Goal: Register for event/course

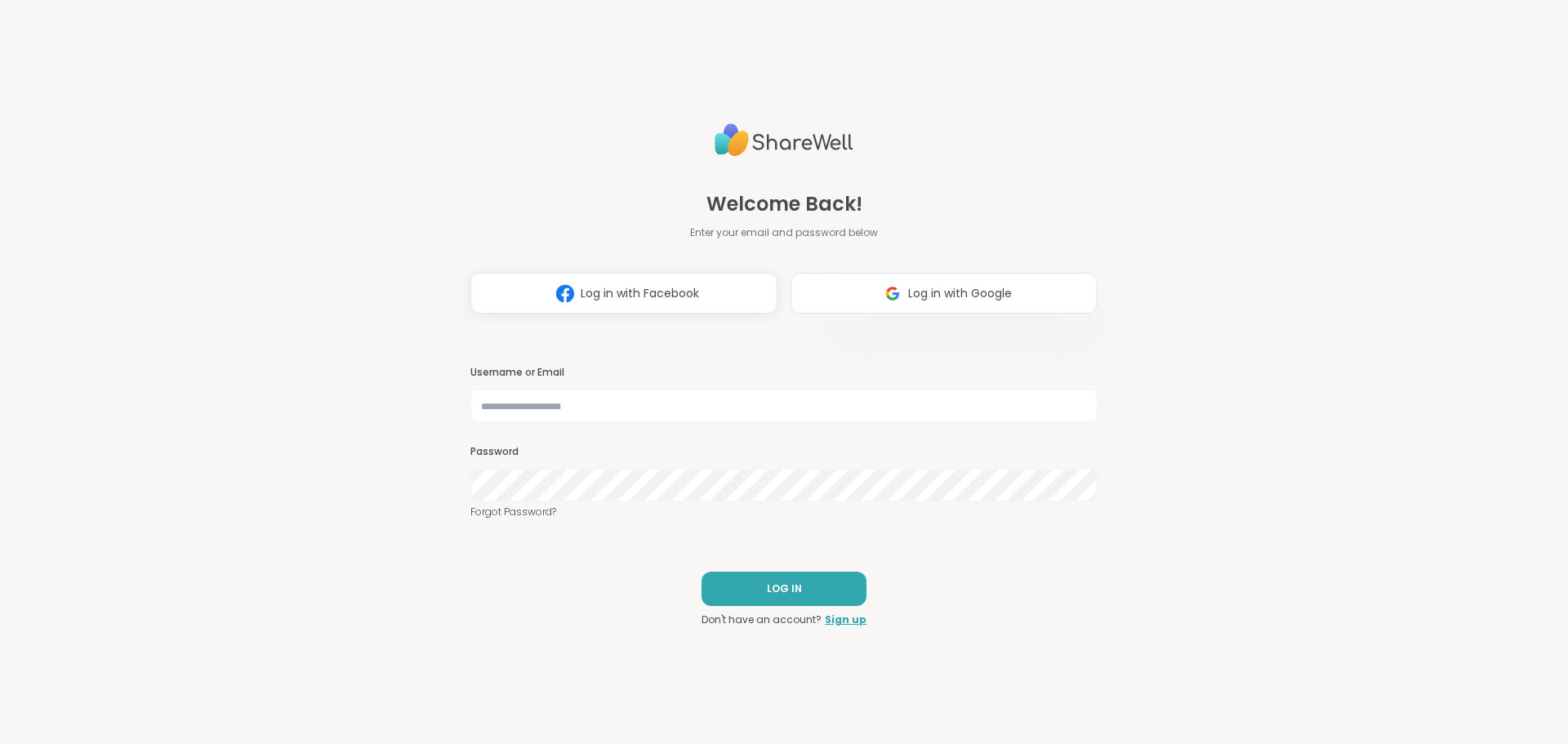
click at [840, 299] on button "Log in with Google" at bounding box center [944, 293] width 307 height 41
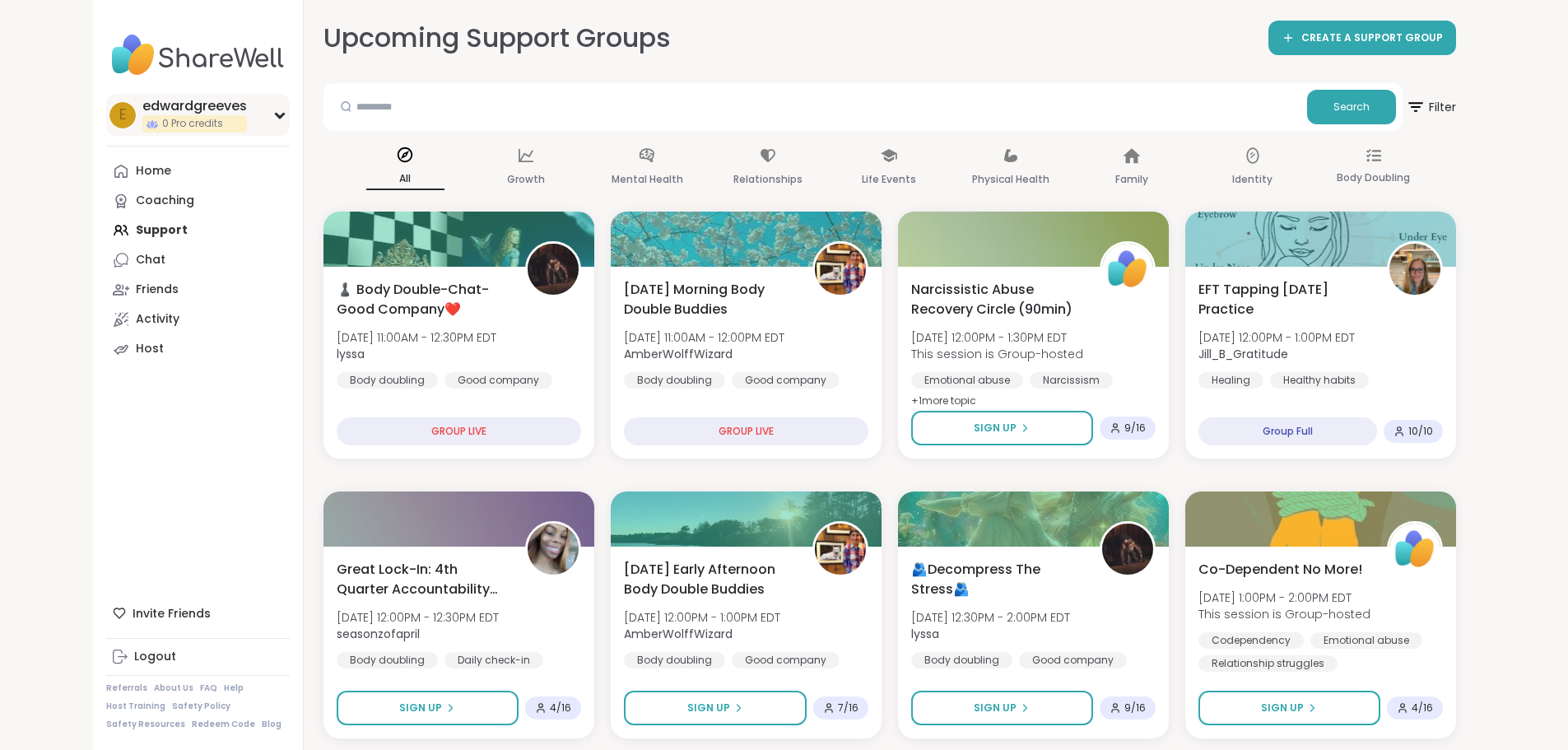
click at [185, 131] on div "e edwardgreeves 0 Pro credits" at bounding box center [198, 115] width 184 height 42
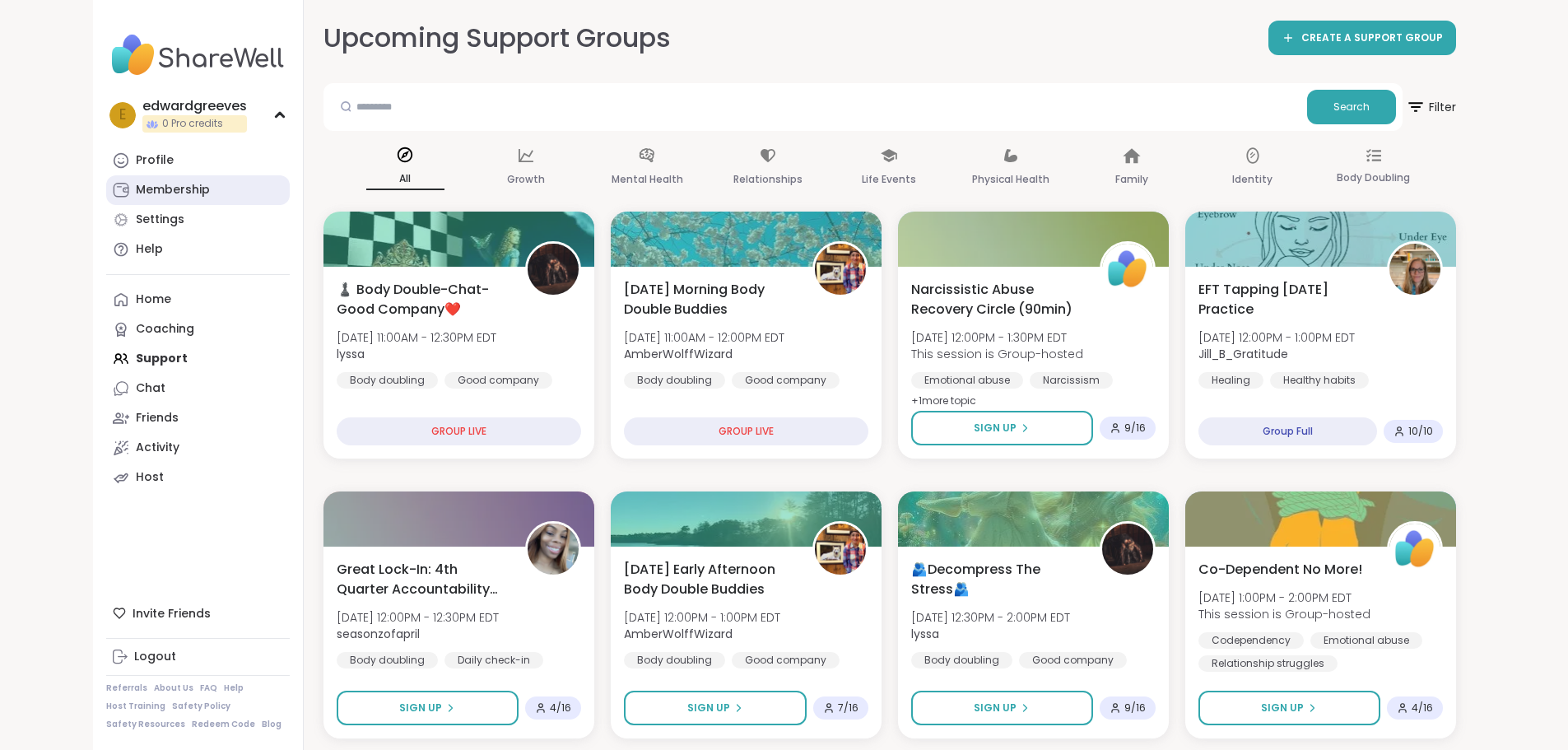
click at [136, 191] on div "Membership" at bounding box center [173, 190] width 74 height 17
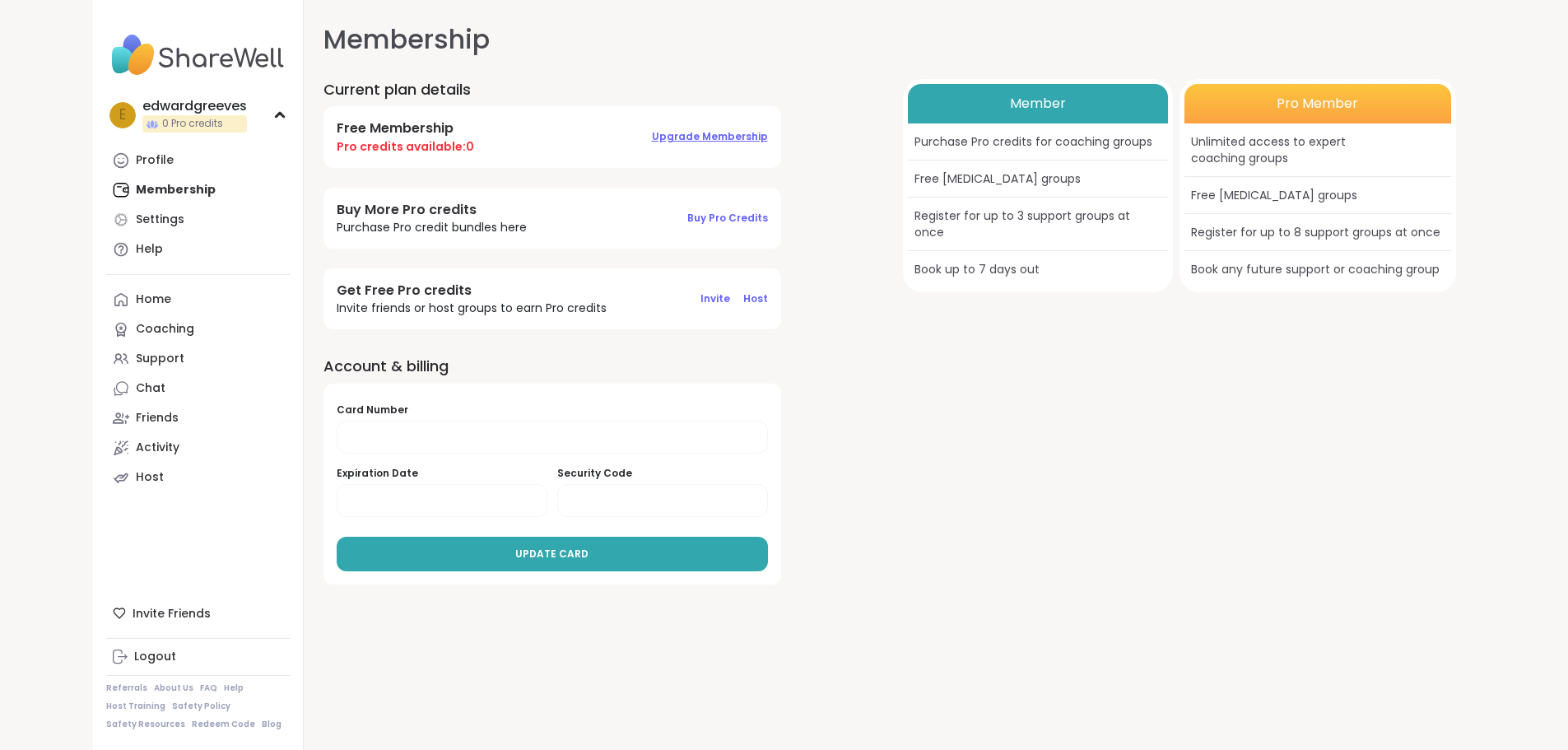
click at [652, 139] on span "Upgrade Membership" at bounding box center [710, 137] width 117 height 14
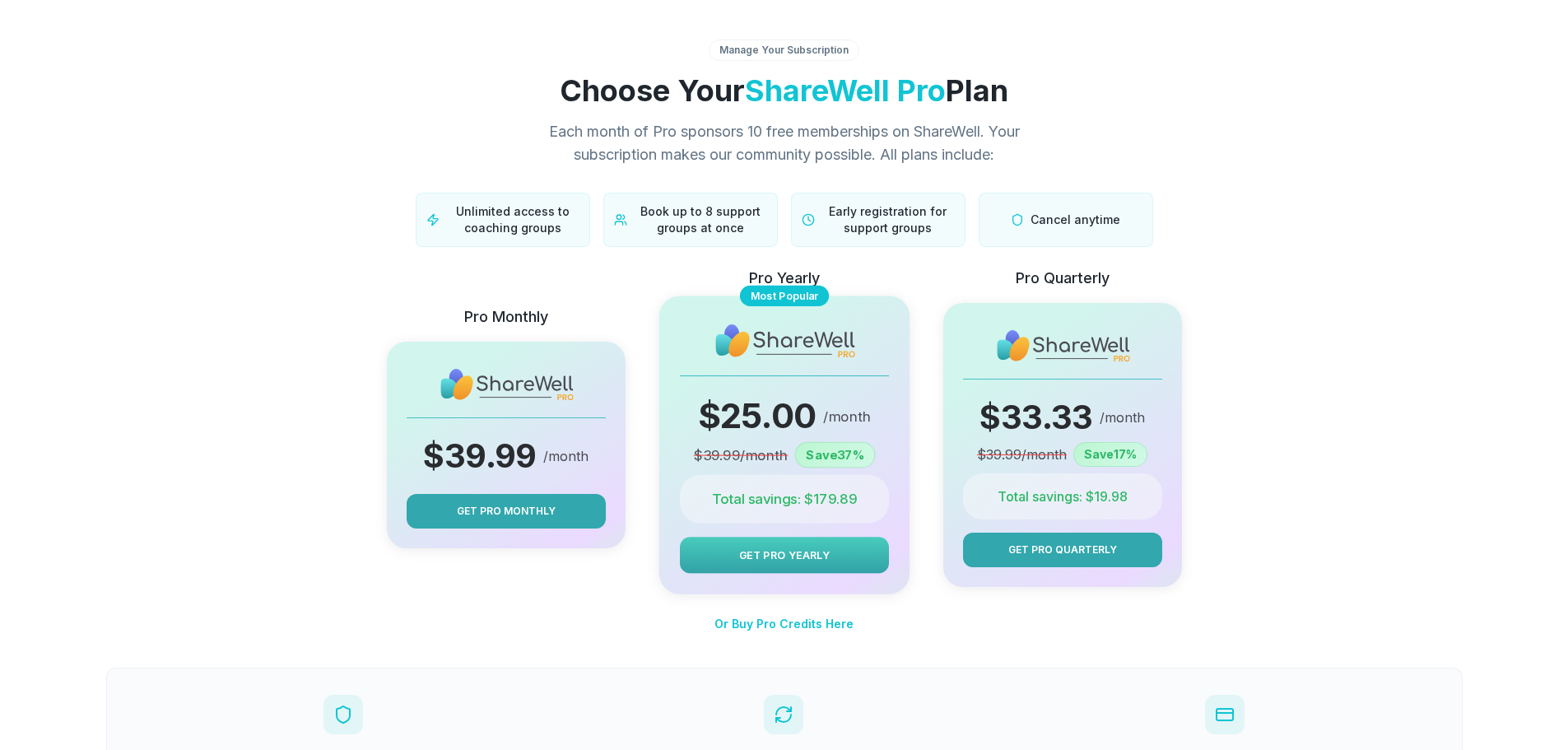
click at [730, 551] on button "Get Pro Yearly" at bounding box center [783, 555] width 209 height 36
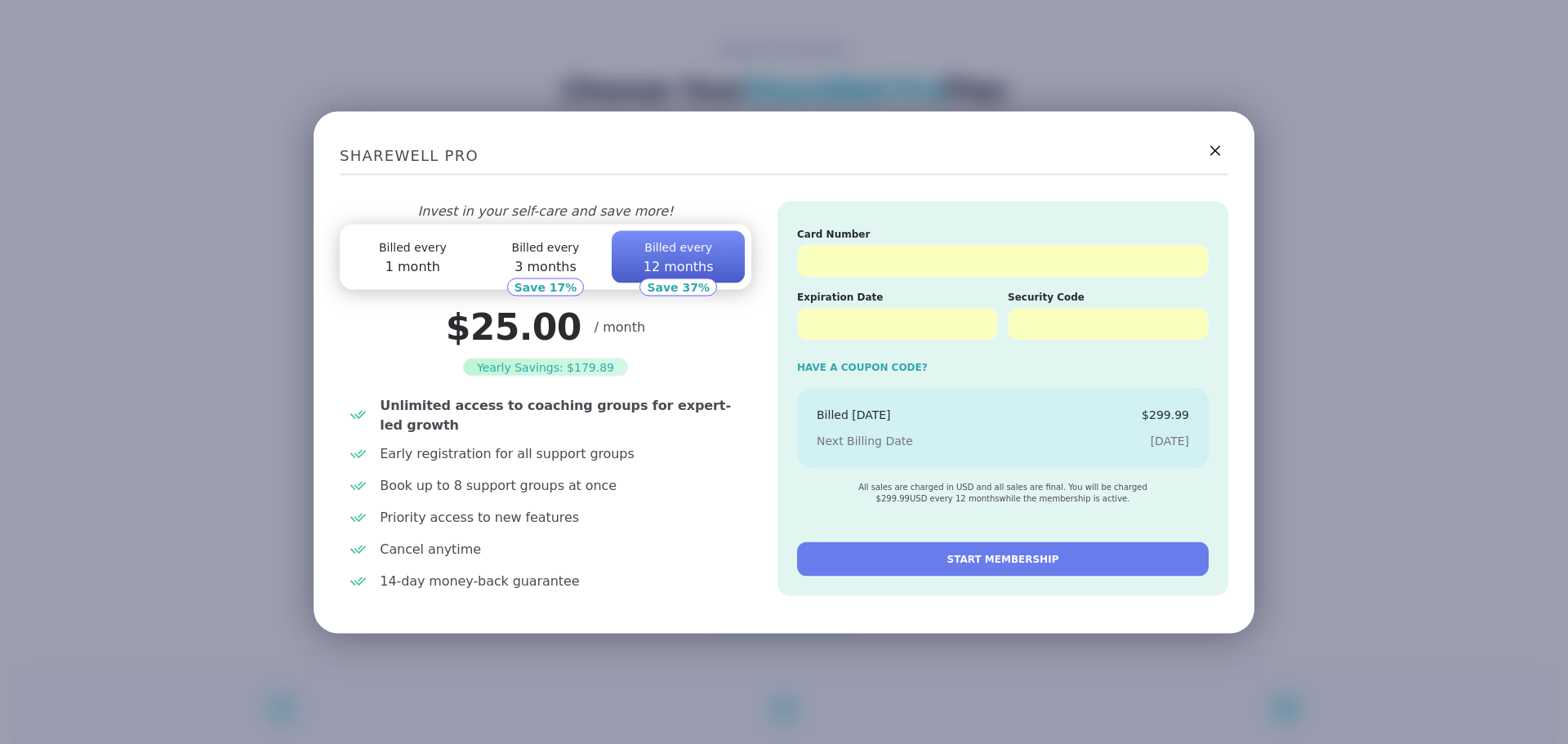
click at [838, 369] on div "Have a Coupon code?" at bounding box center [1003, 367] width 412 height 15
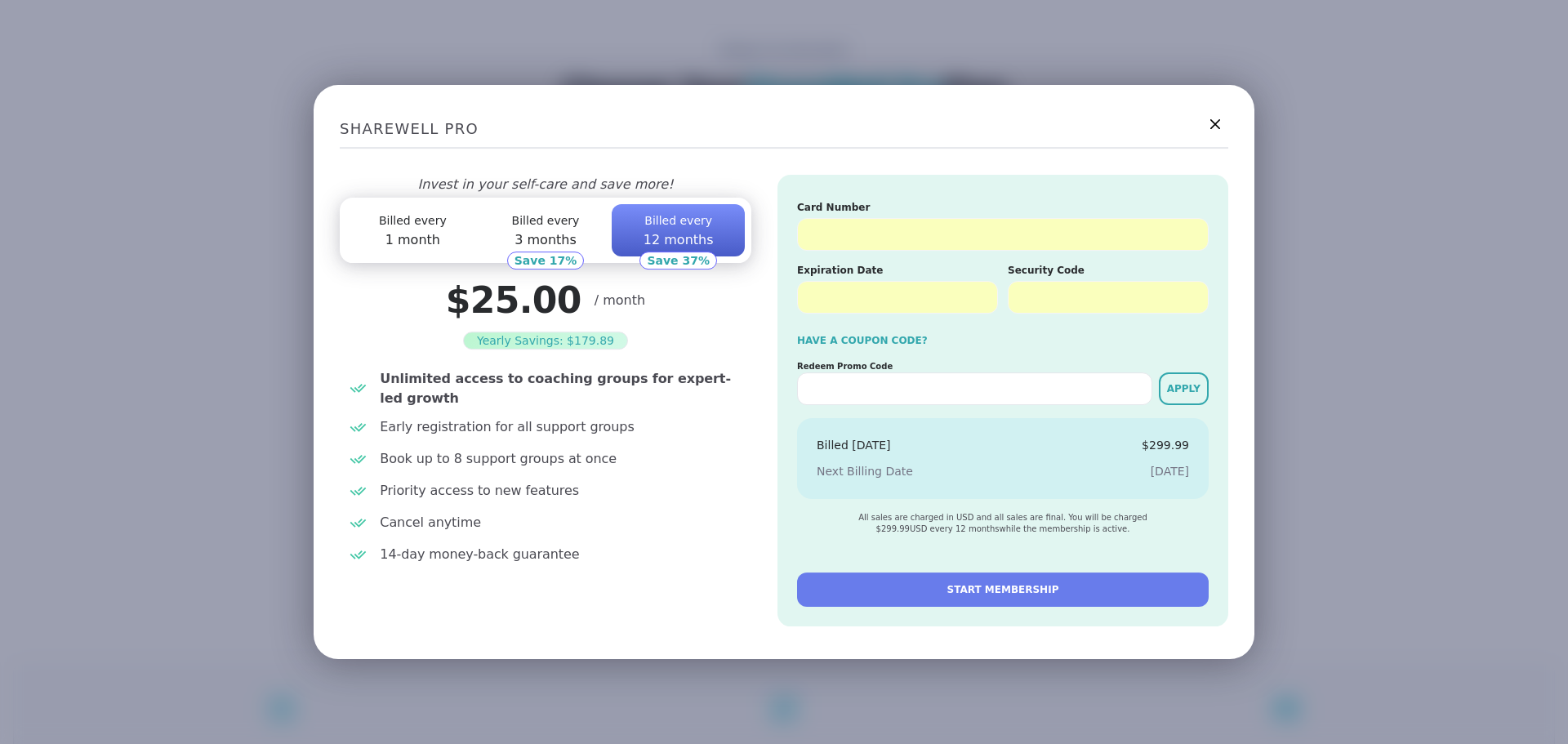
click at [826, 382] on input at bounding box center [974, 389] width 355 height 33
click at [1212, 118] on icon at bounding box center [1214, 123] width 20 height 20
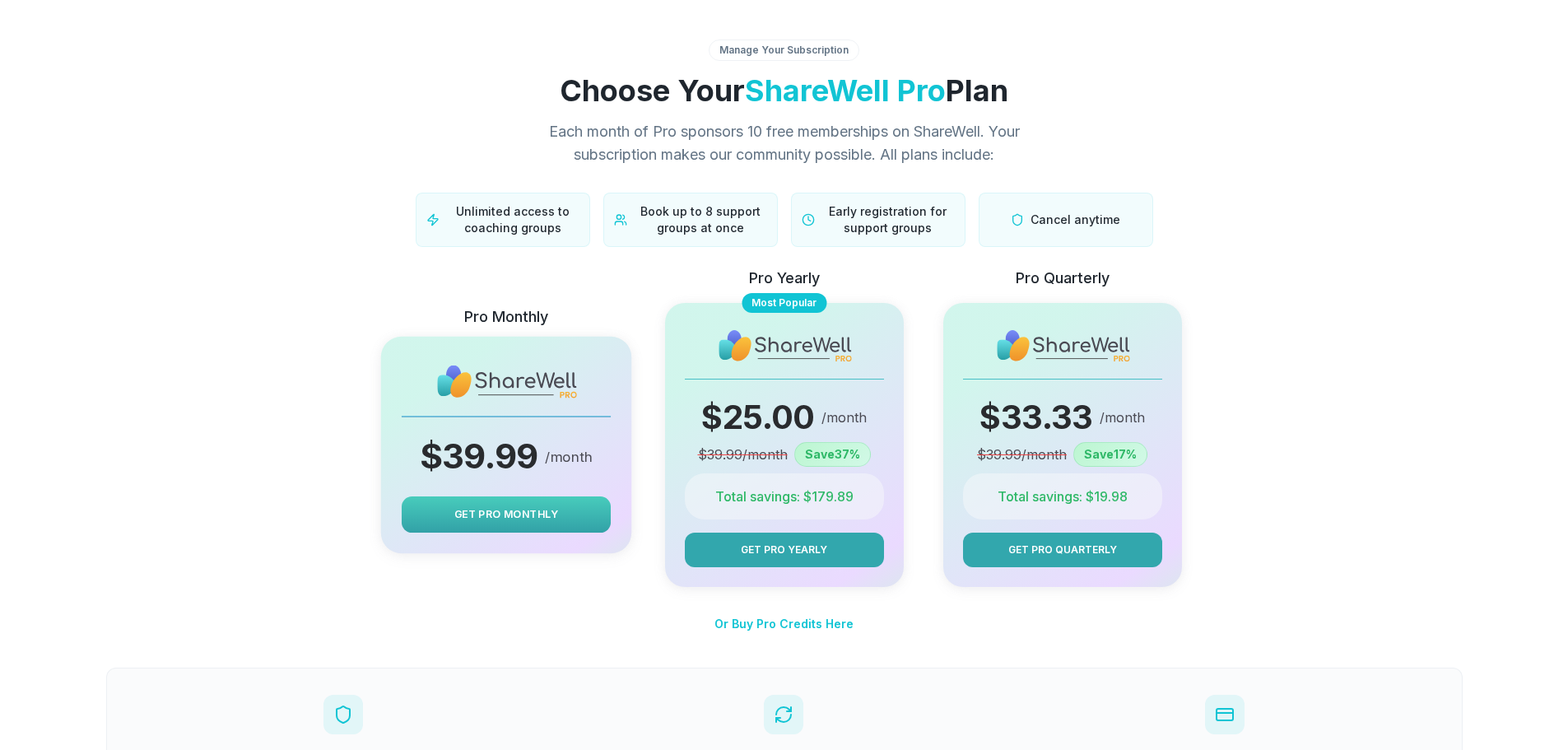
click at [519, 517] on span "Get Pro Monthly" at bounding box center [506, 514] width 103 height 16
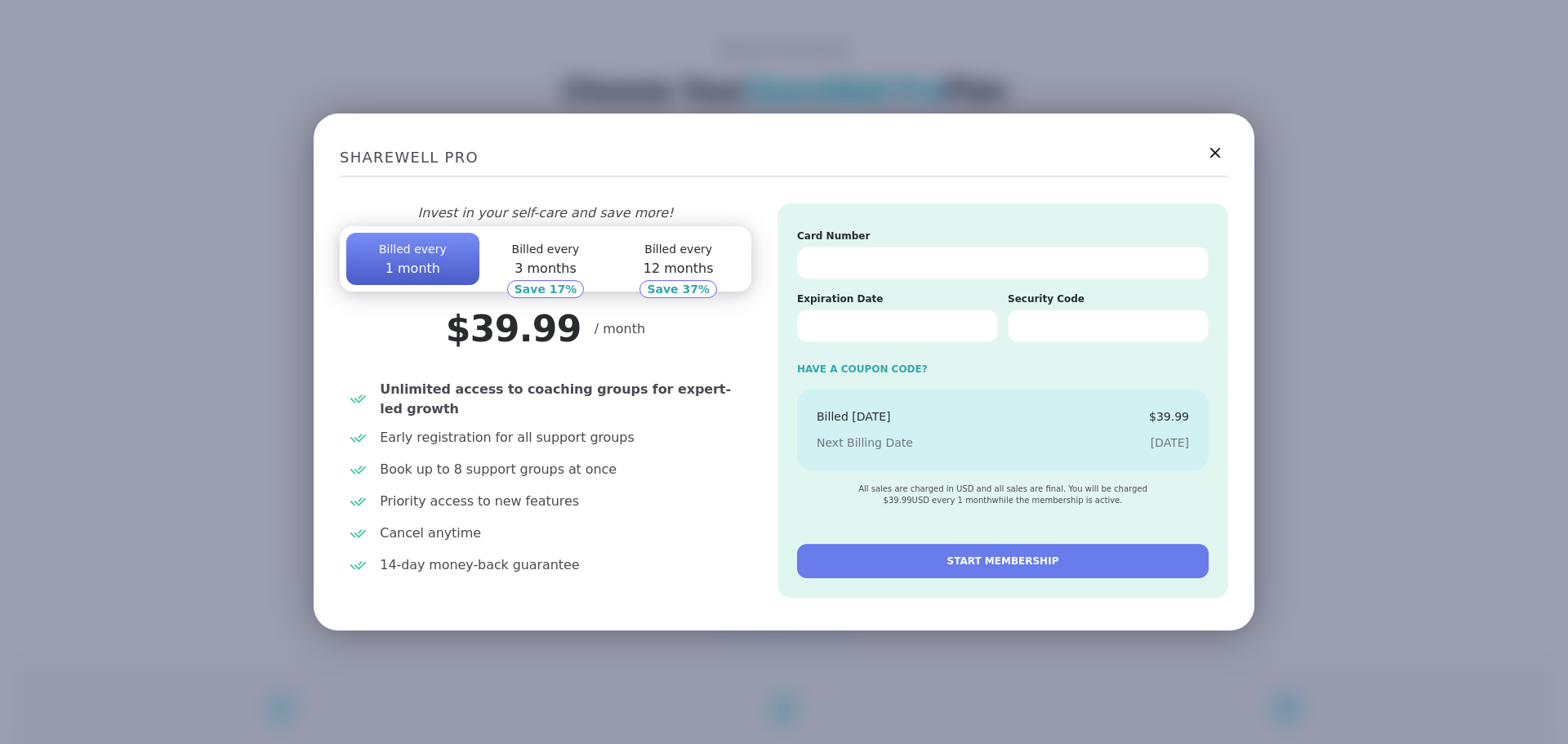
click at [536, 261] on span "3 months" at bounding box center [545, 269] width 62 height 16
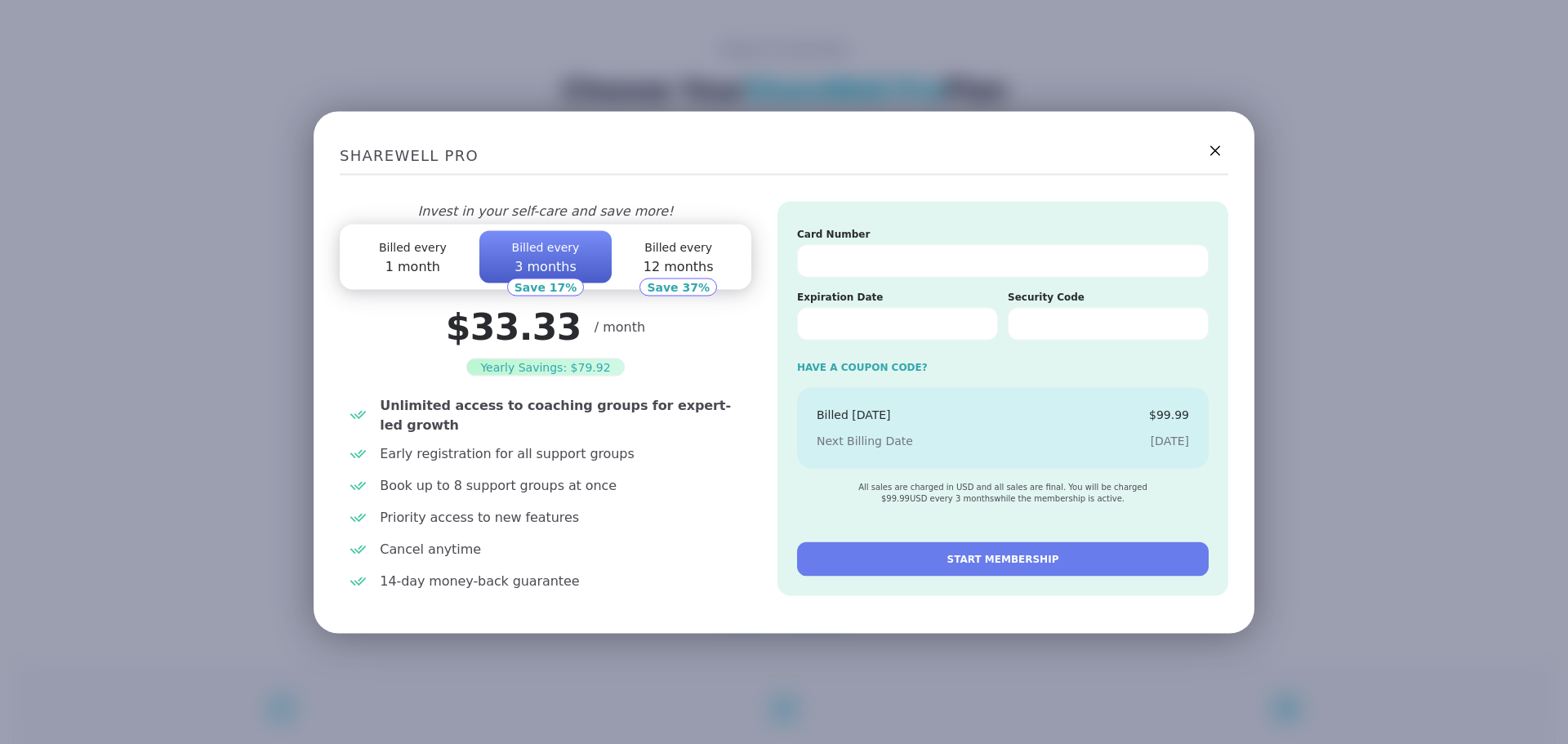
click at [387, 262] on span "1 month" at bounding box center [413, 266] width 55 height 16
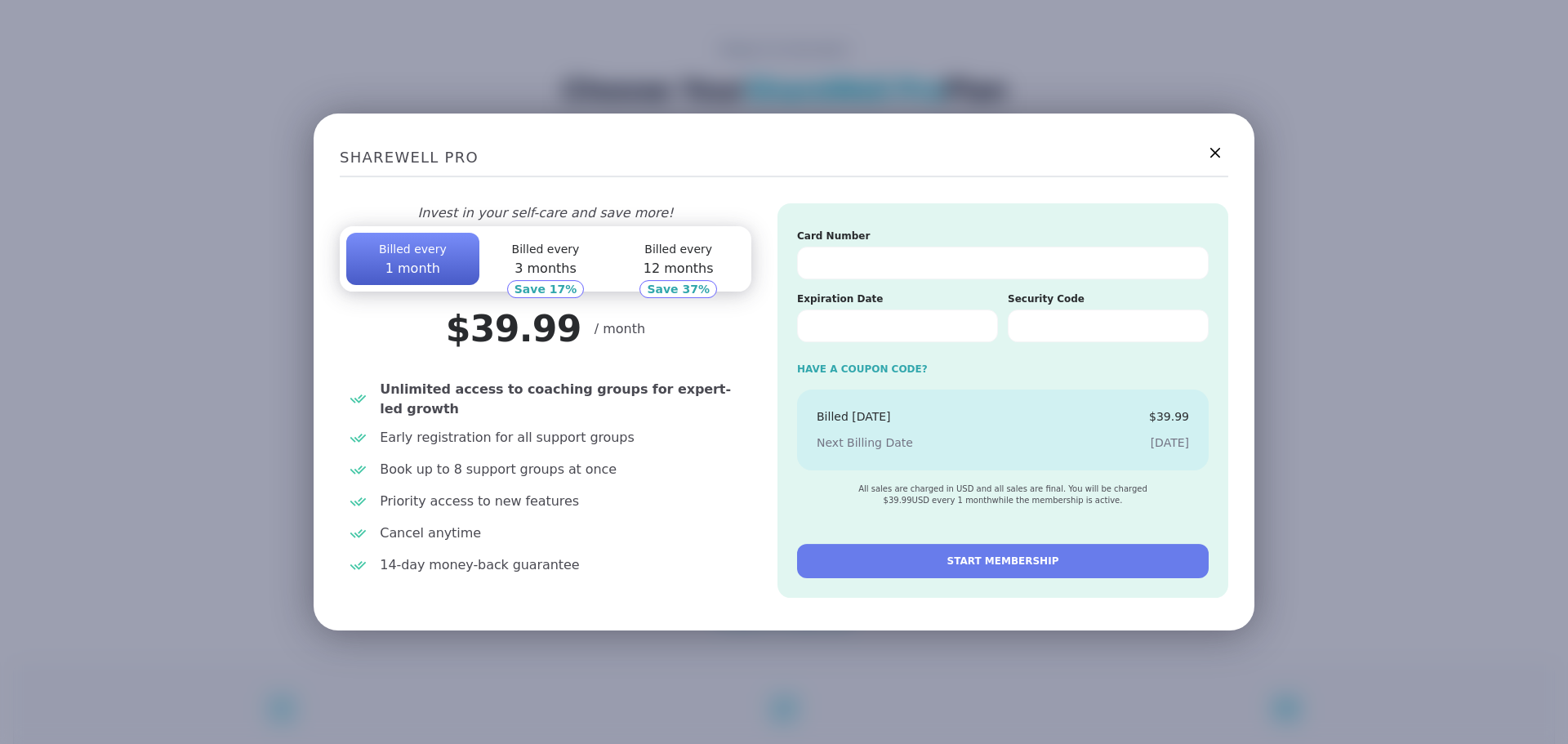
click at [514, 257] on button "Billed every 3 months" at bounding box center [546, 259] width 133 height 52
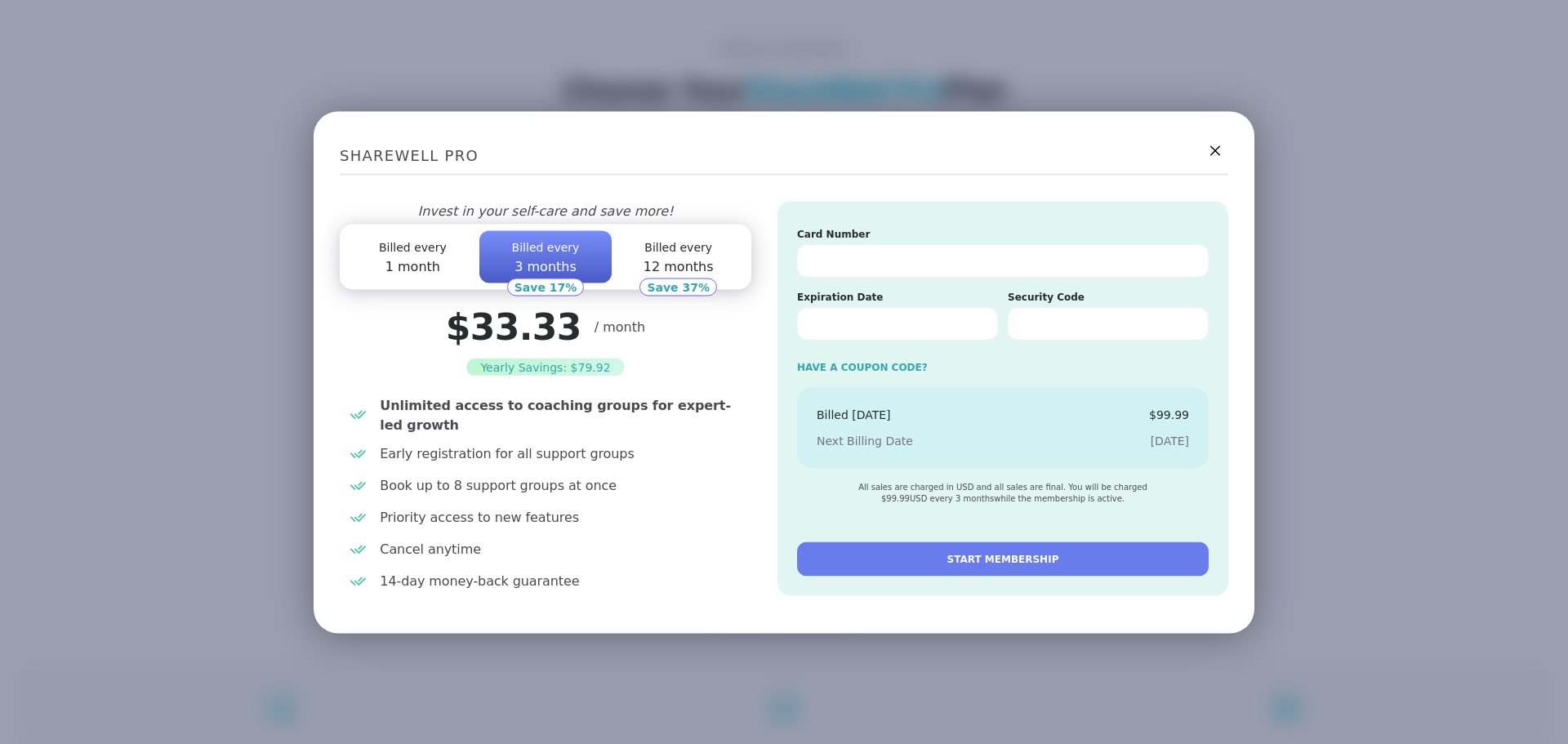
click at [438, 257] on button "Billed every 1 month" at bounding box center [412, 256] width 133 height 52
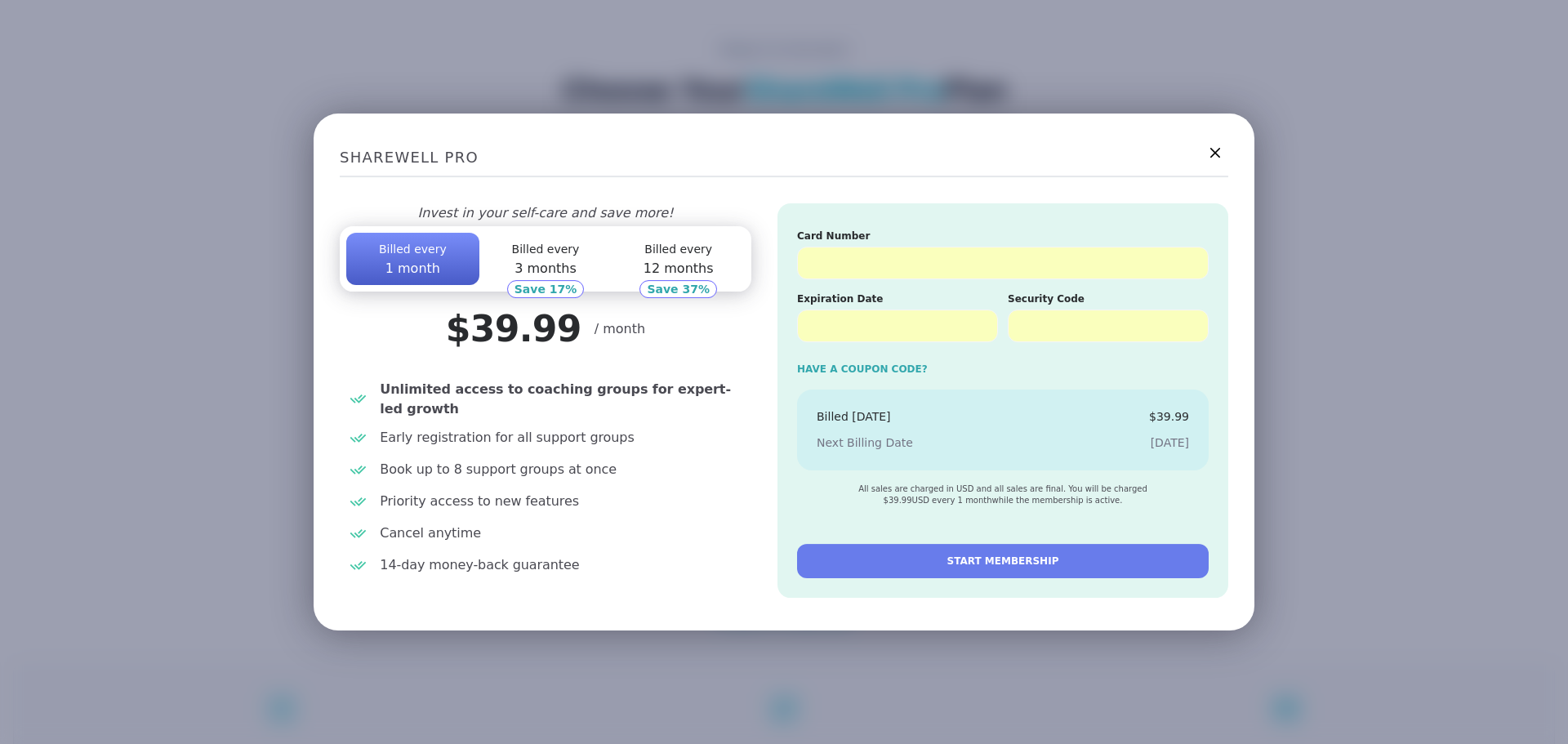
click at [890, 565] on button "START MEMBERSHIP" at bounding box center [1003, 561] width 412 height 34
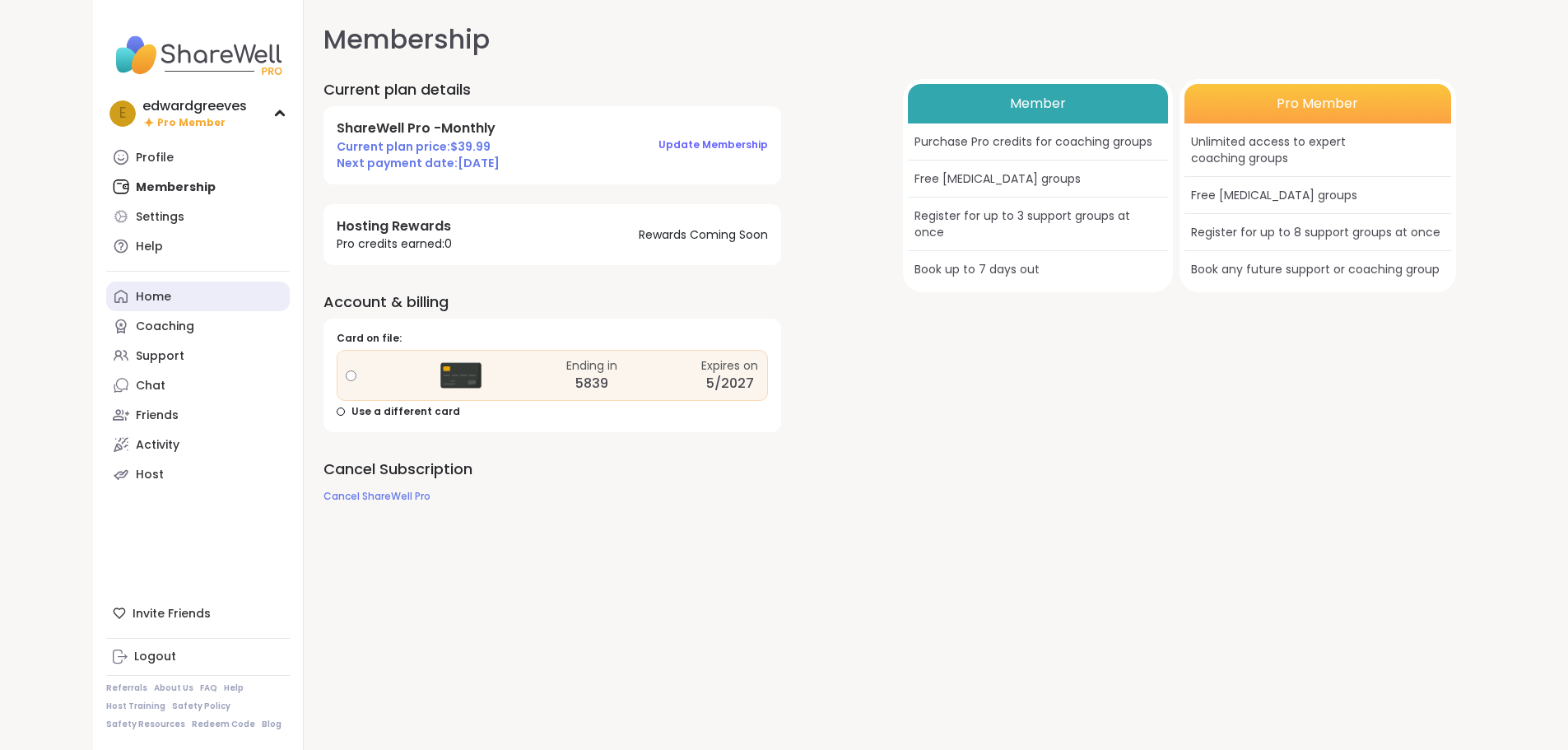
click at [106, 297] on link "Home" at bounding box center [198, 296] width 184 height 30
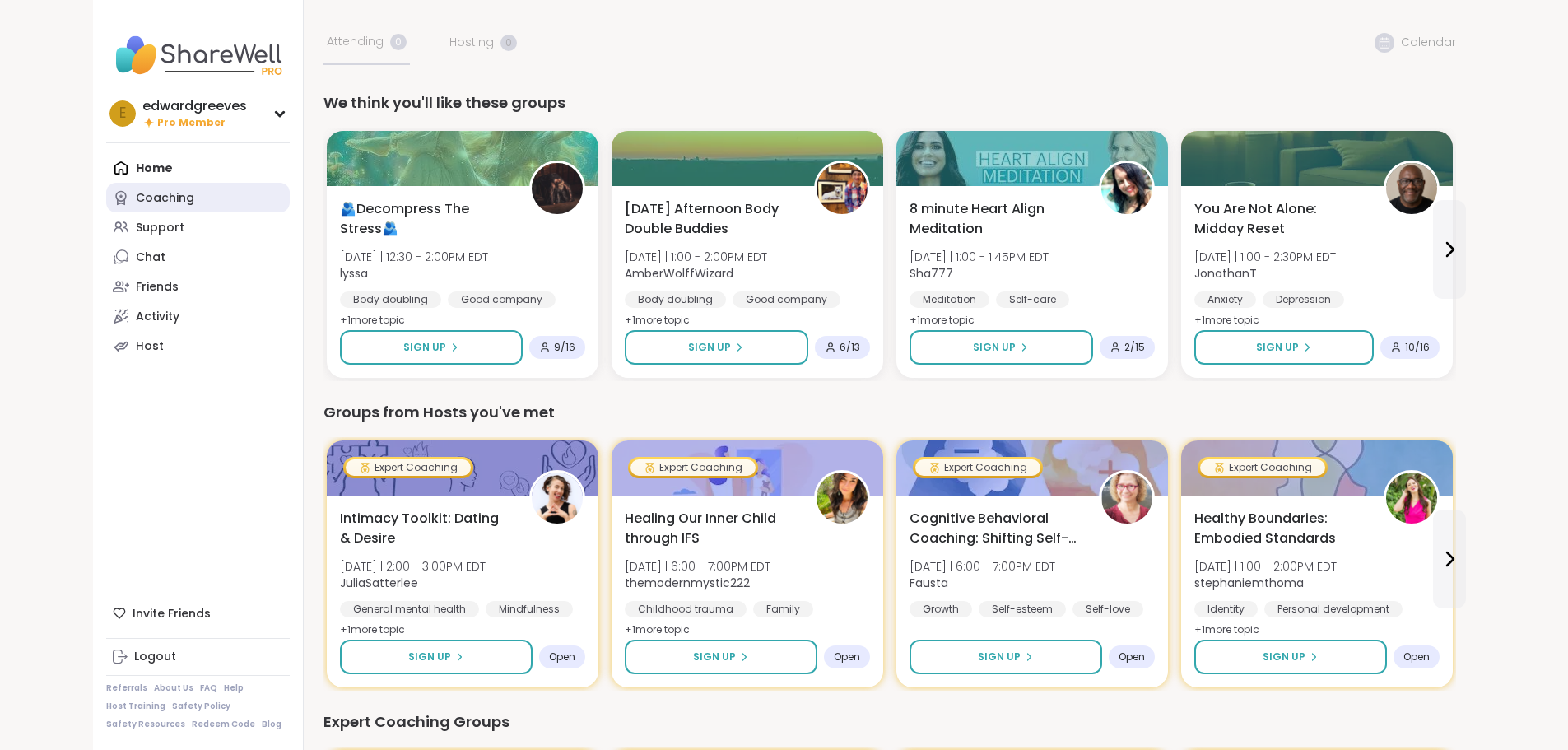
click at [136, 195] on div "Coaching" at bounding box center [165, 198] width 59 height 17
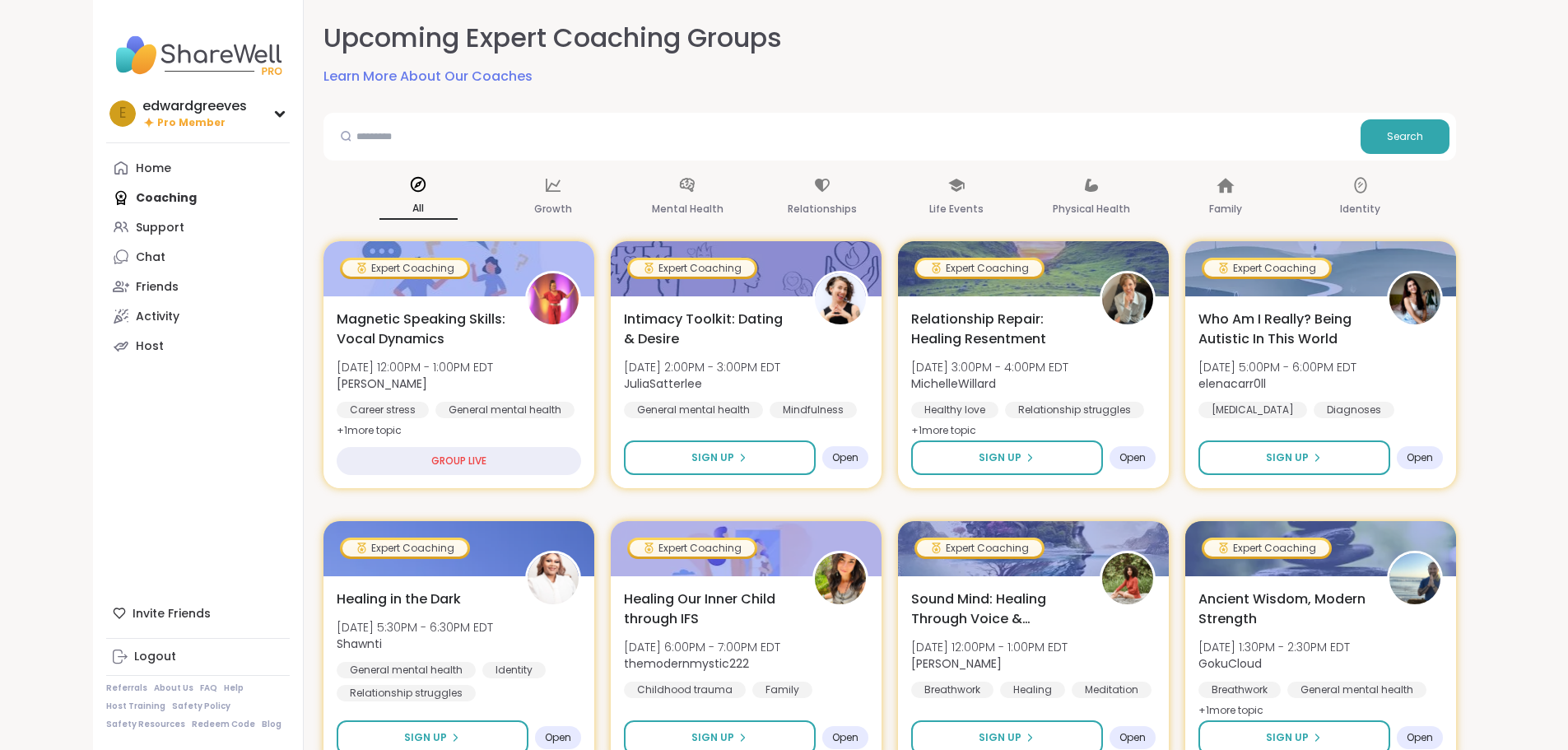
click at [106, 195] on div "Home Coaching Support Chat Friends Activity Host" at bounding box center [198, 257] width 184 height 208
click at [1294, 325] on span "Who Am I Really? Being Autistic In This World" at bounding box center [1282, 328] width 173 height 40
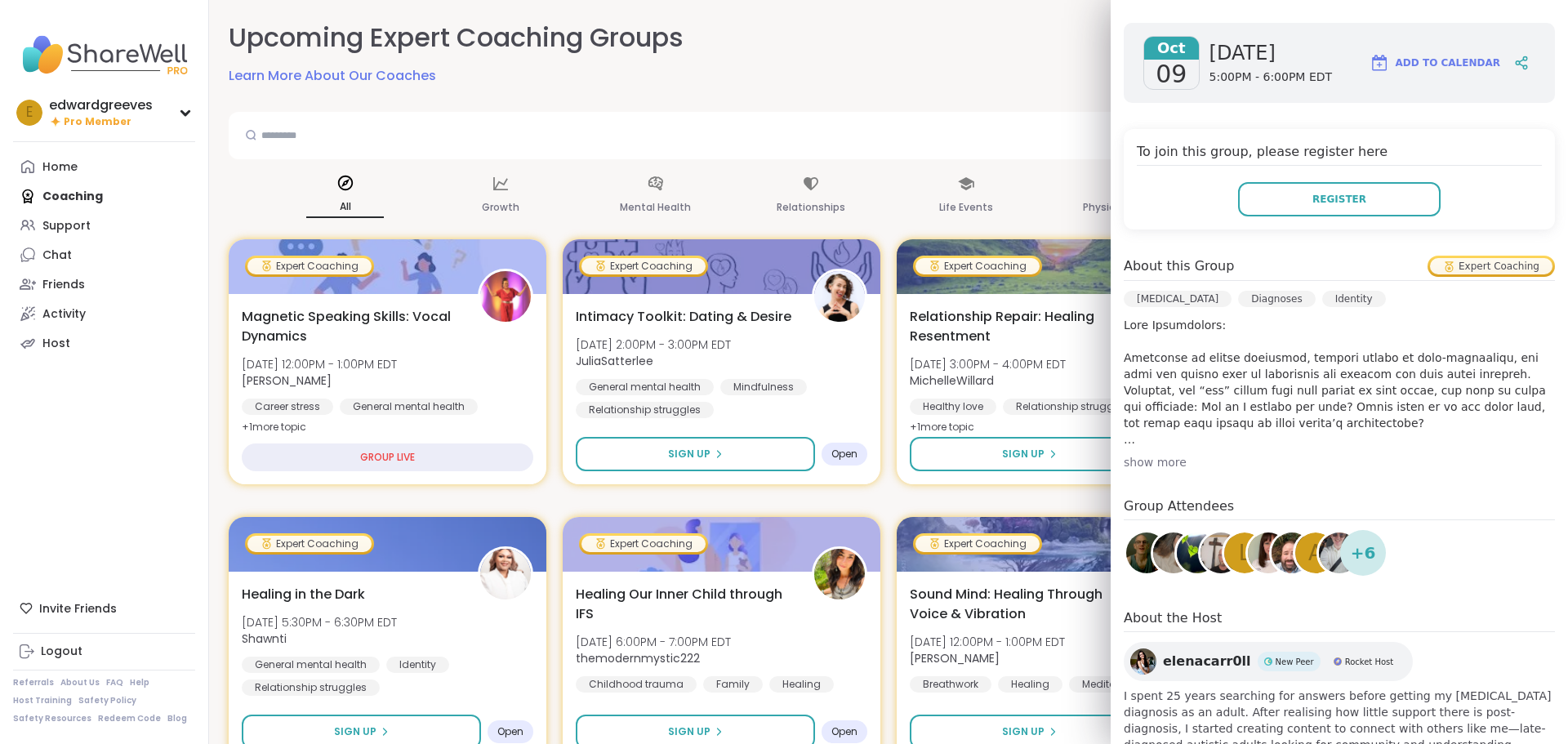
scroll to position [309, 0]
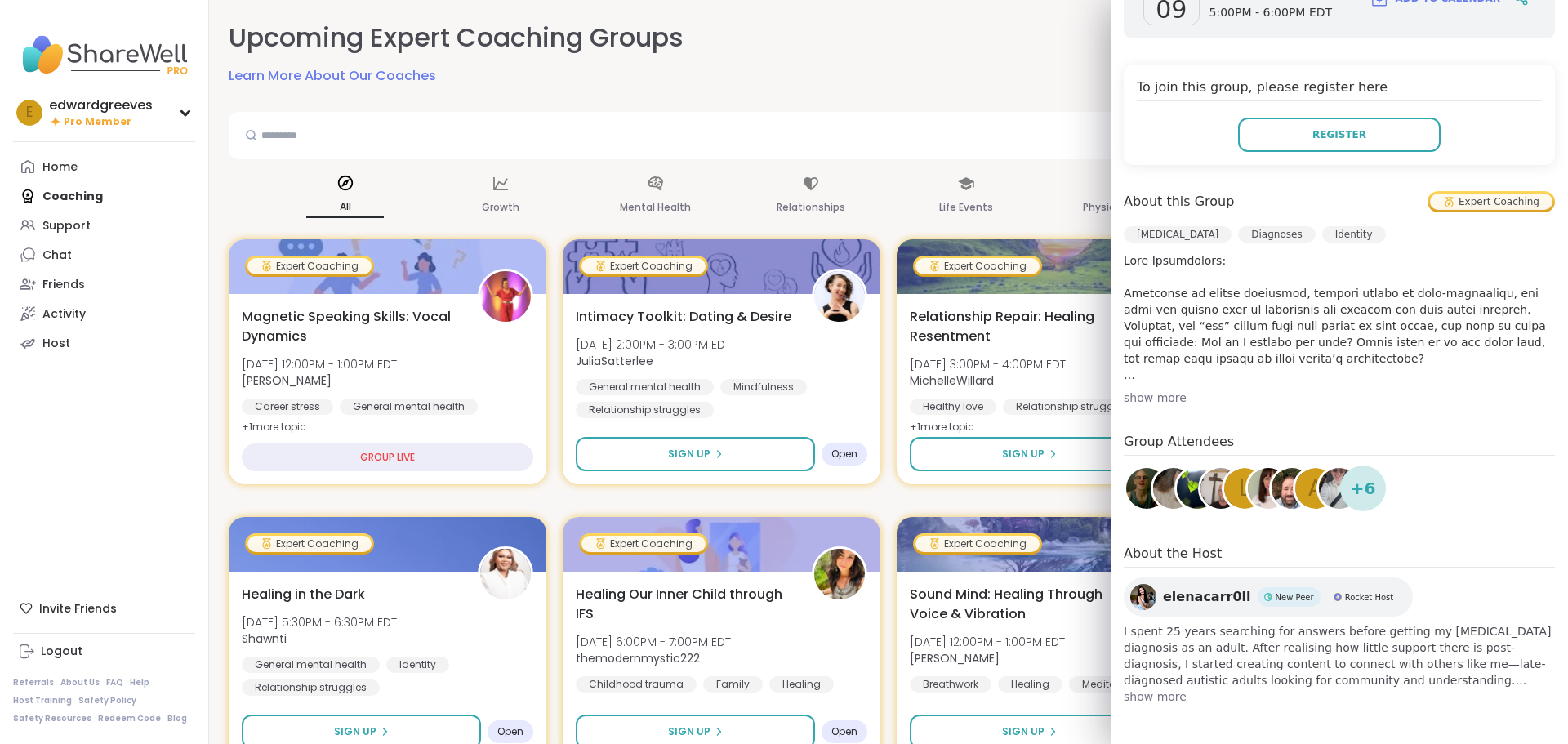
click at [1148, 402] on div "show more" at bounding box center [1339, 397] width 431 height 17
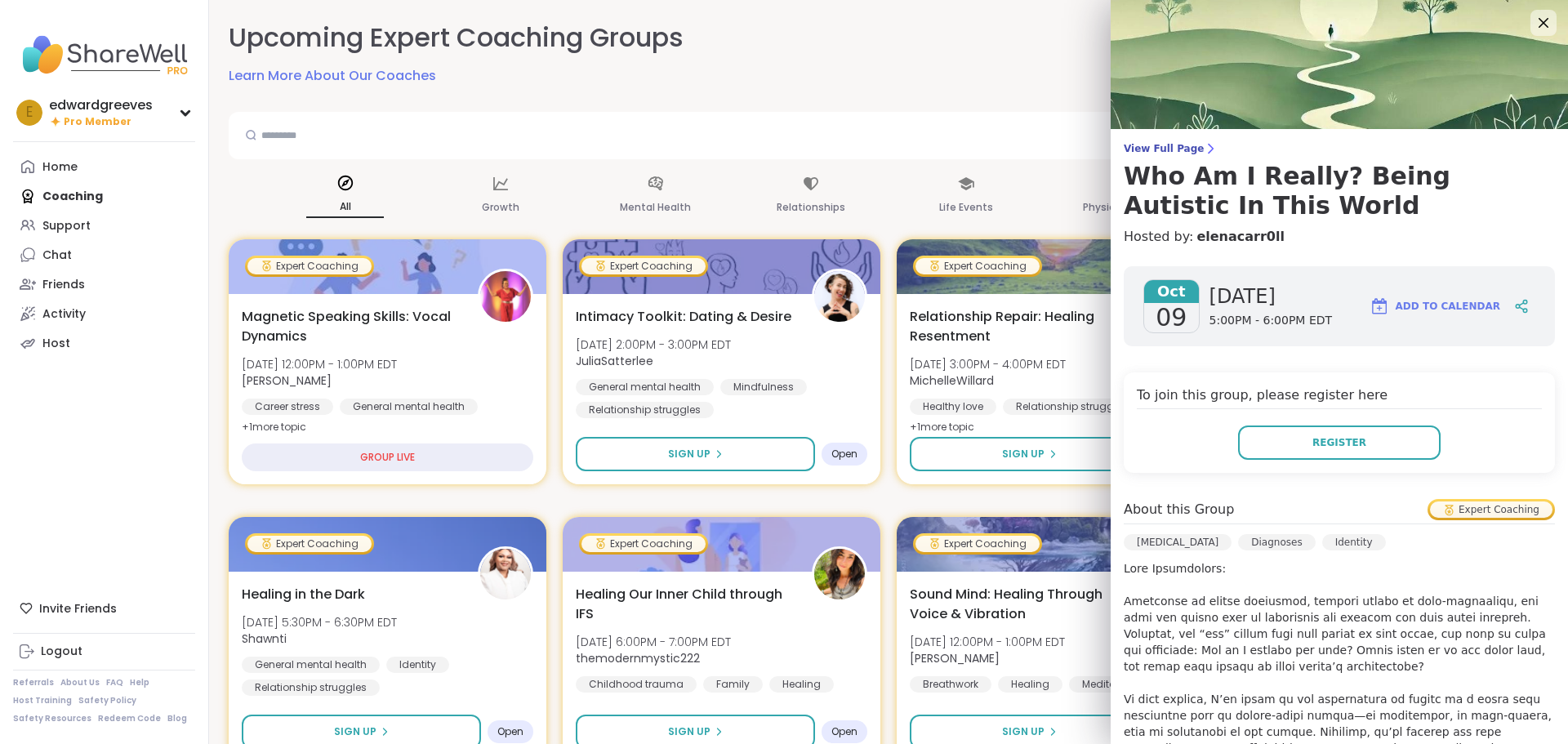
scroll to position [0, 0]
click at [1538, 23] on icon at bounding box center [1544, 25] width 10 height 10
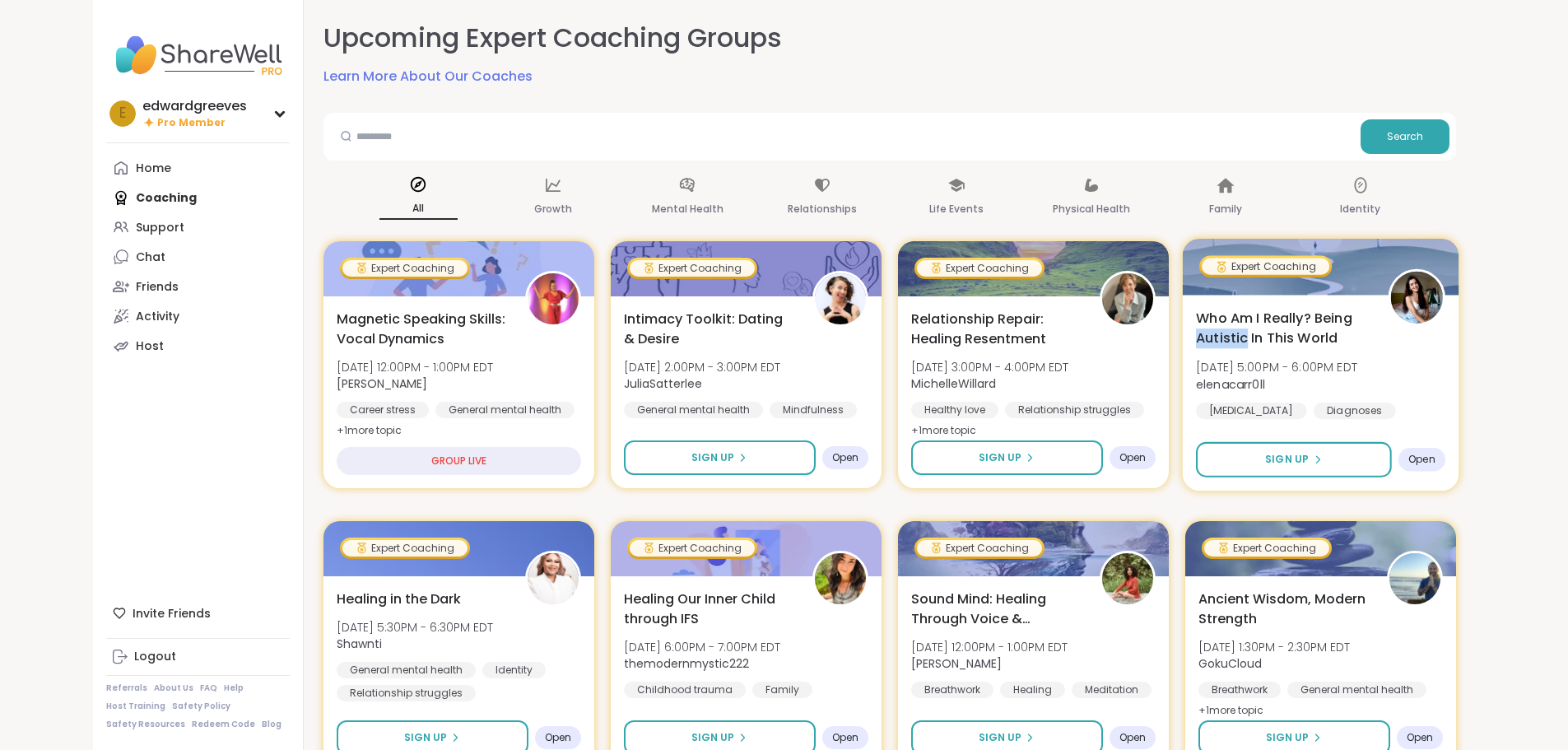
drag, startPoint x: 1405, startPoint y: 320, endPoint x: 1454, endPoint y: 323, distance: 49.1
click at [1370, 323] on span "Who Am I Really? Being Autistic In This World" at bounding box center [1282, 328] width 173 height 40
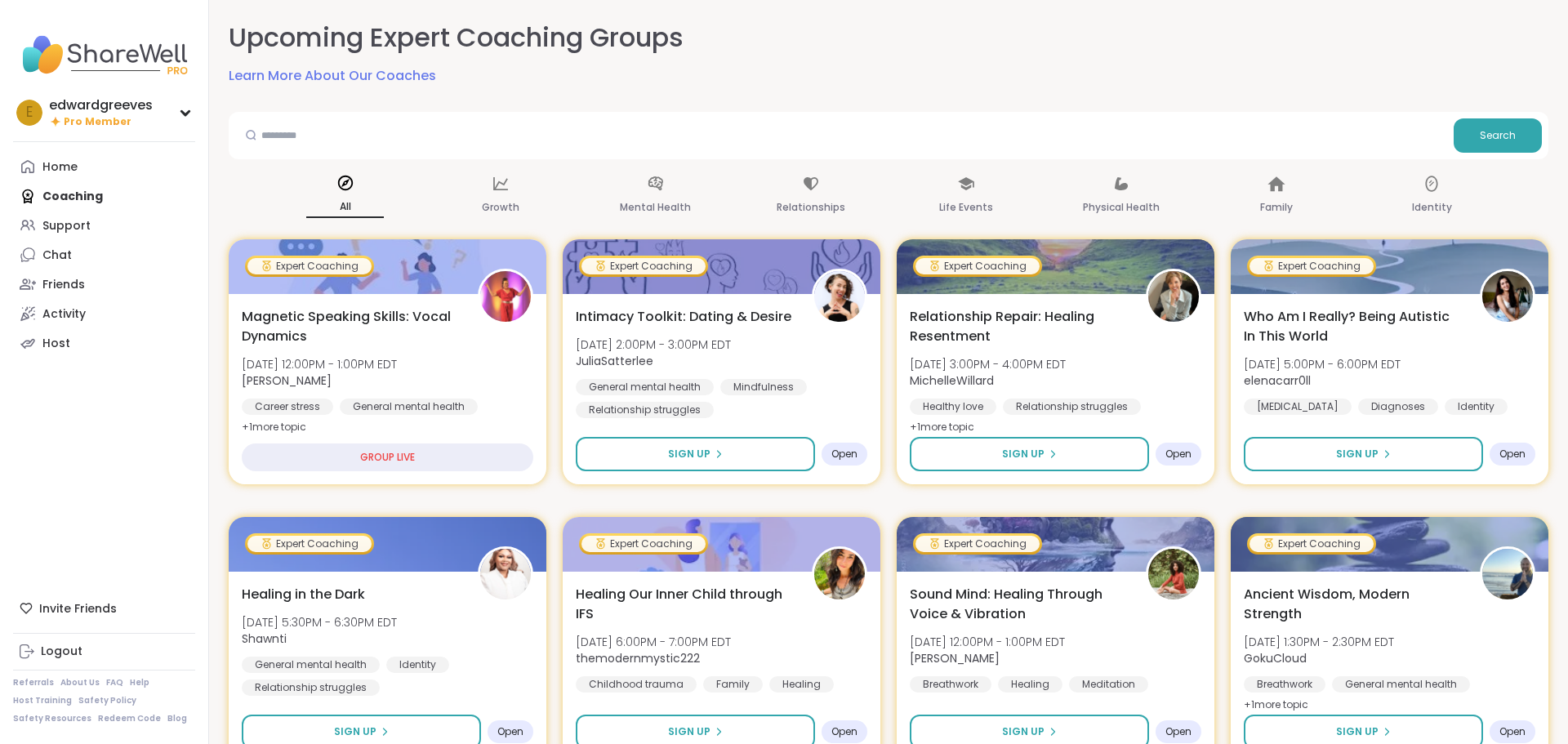
click at [847, 58] on div "Upcoming Expert Coaching Groups Learn More About Our Coaches" at bounding box center [888, 53] width 1320 height 66
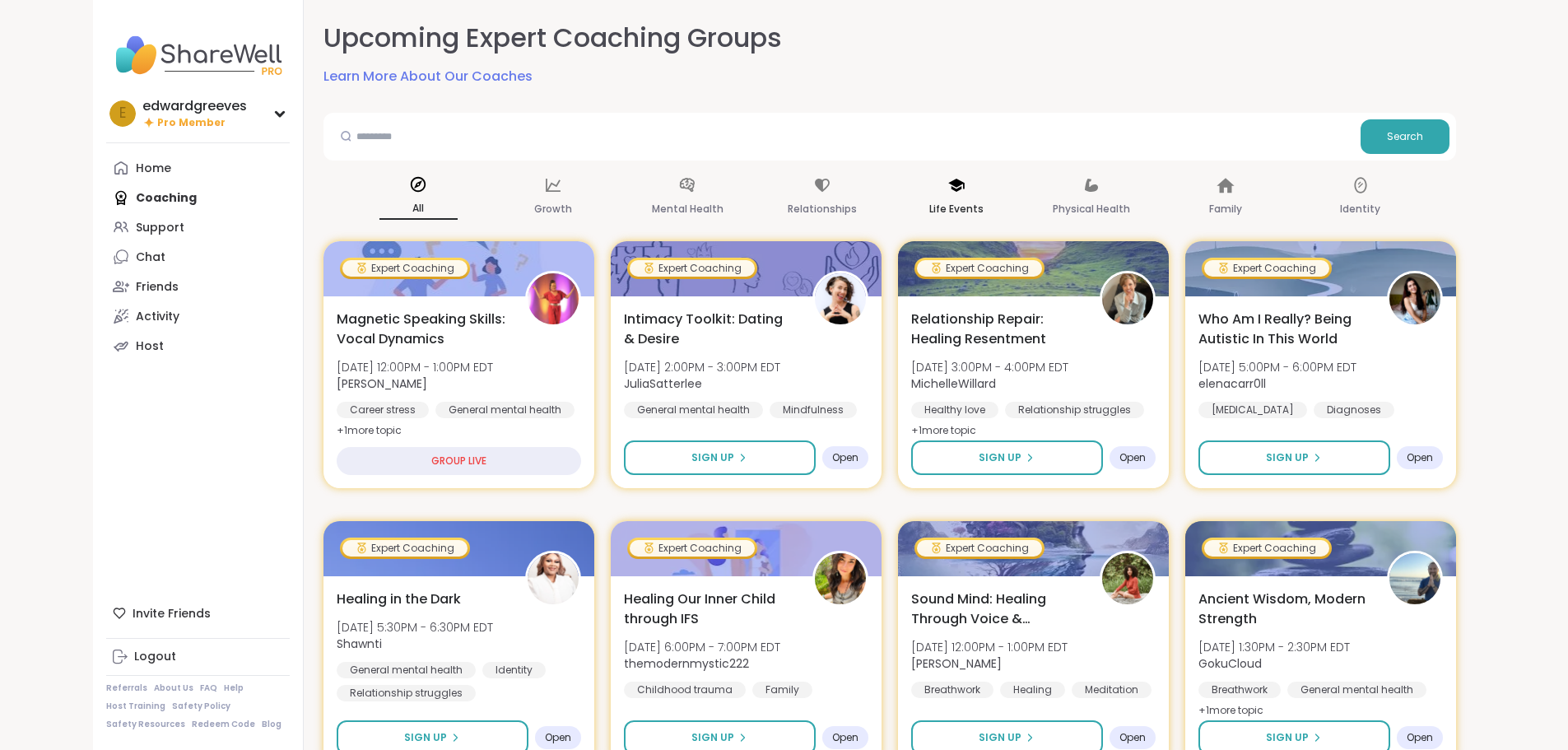
click at [964, 185] on icon at bounding box center [957, 185] width 17 height 13
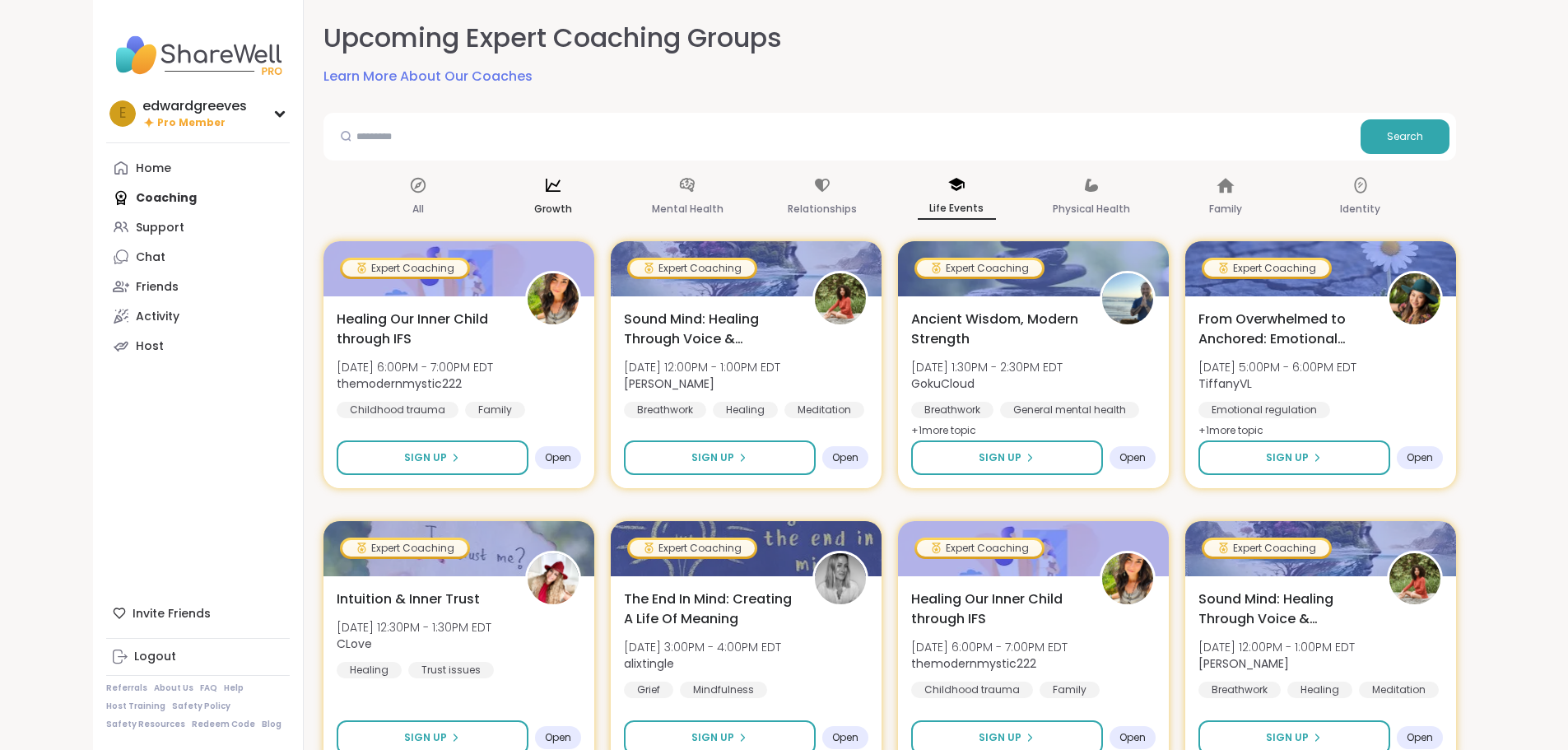
click at [534, 201] on p "Growth" at bounding box center [553, 209] width 38 height 20
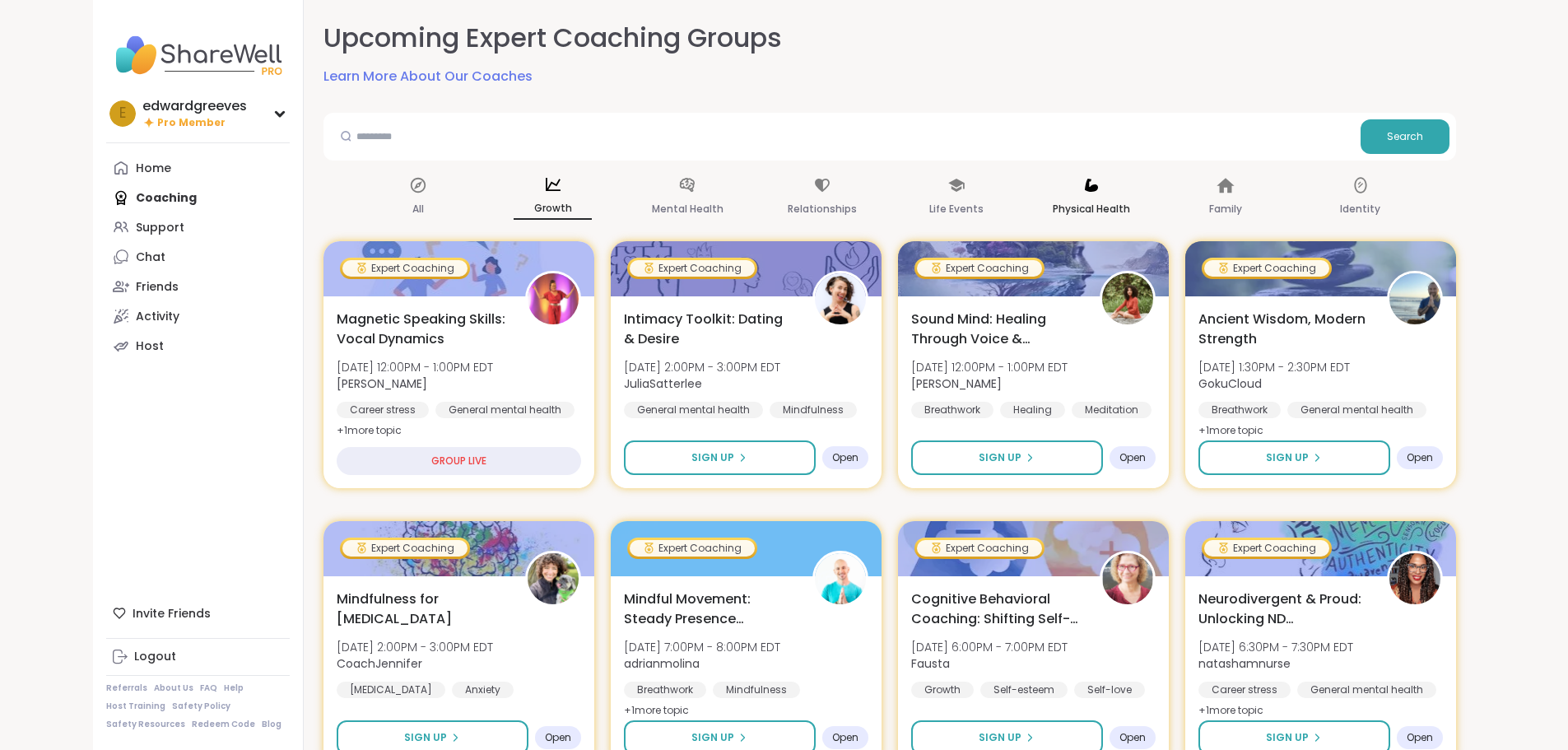
click at [1130, 194] on div "Physical Health" at bounding box center [1091, 198] width 78 height 61
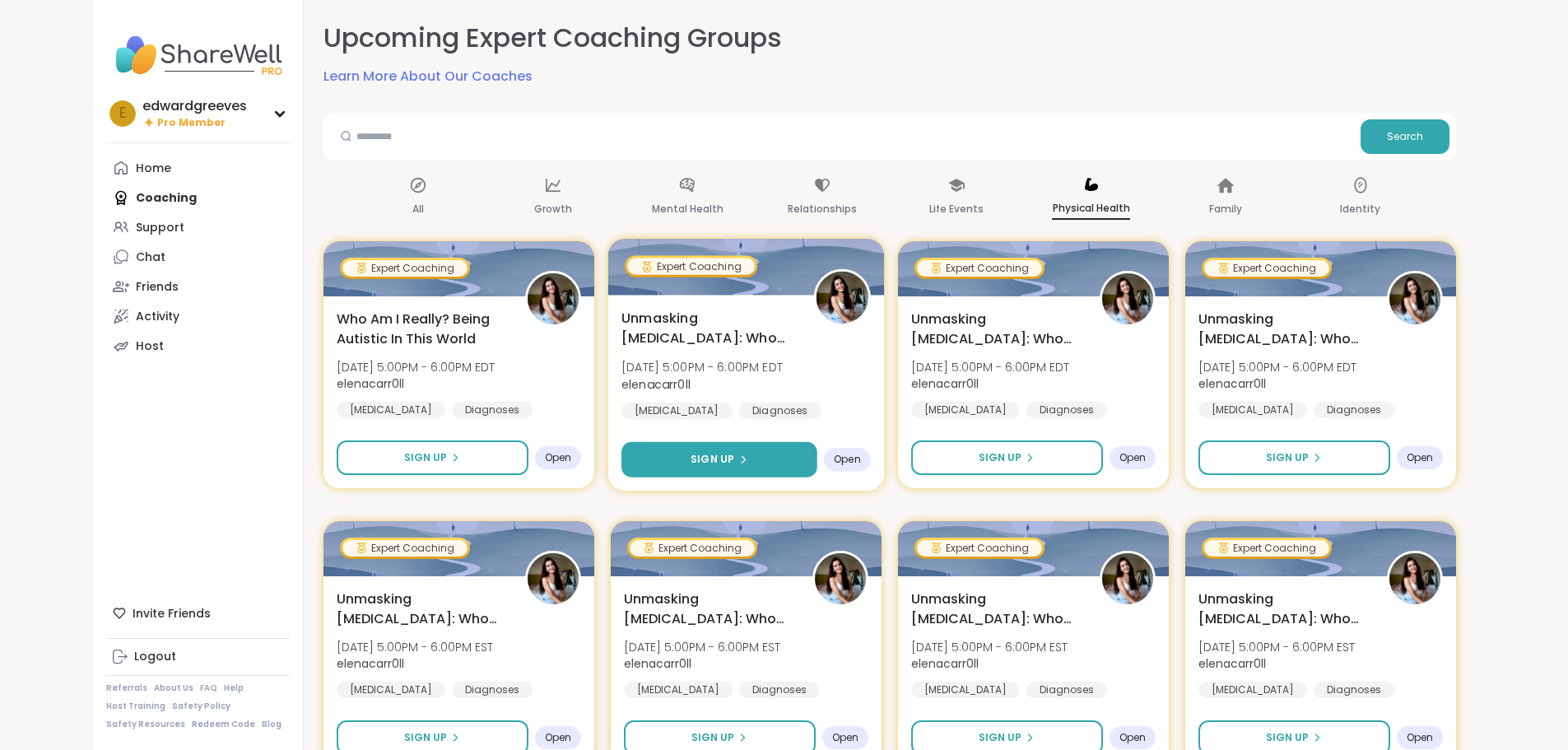
click at [690, 467] on span "Sign Up" at bounding box center [712, 459] width 44 height 15
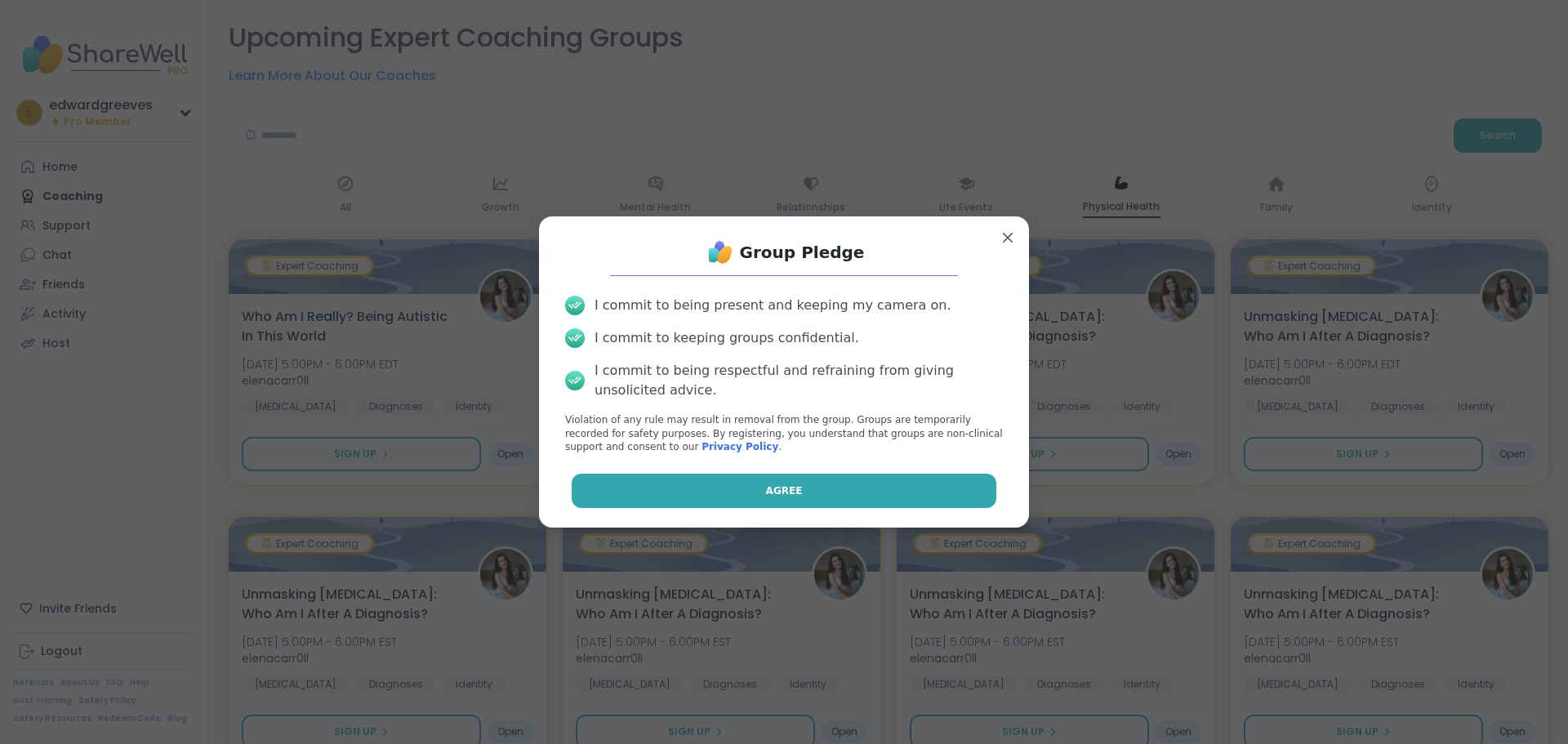
click at [723, 492] on button "Agree" at bounding box center [785, 490] width 426 height 34
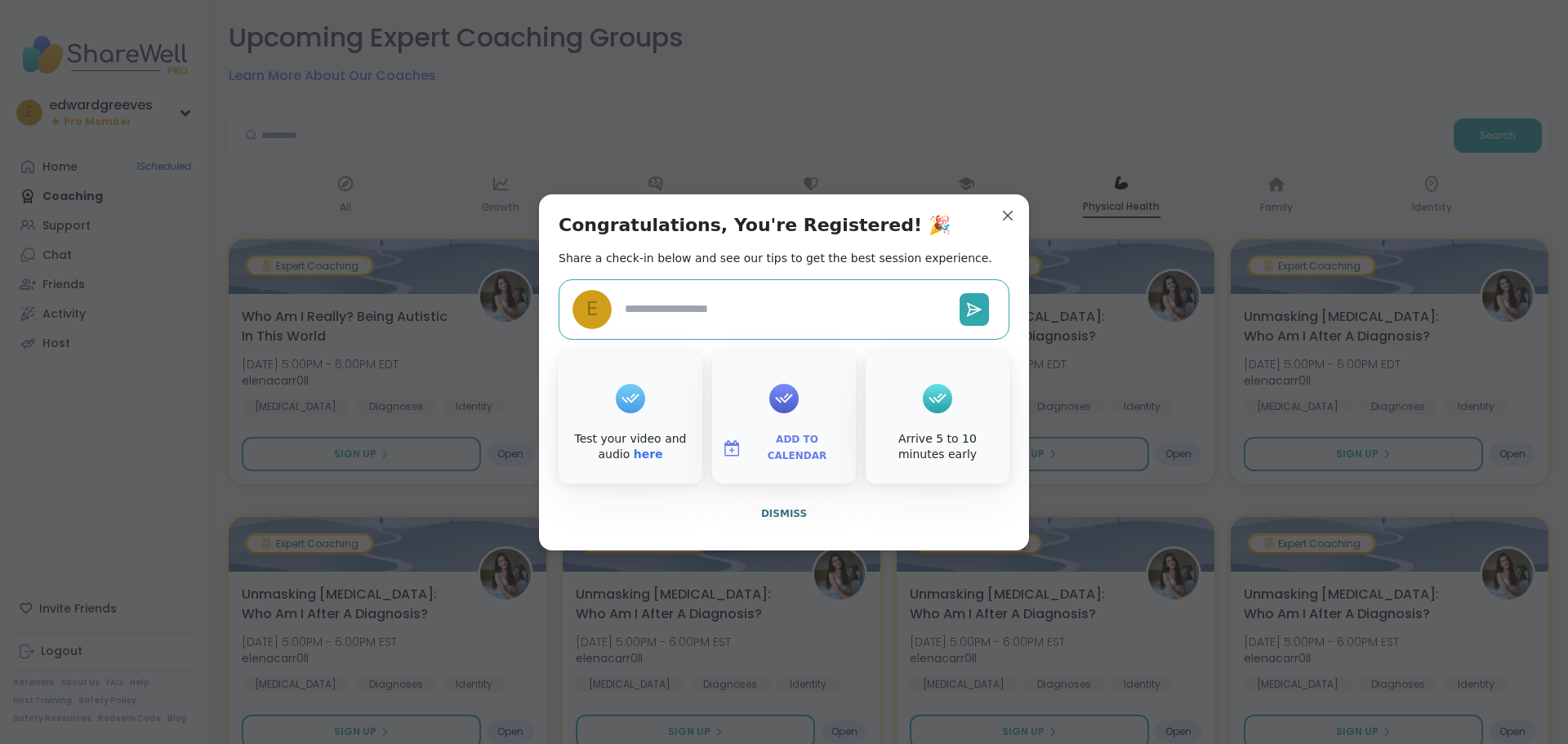
click at [787, 416] on div at bounding box center [784, 398] width 30 height 65
click at [781, 448] on span "Add to Calendar" at bounding box center [797, 448] width 98 height 32
click at [793, 302] on button "Google Calendar" at bounding box center [784, 299] width 124 height 36
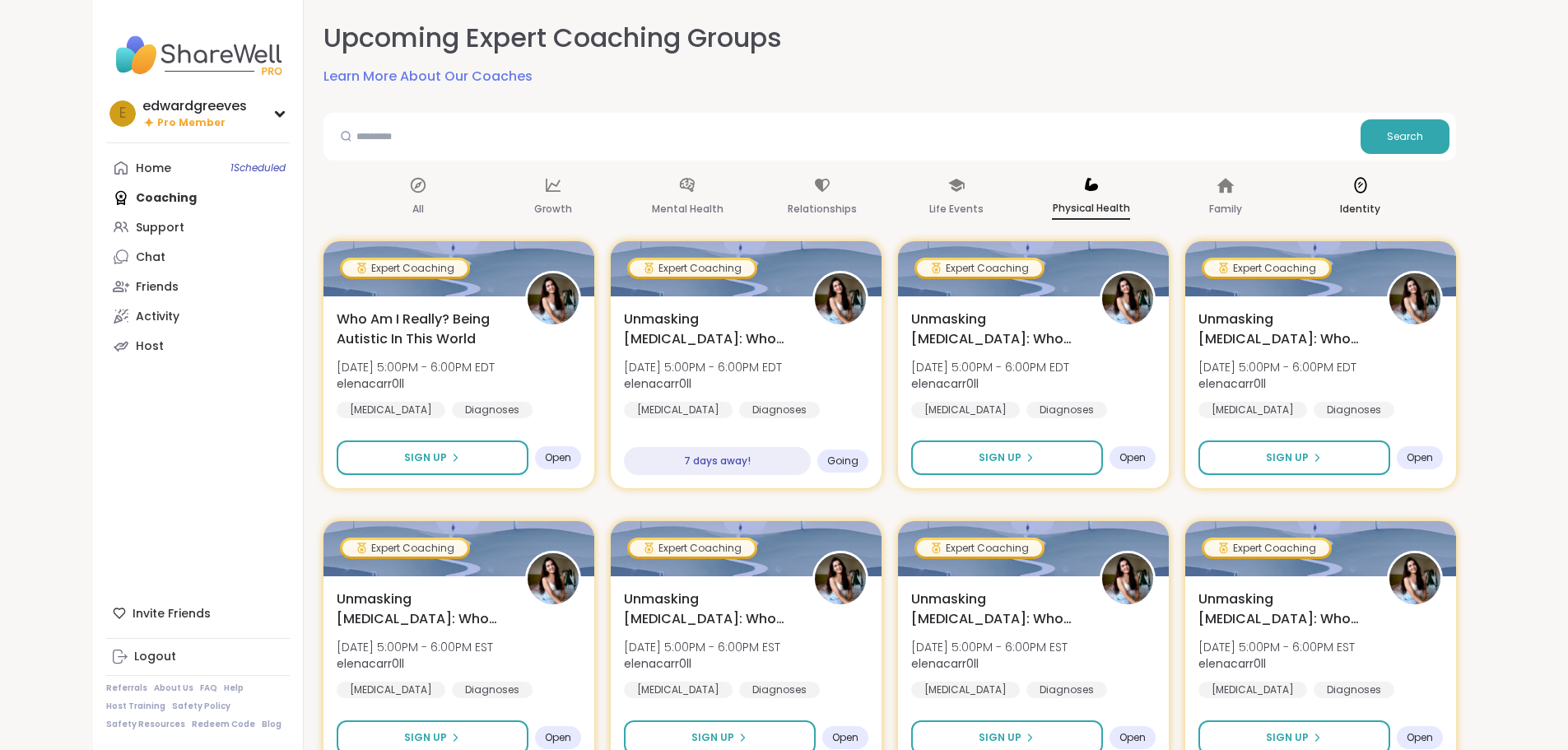
click at [1370, 188] on icon at bounding box center [1360, 185] width 18 height 18
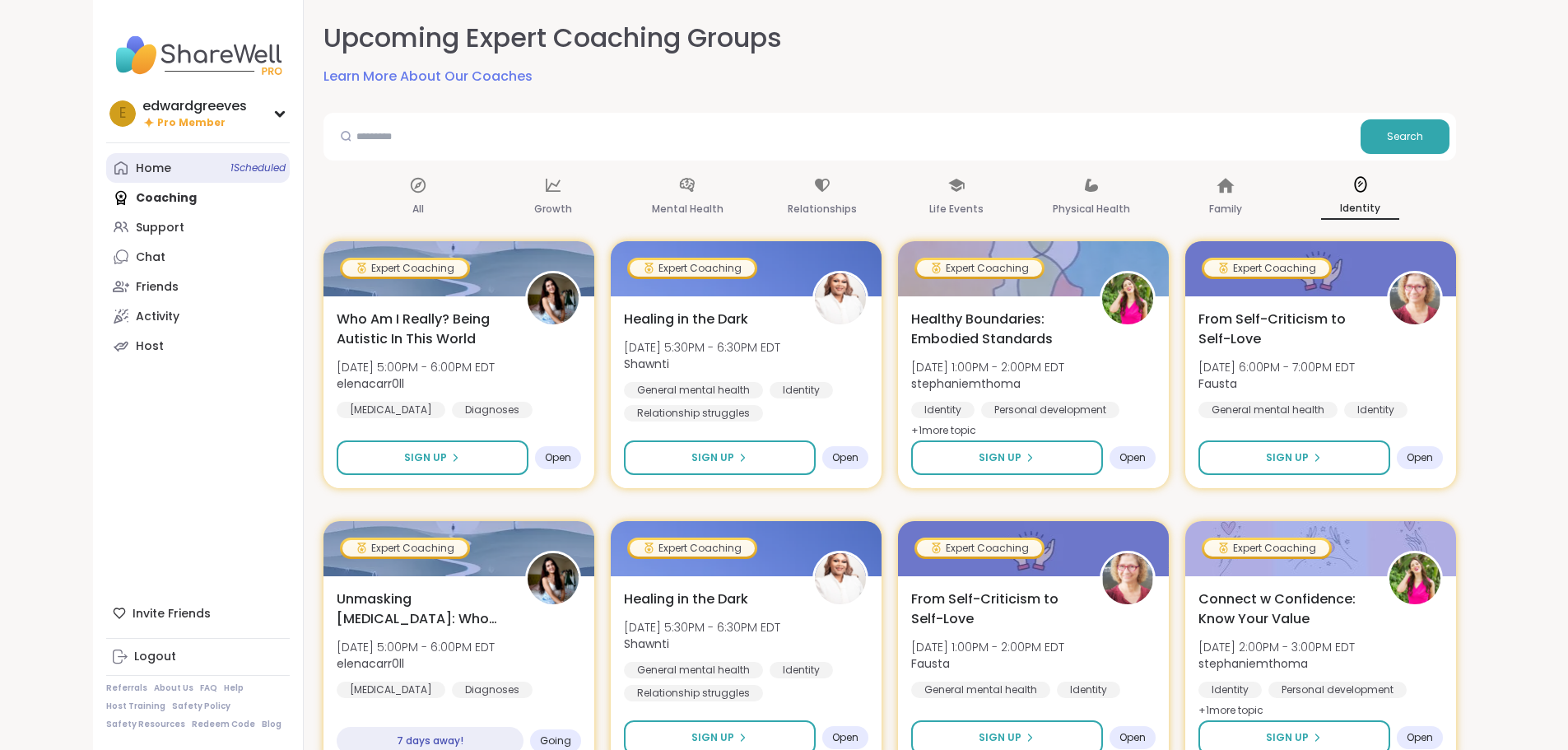
click at [136, 172] on div "Home 1 Scheduled" at bounding box center [153, 168] width 35 height 17
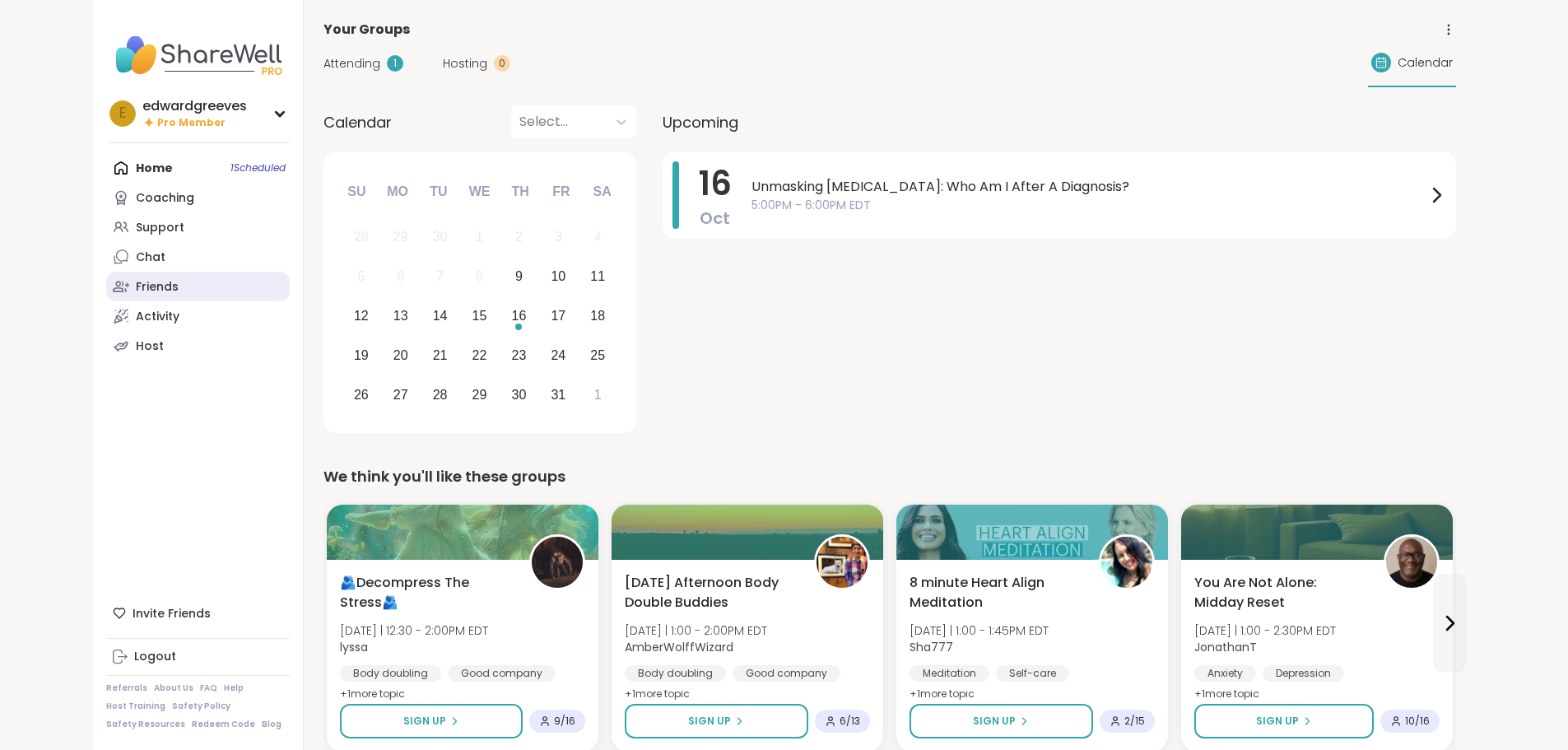
click at [136, 286] on div "Friends" at bounding box center [157, 287] width 43 height 17
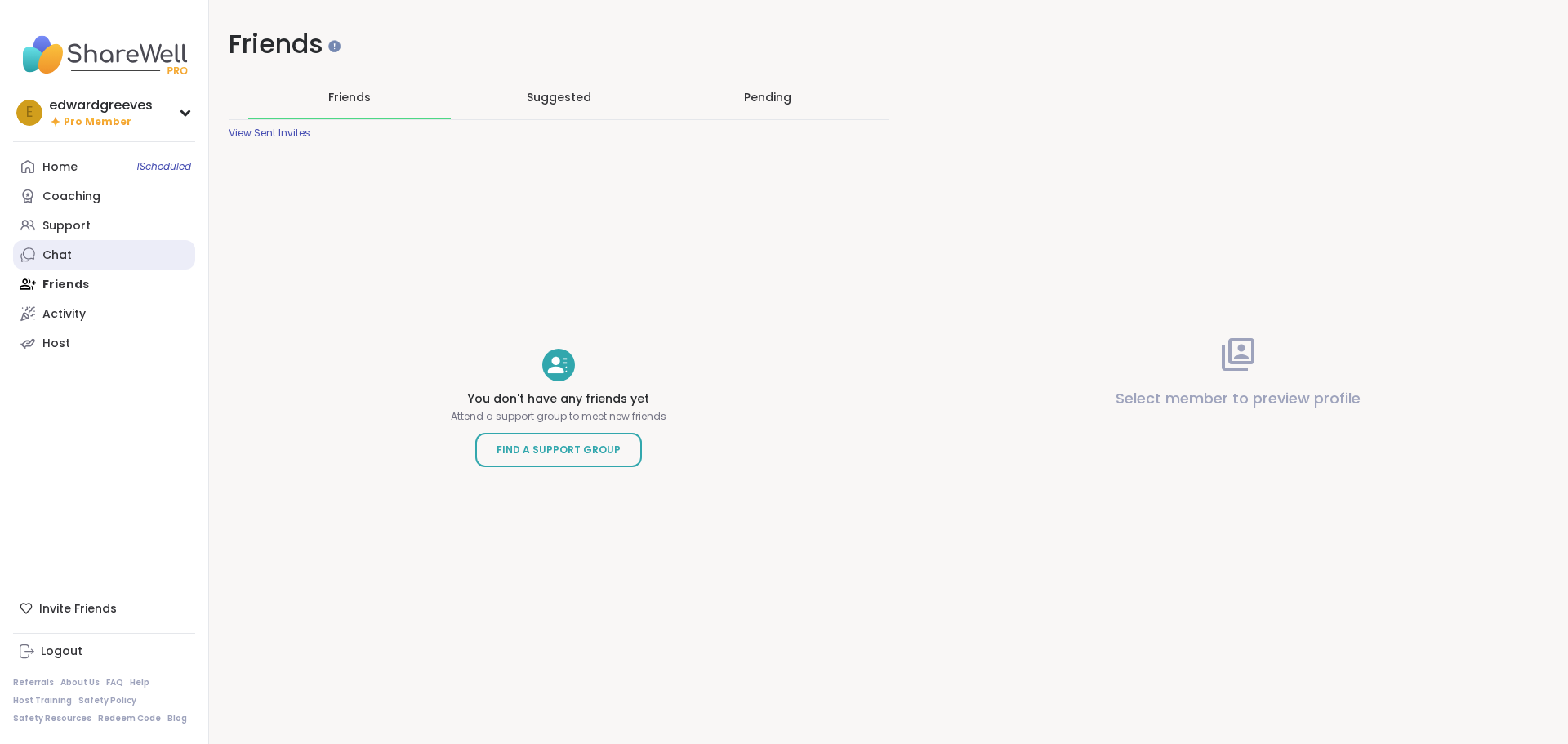
click at [60, 250] on div "Chat" at bounding box center [57, 256] width 30 height 17
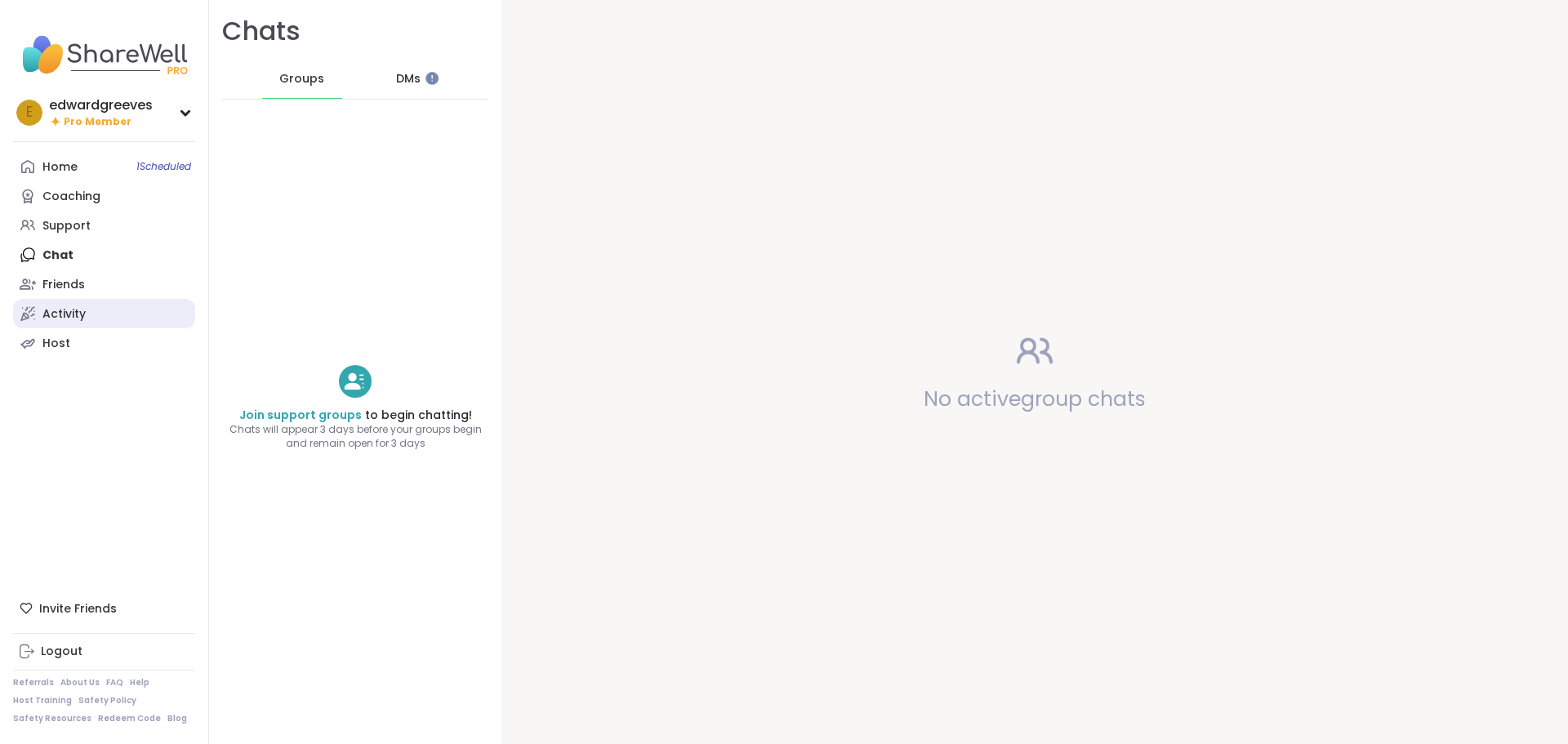
click at [61, 314] on div "Activity" at bounding box center [64, 314] width 43 height 17
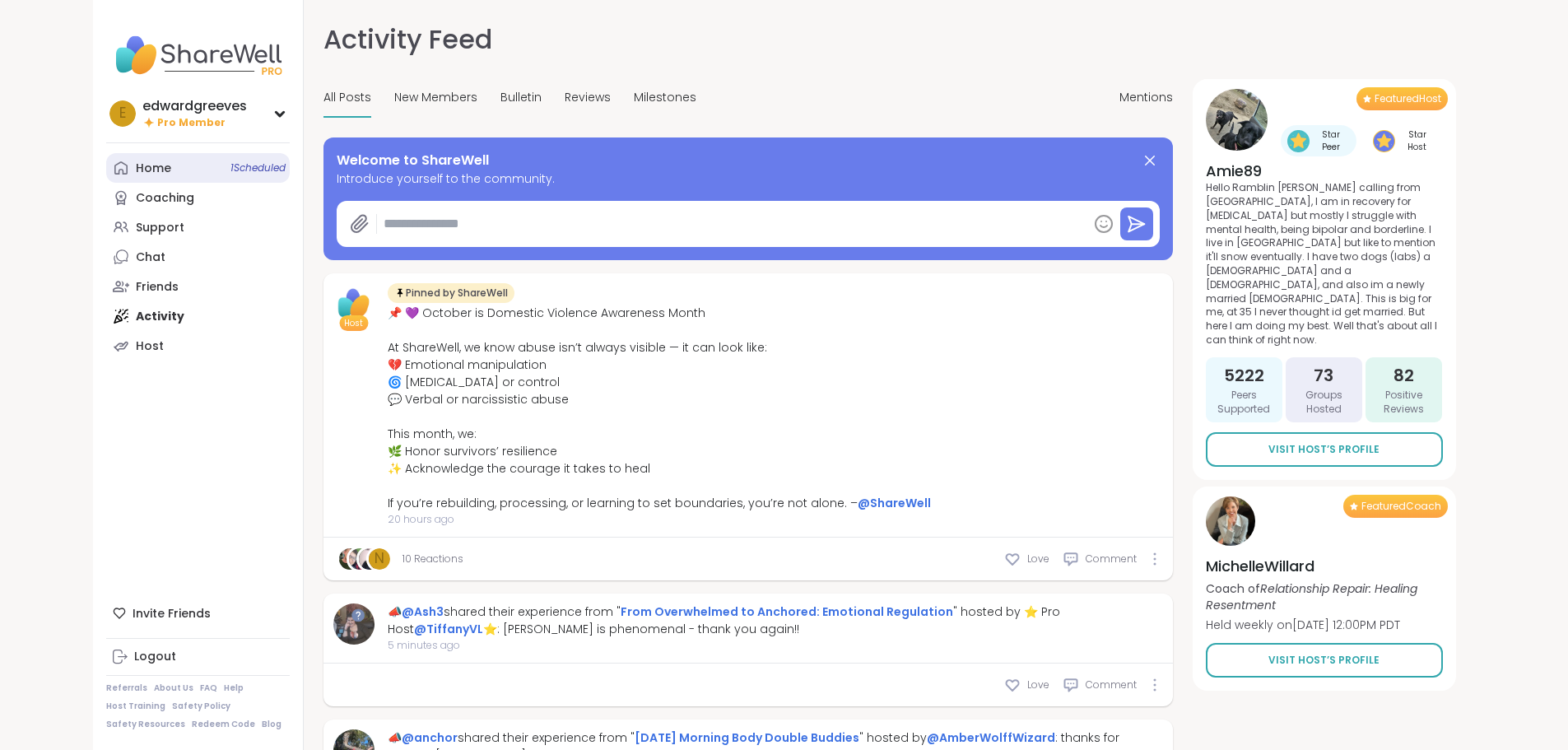
click at [136, 169] on div "Home 1 Scheduled" at bounding box center [153, 168] width 35 height 17
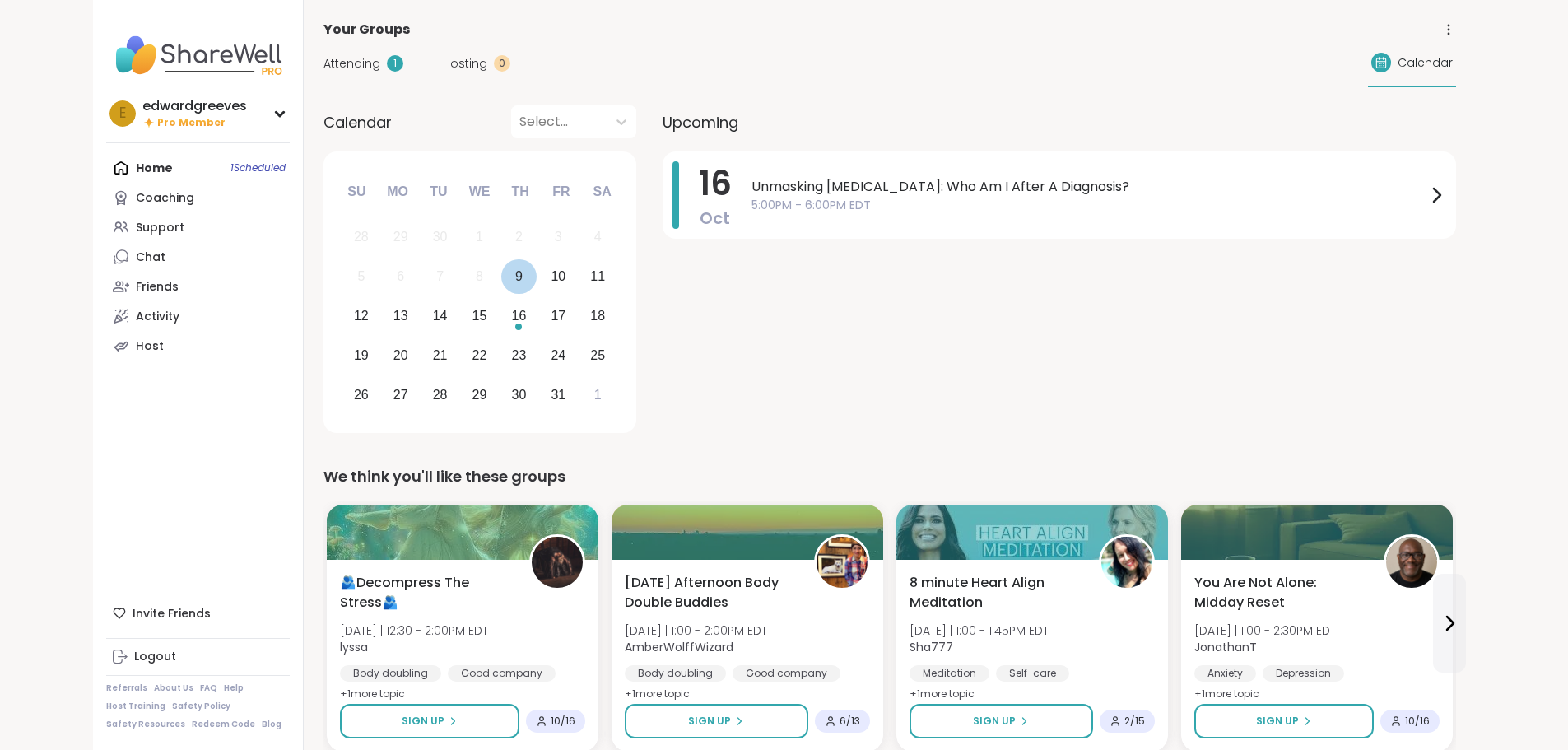
click at [515, 276] on div "9" at bounding box center [519, 276] width 7 height 22
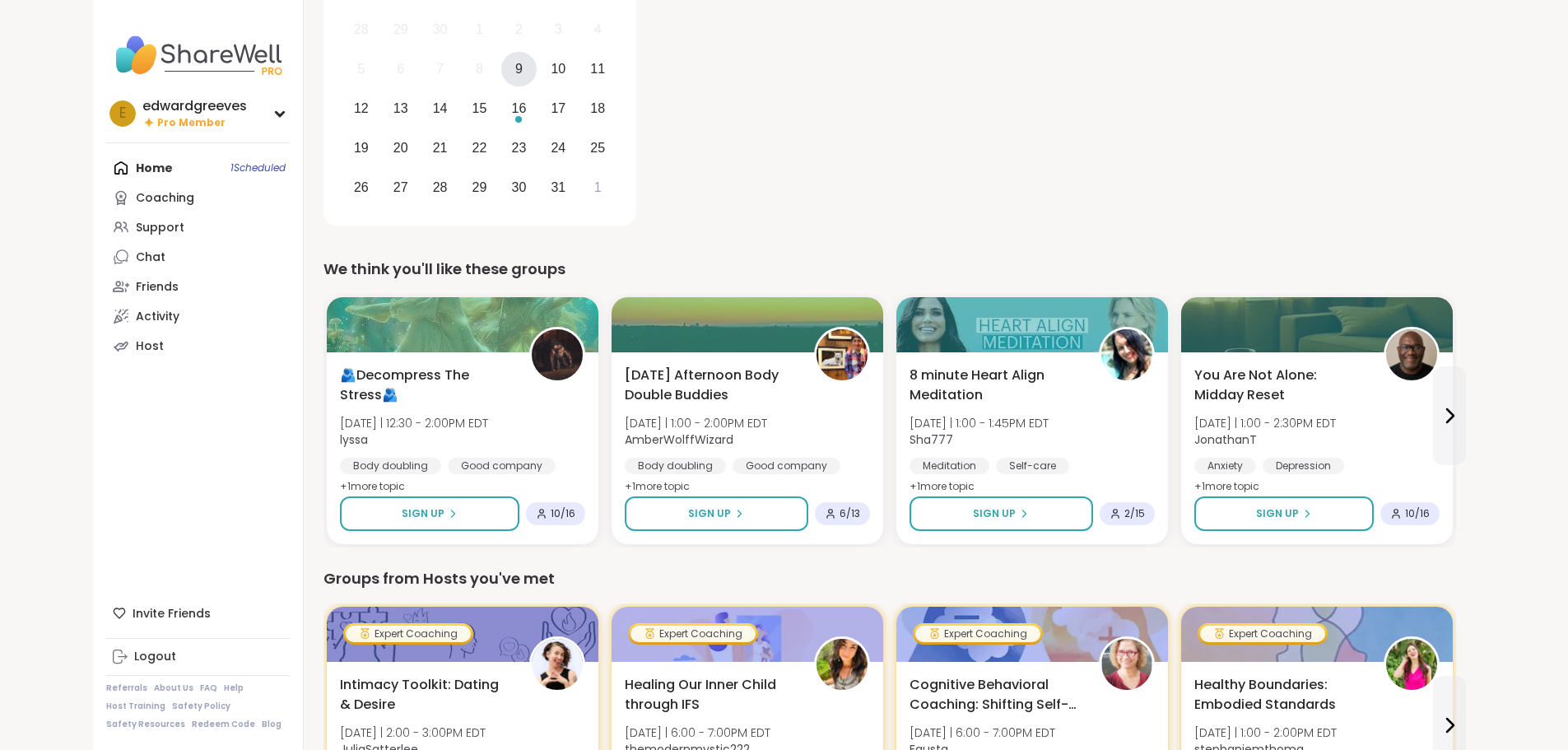
scroll to position [247, 0]
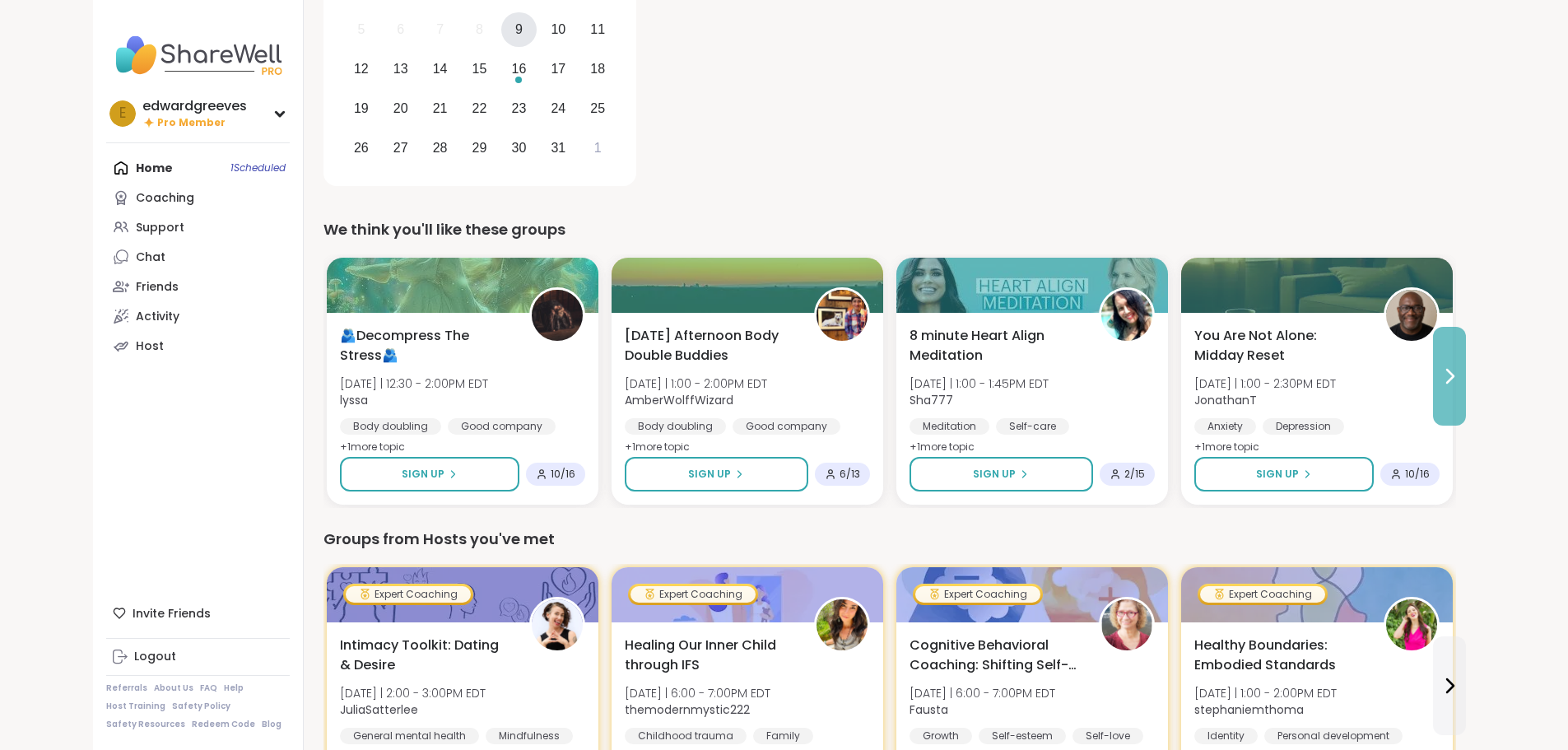
click at [1459, 383] on icon at bounding box center [1450, 376] width 20 height 20
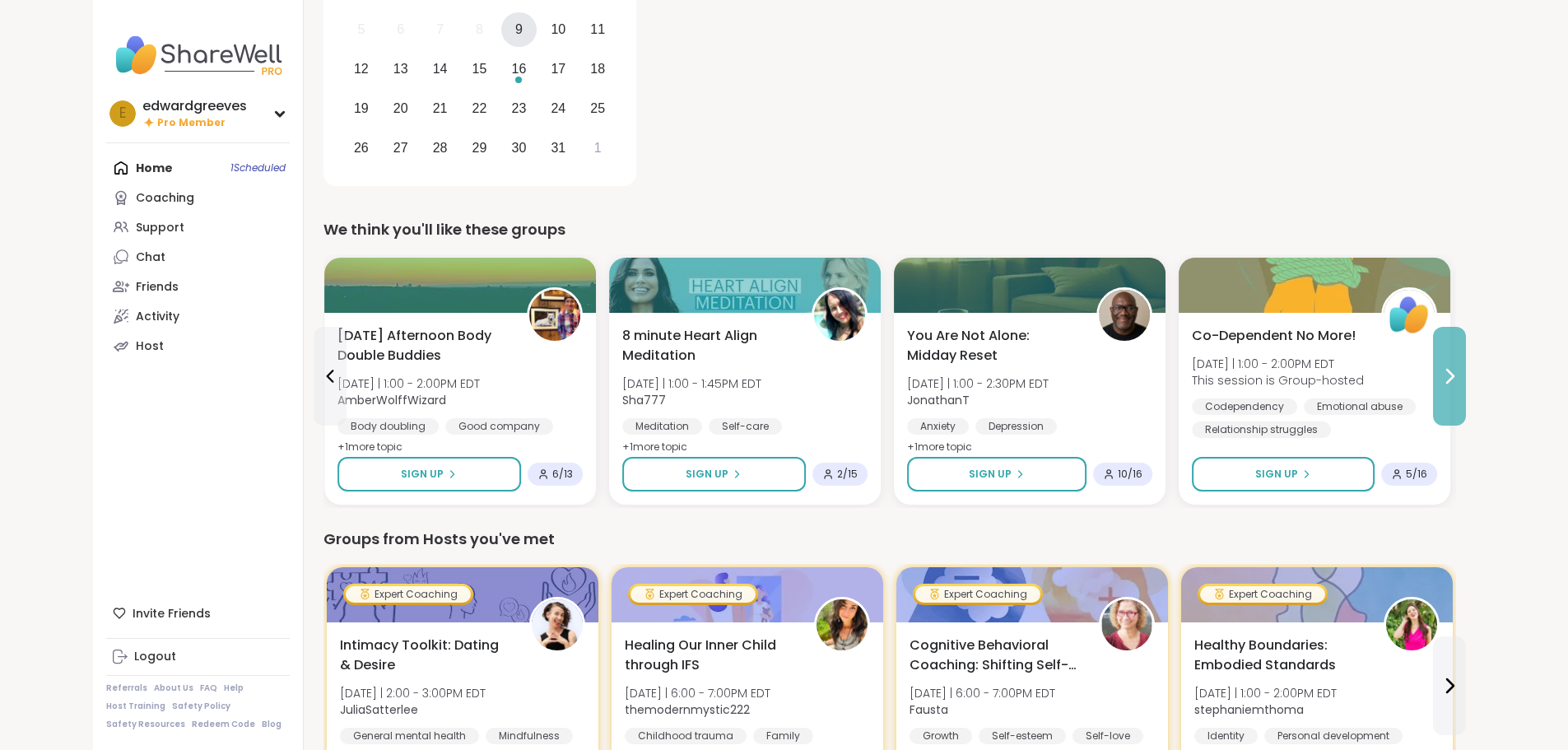
click at [1459, 383] on icon at bounding box center [1450, 376] width 20 height 20
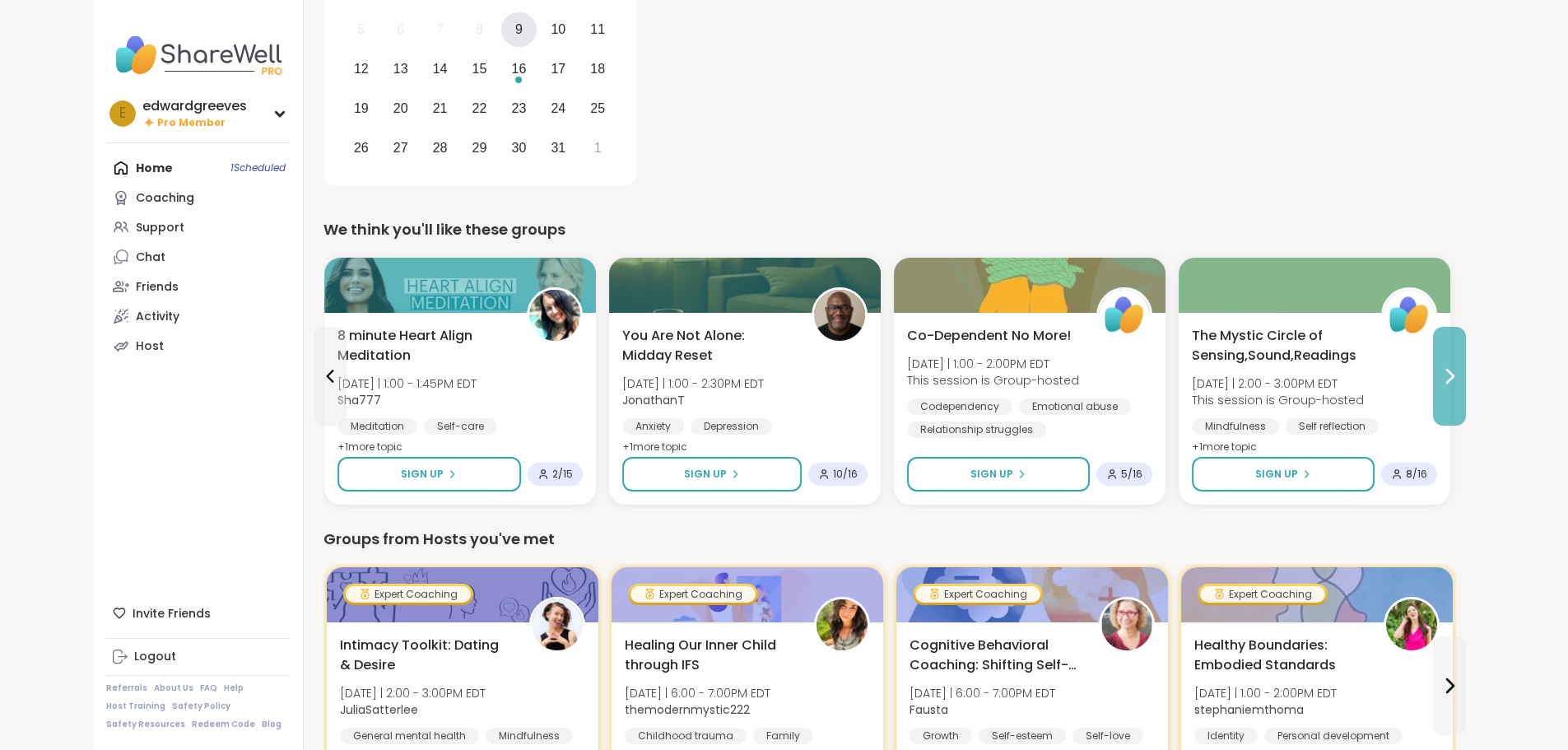
click at [1459, 383] on icon at bounding box center [1450, 376] width 20 height 20
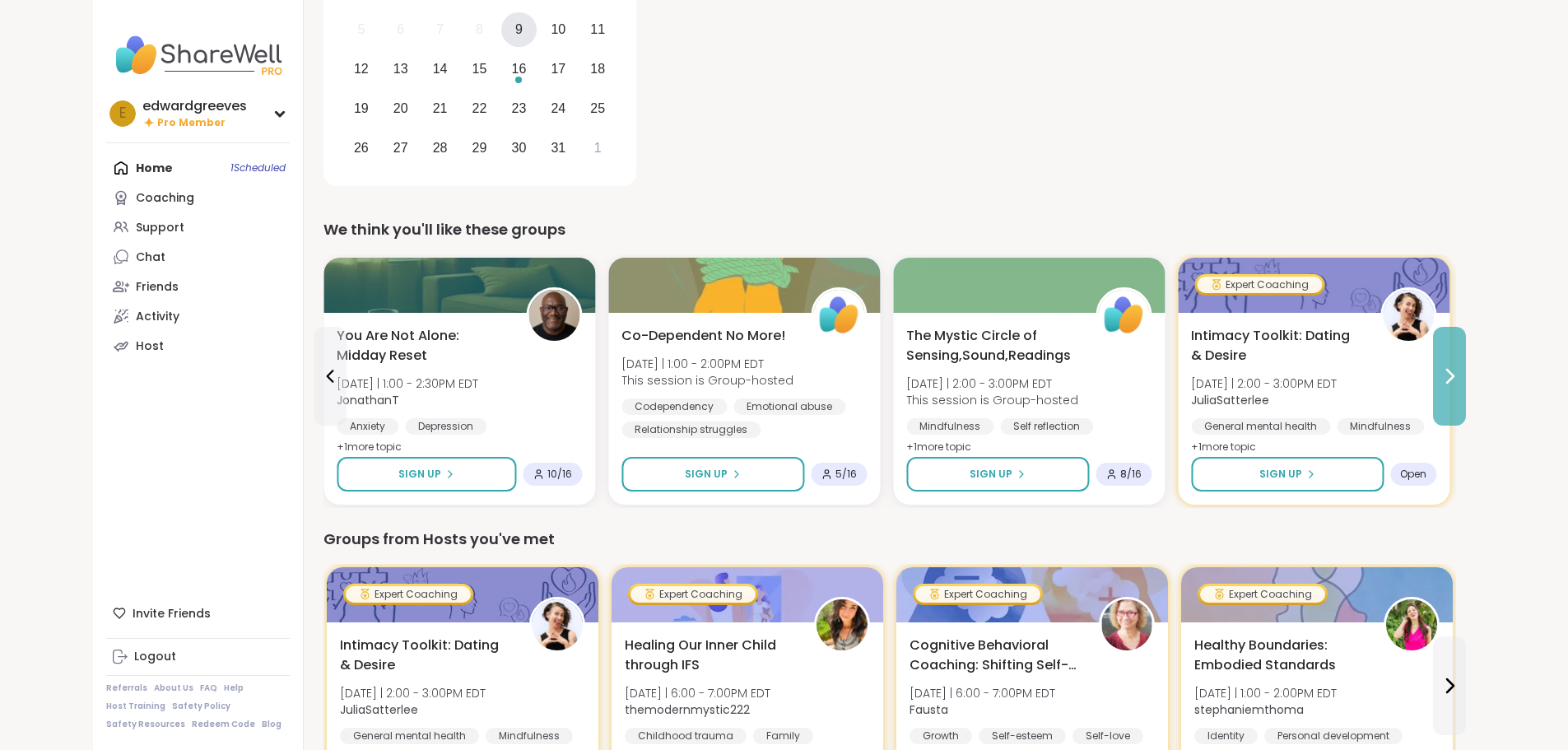
click at [1459, 383] on icon at bounding box center [1450, 376] width 20 height 20
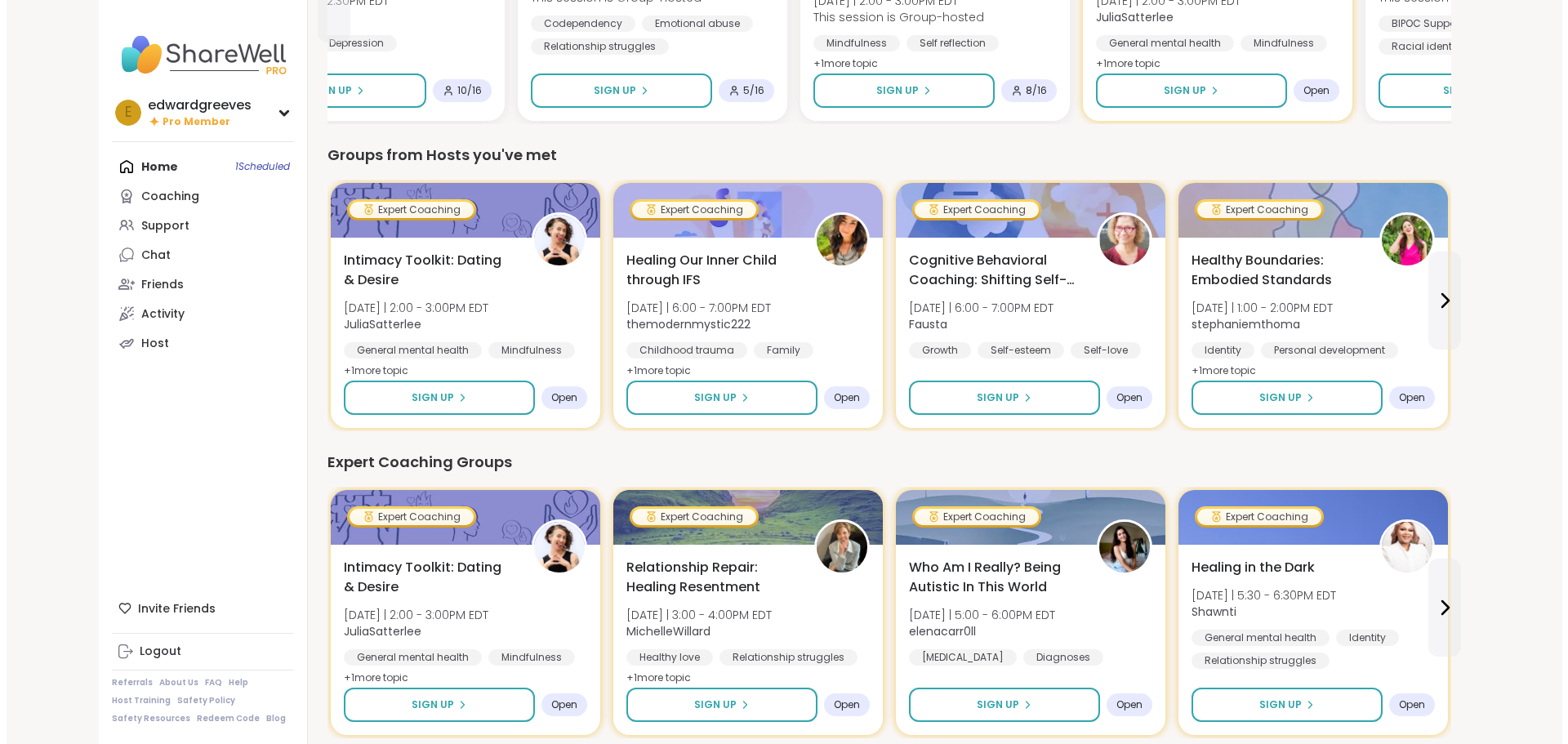
scroll to position [654, 0]
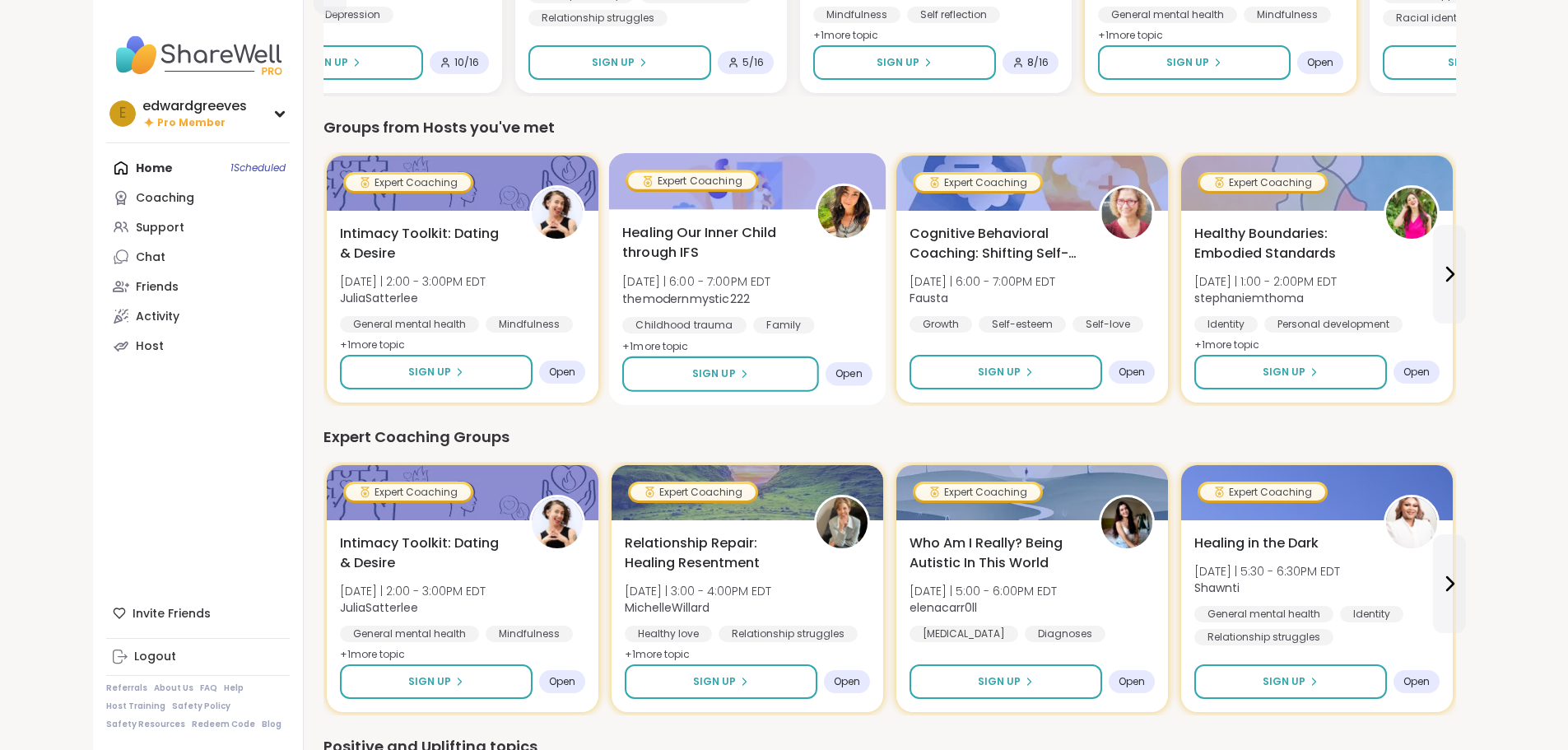
click at [625, 259] on span "Healing Our Inner Child through IFS" at bounding box center [709, 244] width 174 height 40
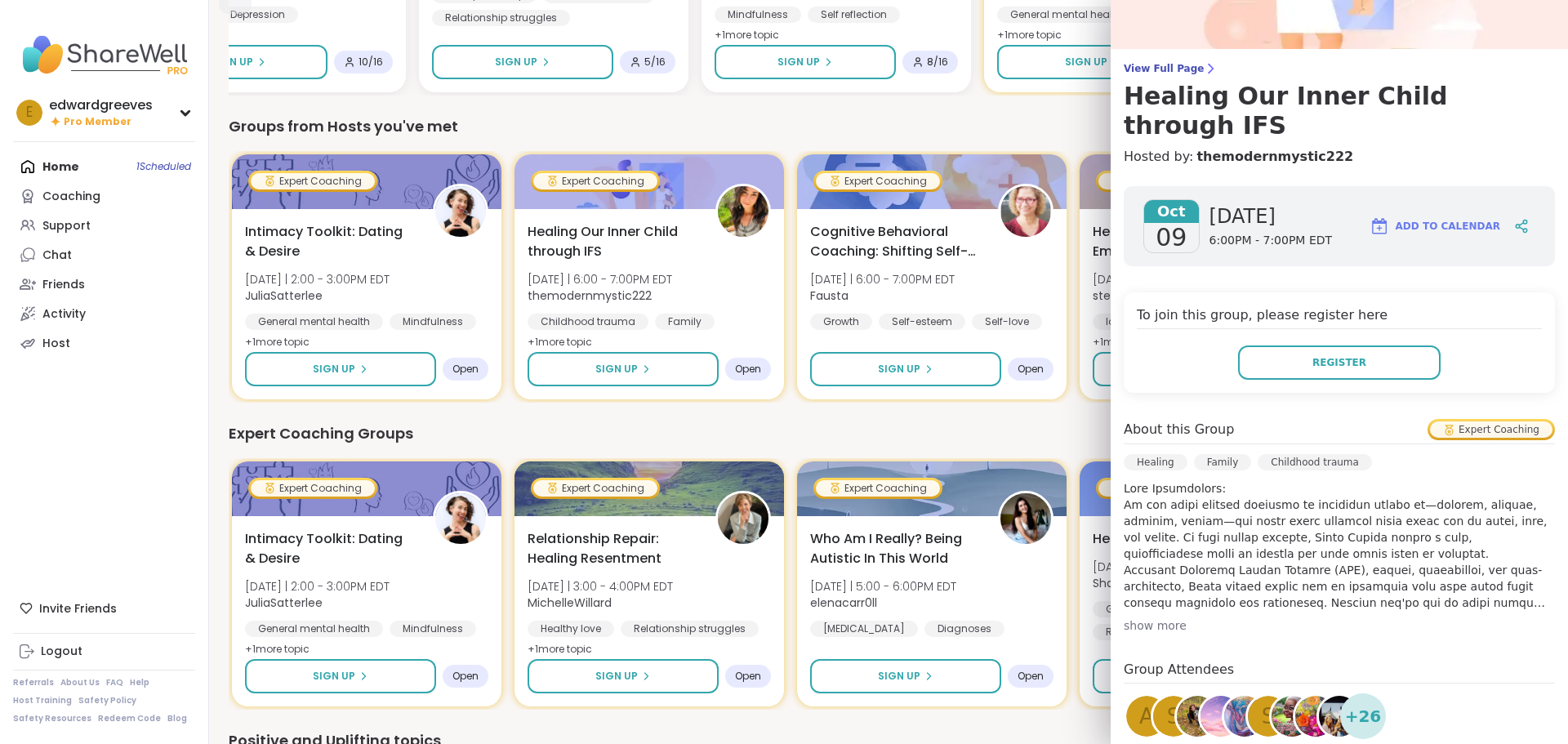
scroll to position [0, 0]
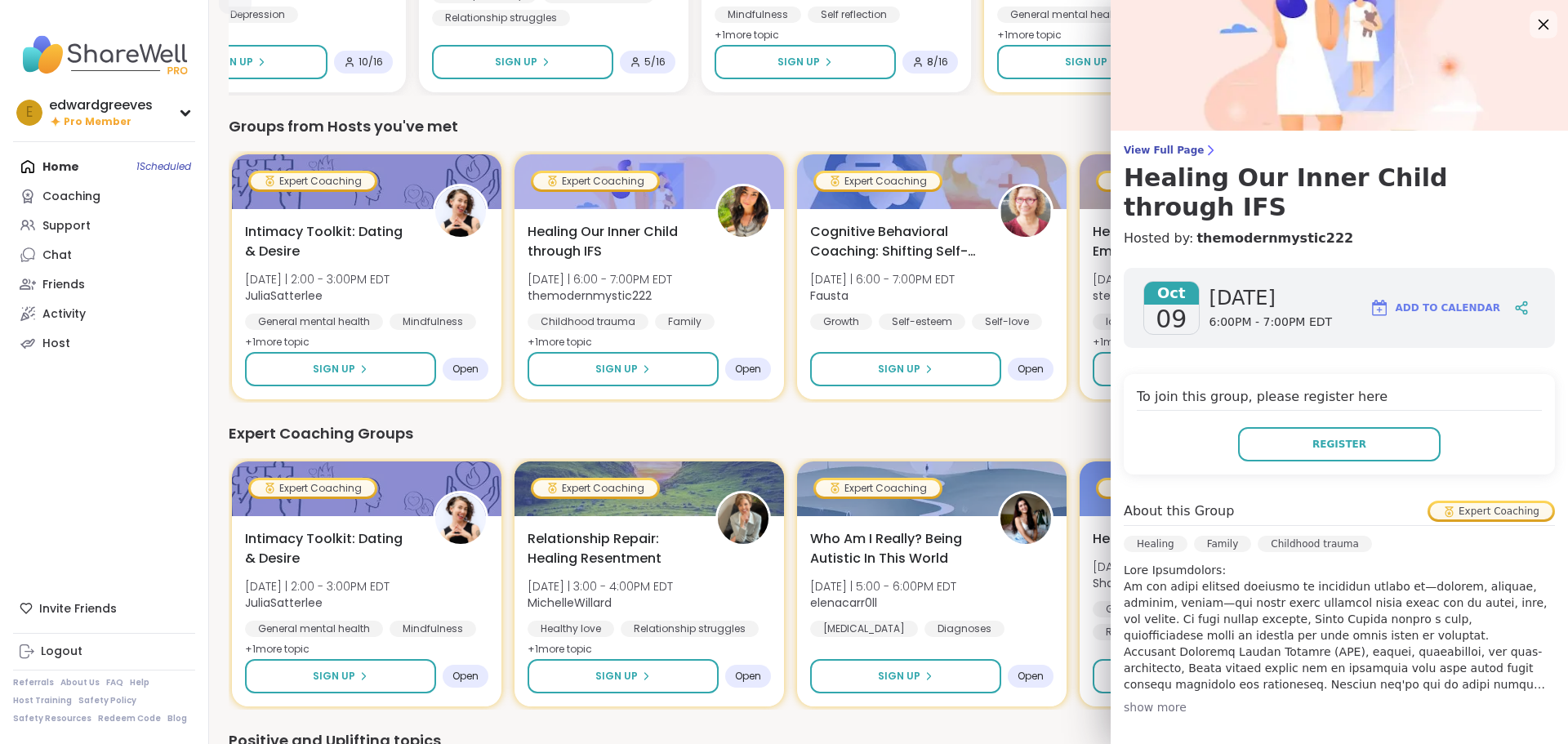
click at [1533, 30] on icon at bounding box center [1543, 23] width 20 height 20
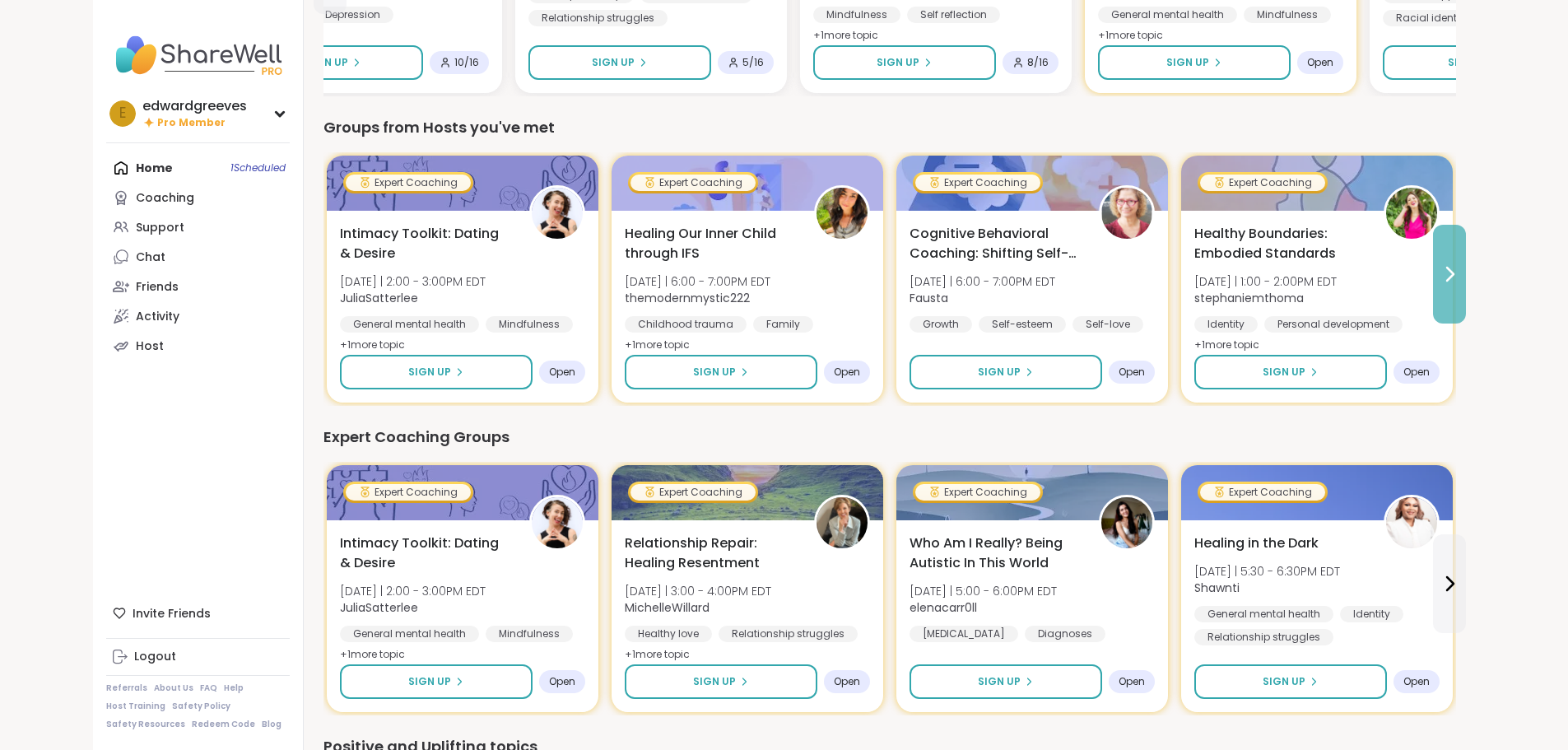
click at [1459, 271] on icon at bounding box center [1450, 274] width 20 height 20
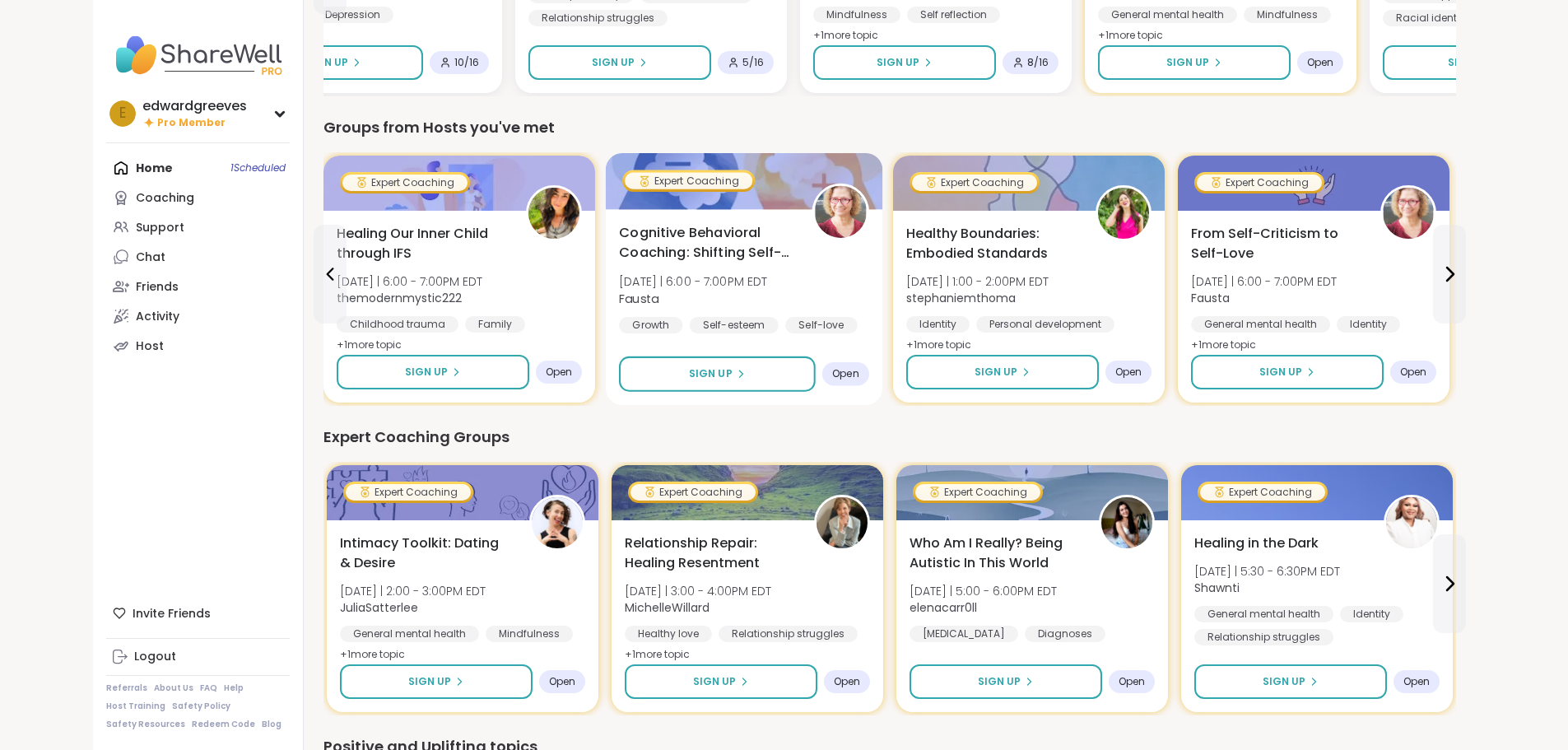
click at [628, 250] on span "Cognitive Behavioral Coaching: Shifting Self-Talk" at bounding box center [706, 244] width 174 height 40
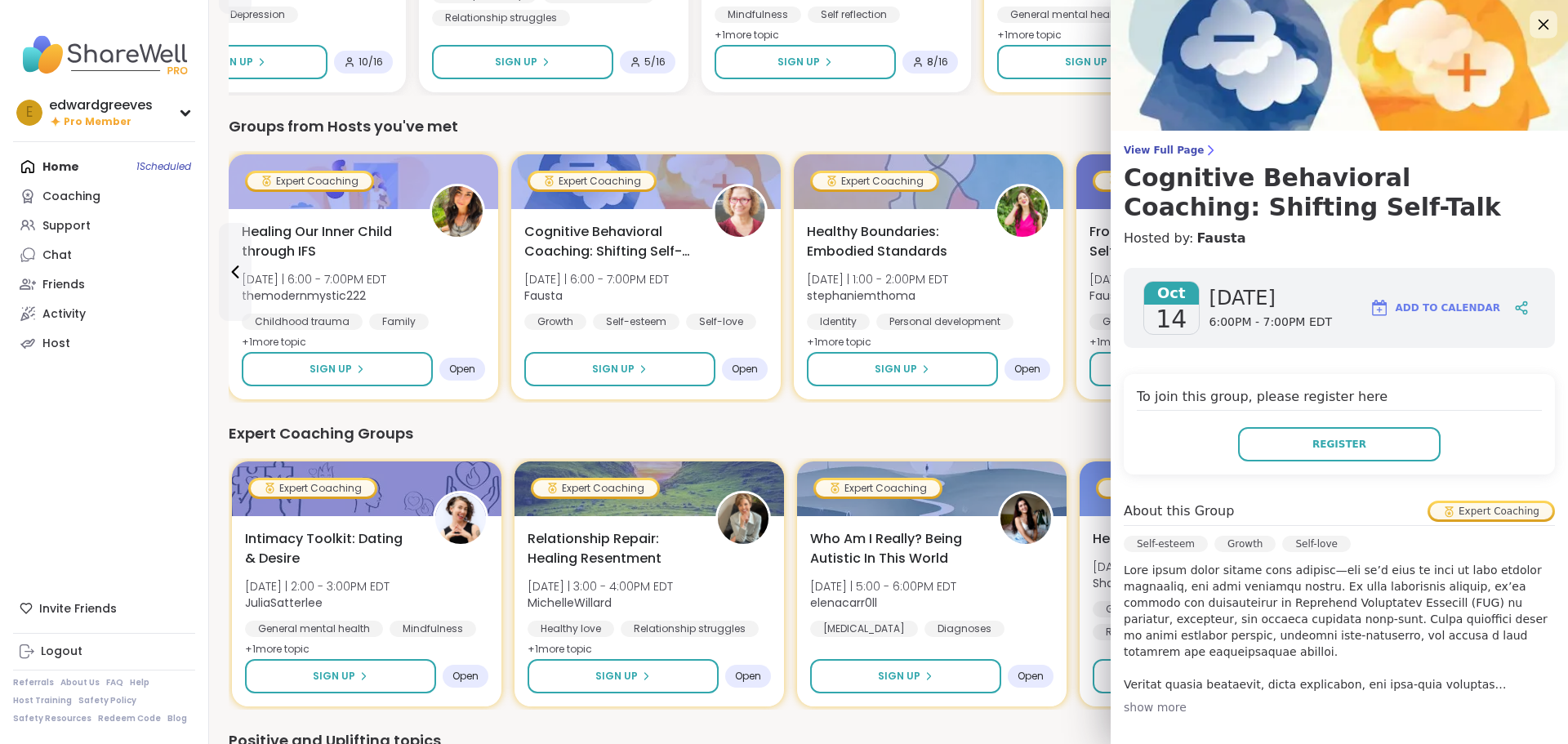
click at [1533, 23] on icon at bounding box center [1543, 23] width 20 height 20
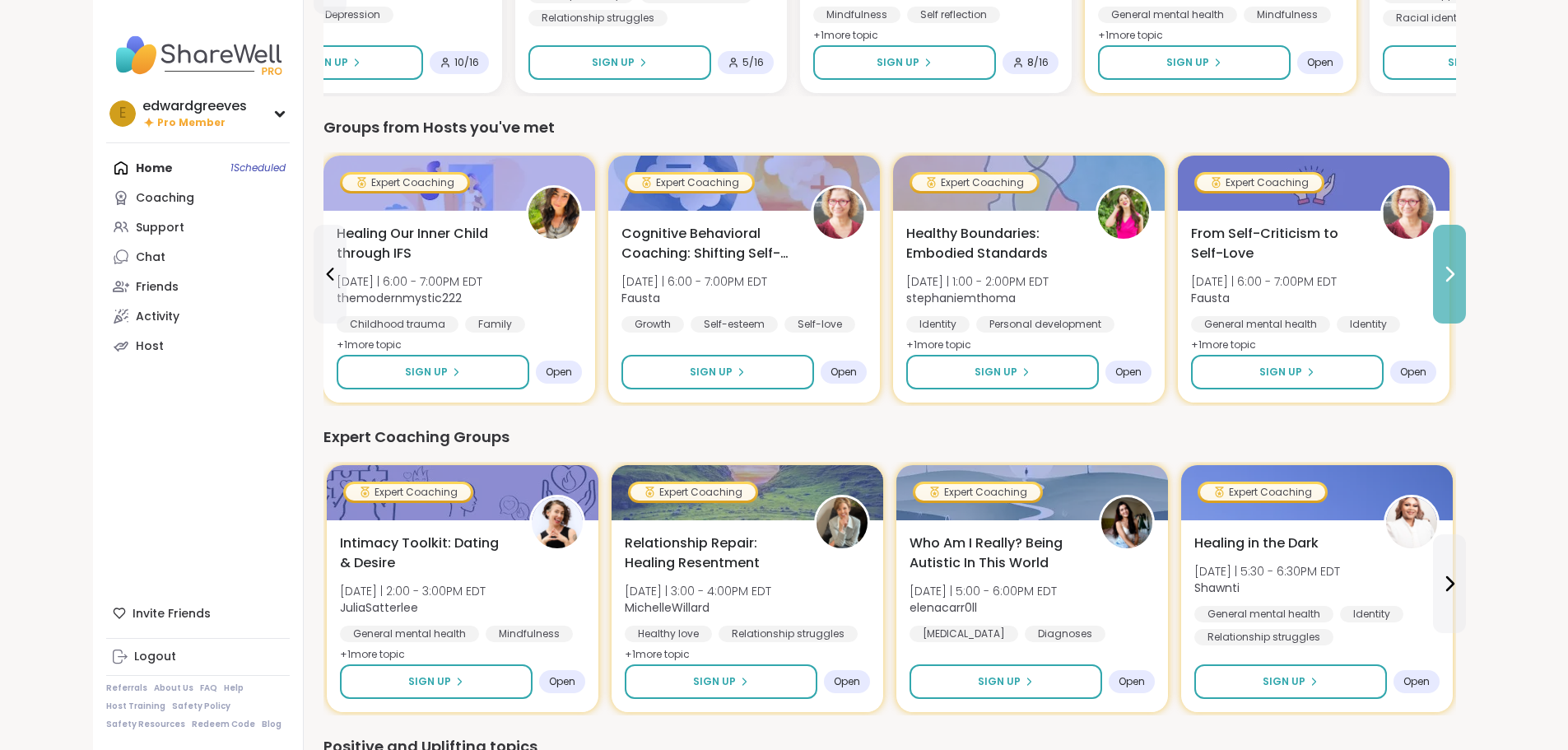
click at [1459, 278] on icon at bounding box center [1450, 274] width 20 height 20
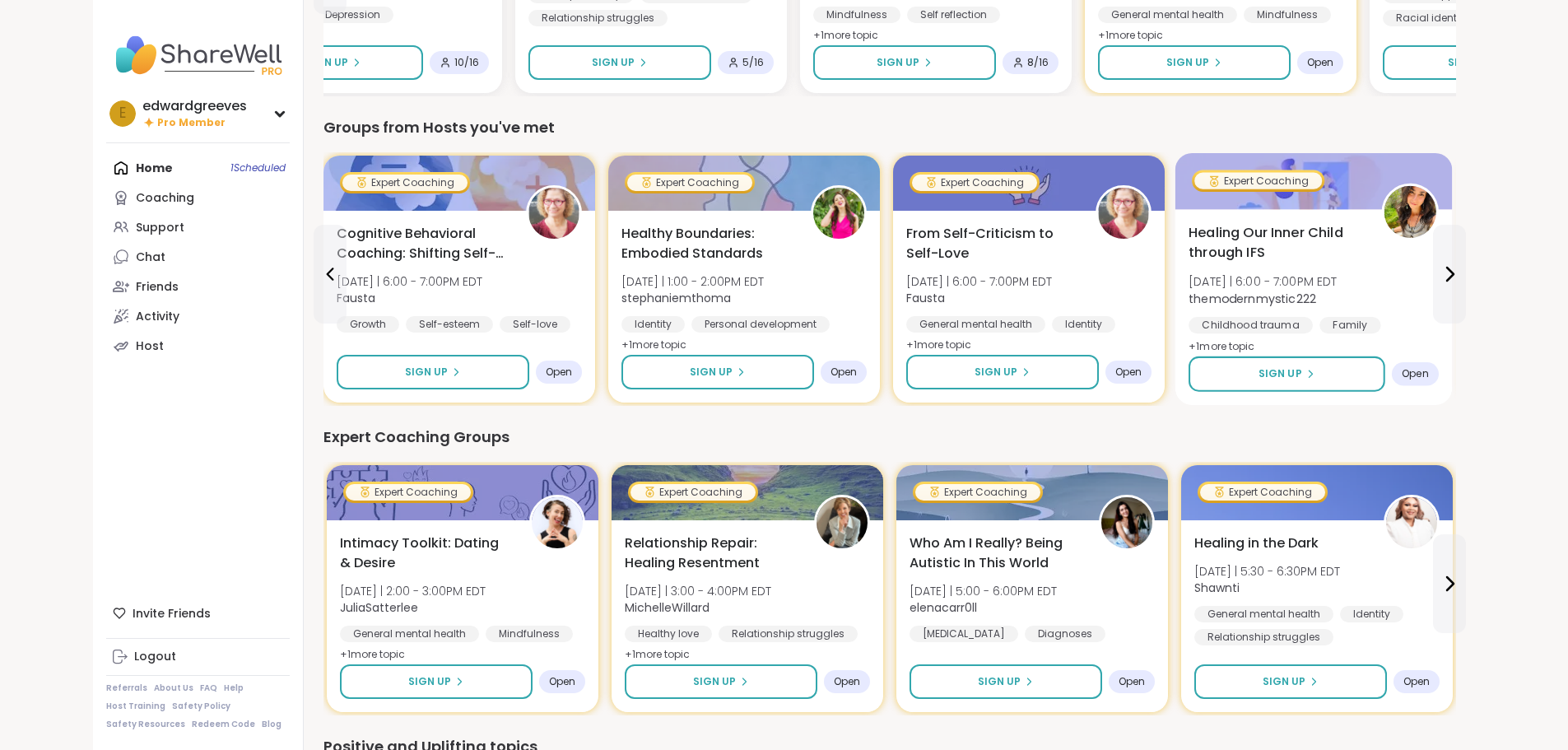
click at [1189, 250] on span "Healing Our Inner Child through IFS" at bounding box center [1275, 244] width 174 height 40
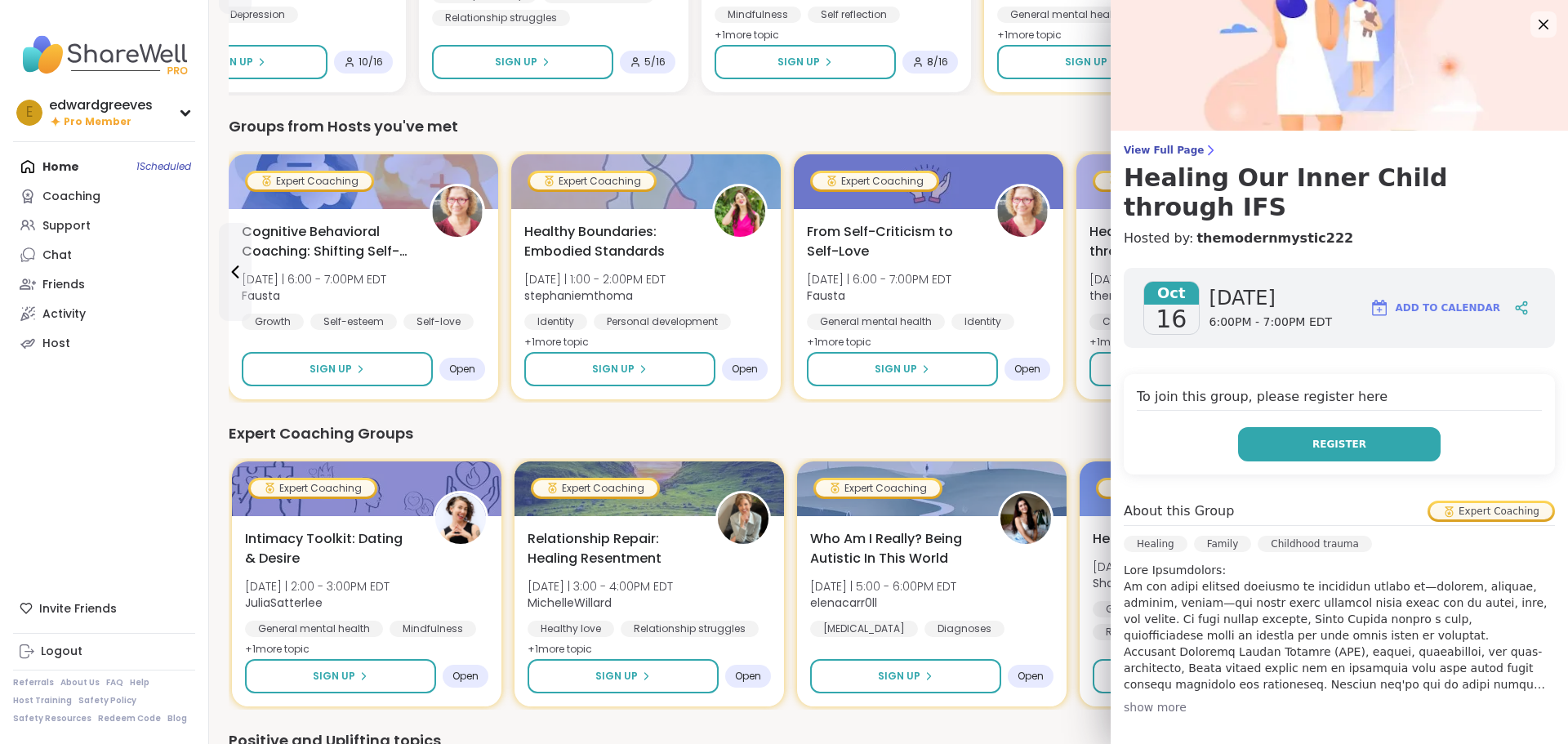
click at [1319, 437] on span "Register" at bounding box center [1339, 444] width 54 height 15
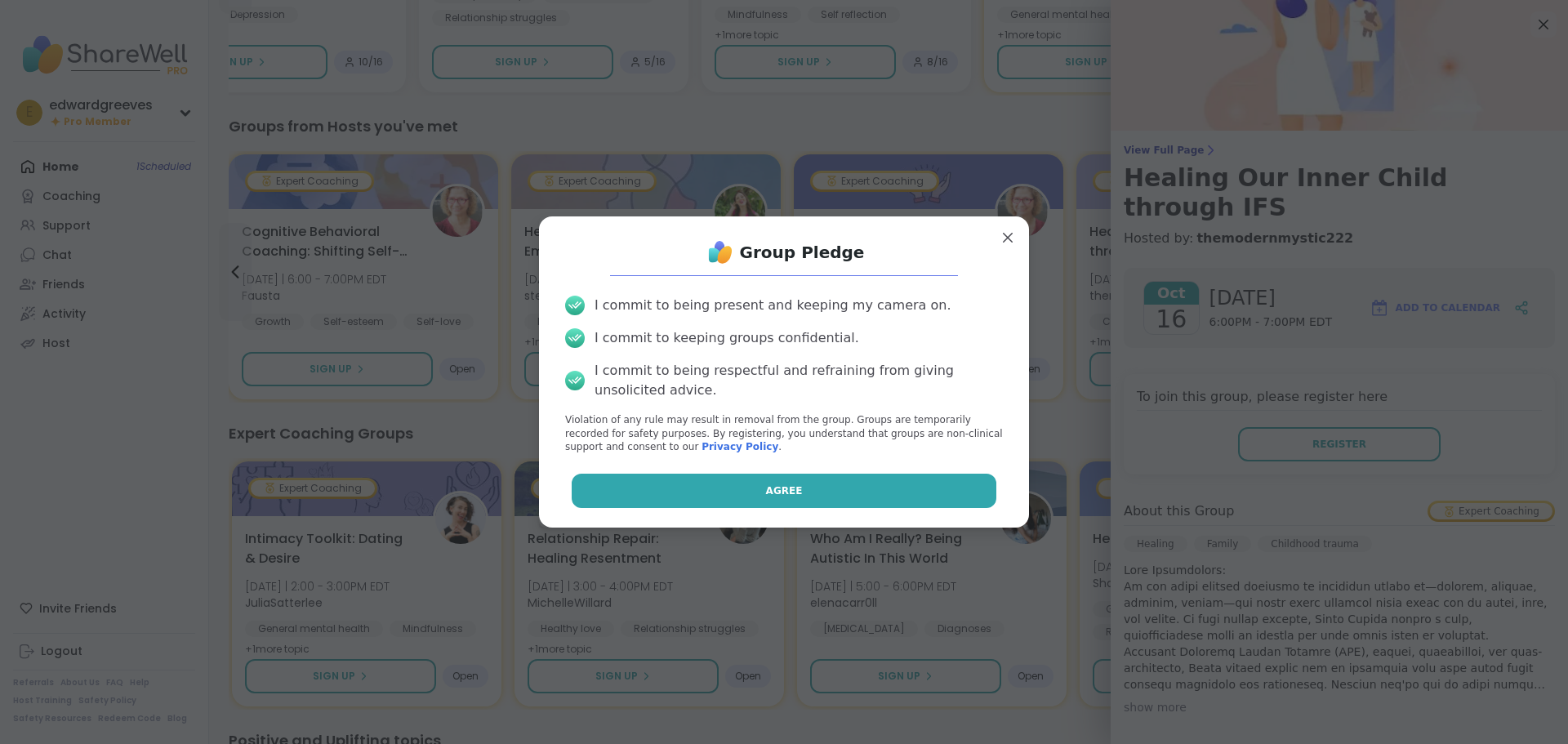
click at [741, 478] on button "Agree" at bounding box center [785, 490] width 426 height 34
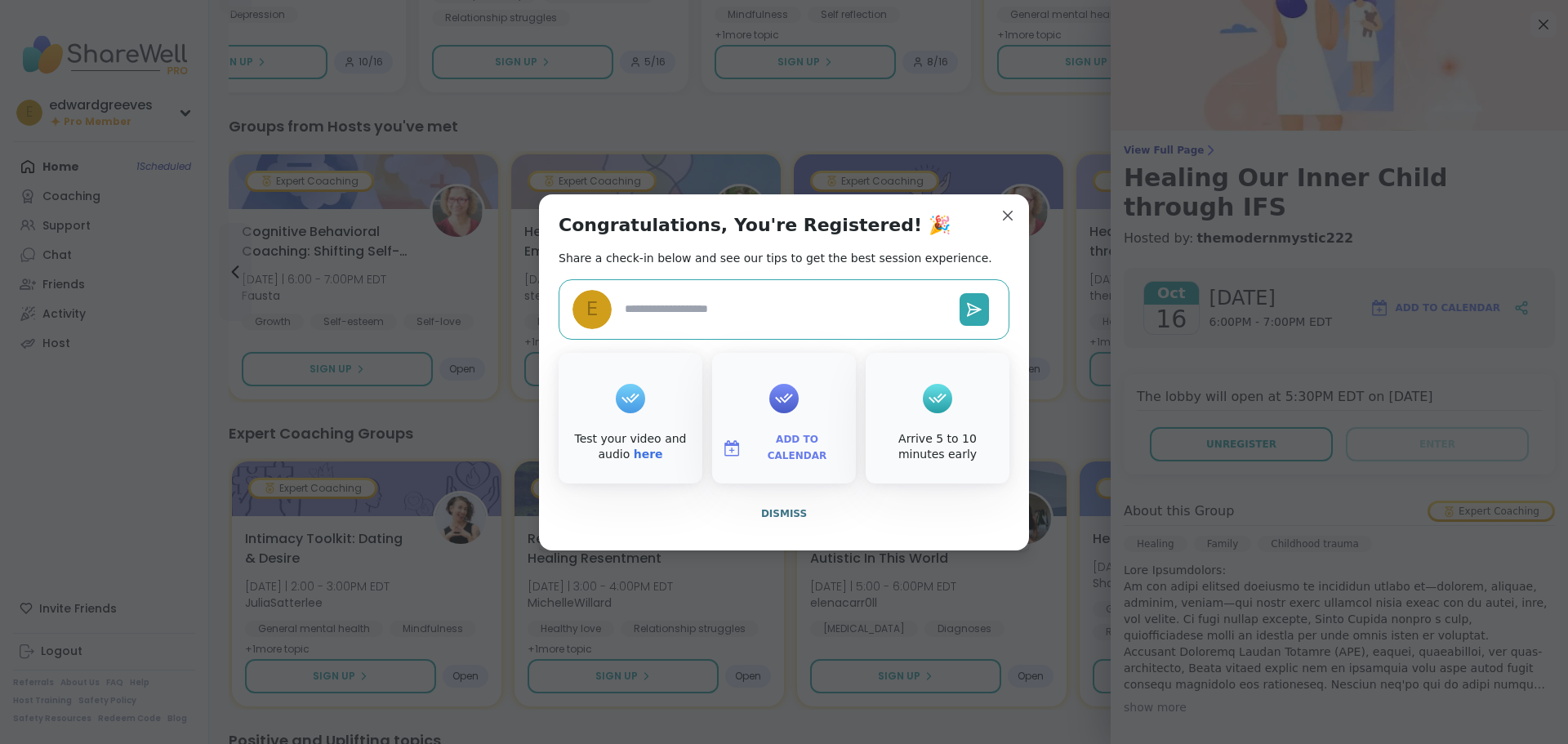
click at [792, 444] on span "Add to Calendar" at bounding box center [797, 448] width 98 height 32
click at [784, 298] on button "Google Calendar" at bounding box center [784, 299] width 124 height 36
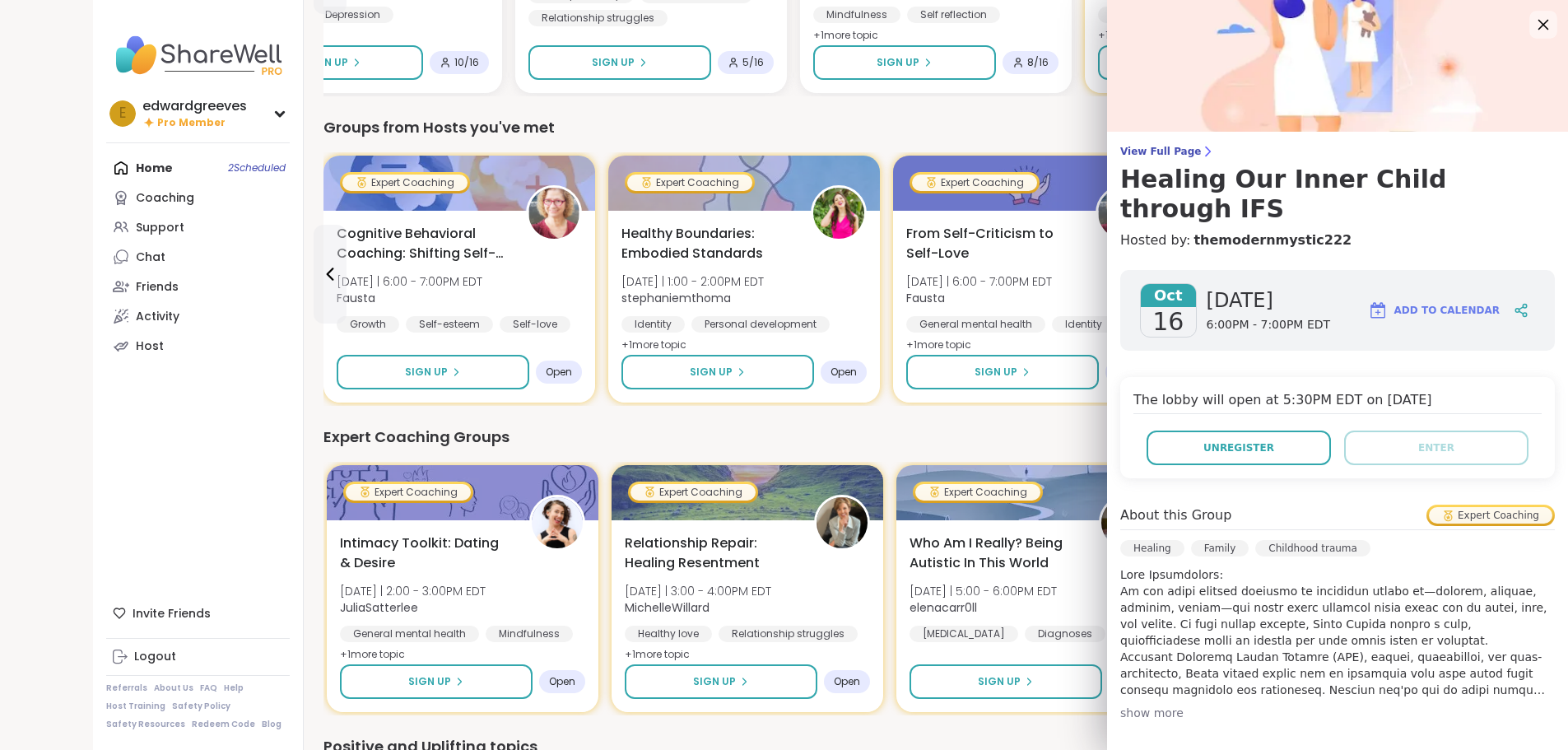
click at [1533, 20] on icon at bounding box center [1543, 24] width 20 height 20
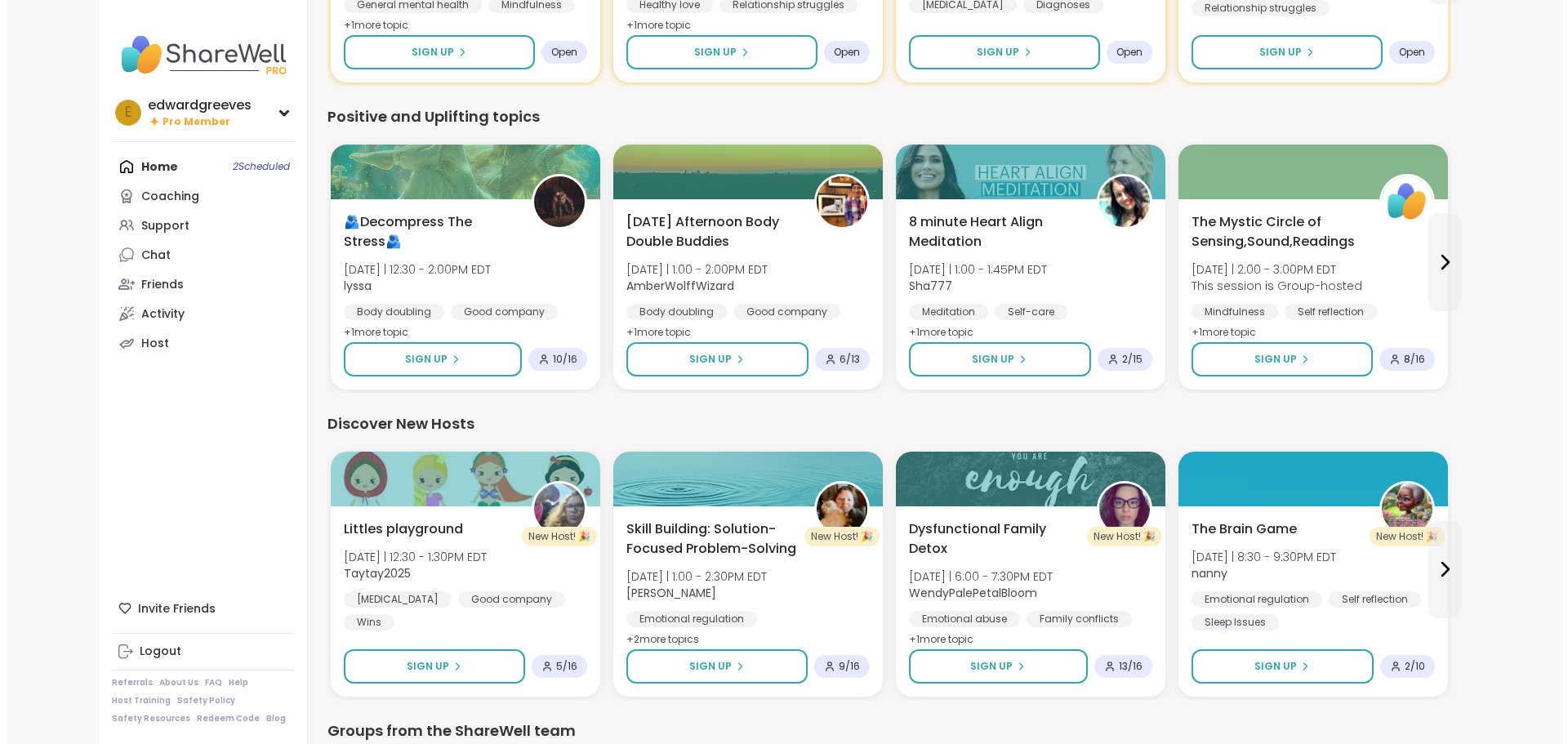
scroll to position [1307, 0]
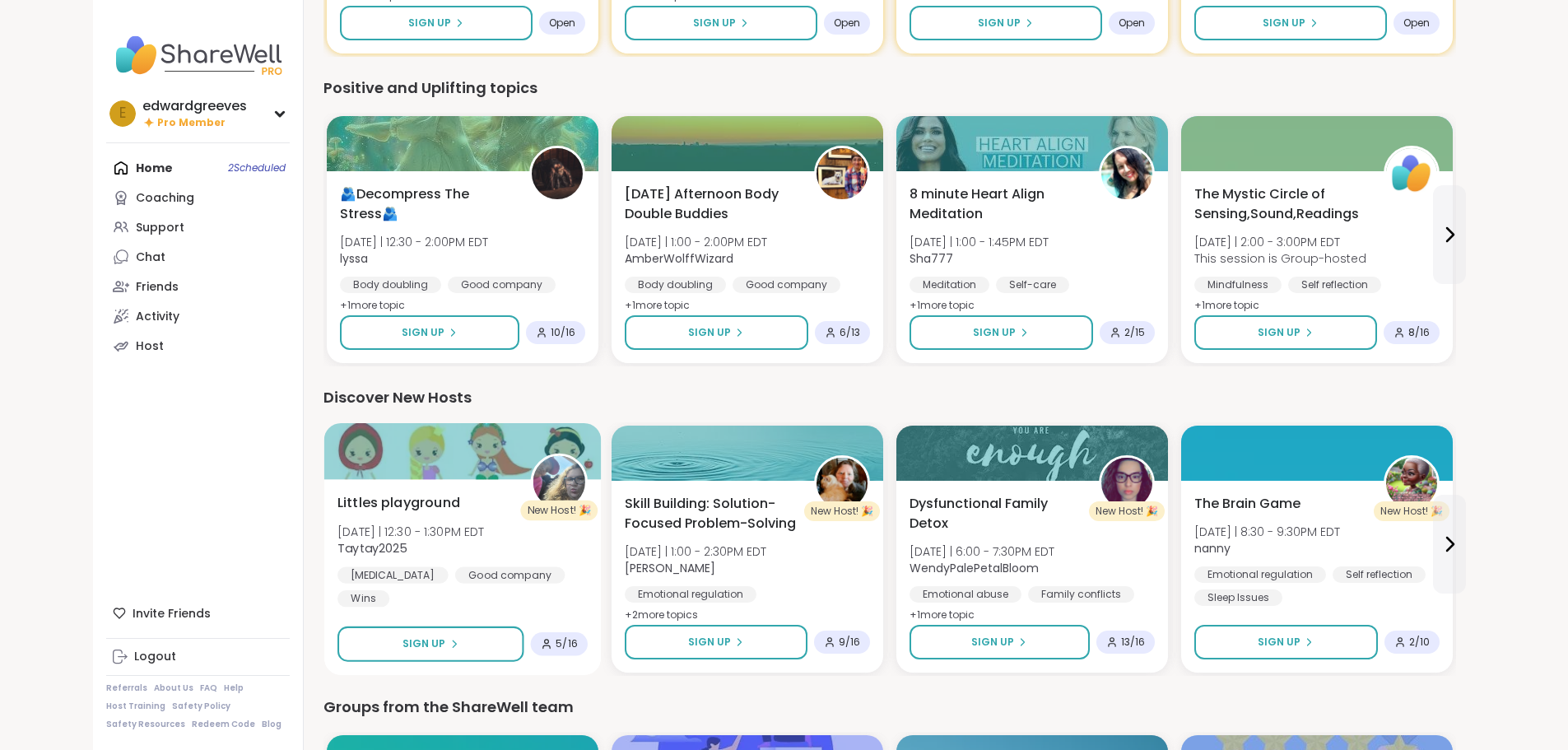
click at [337, 509] on span "Littles playground" at bounding box center [399, 503] width 123 height 20
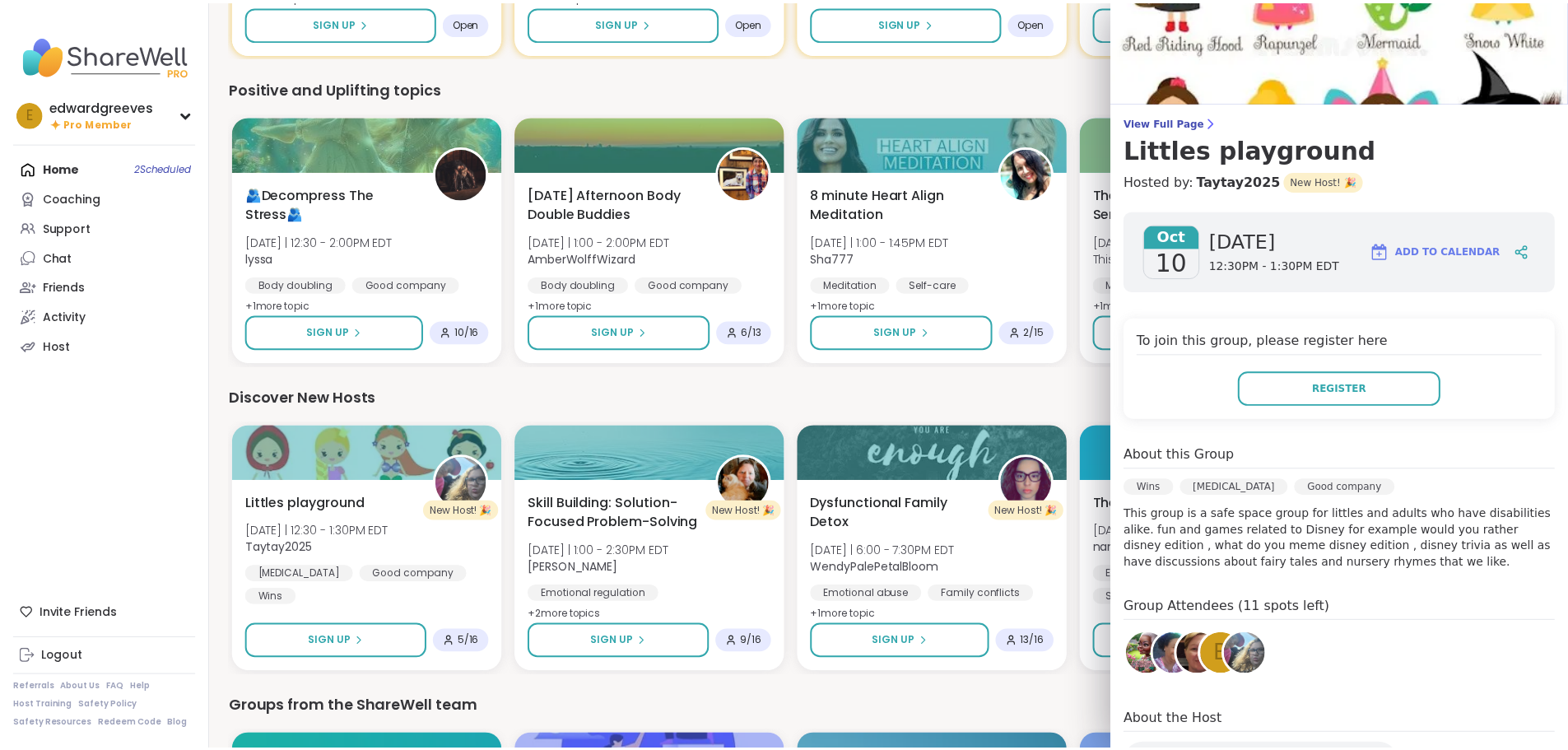
scroll to position [0, 0]
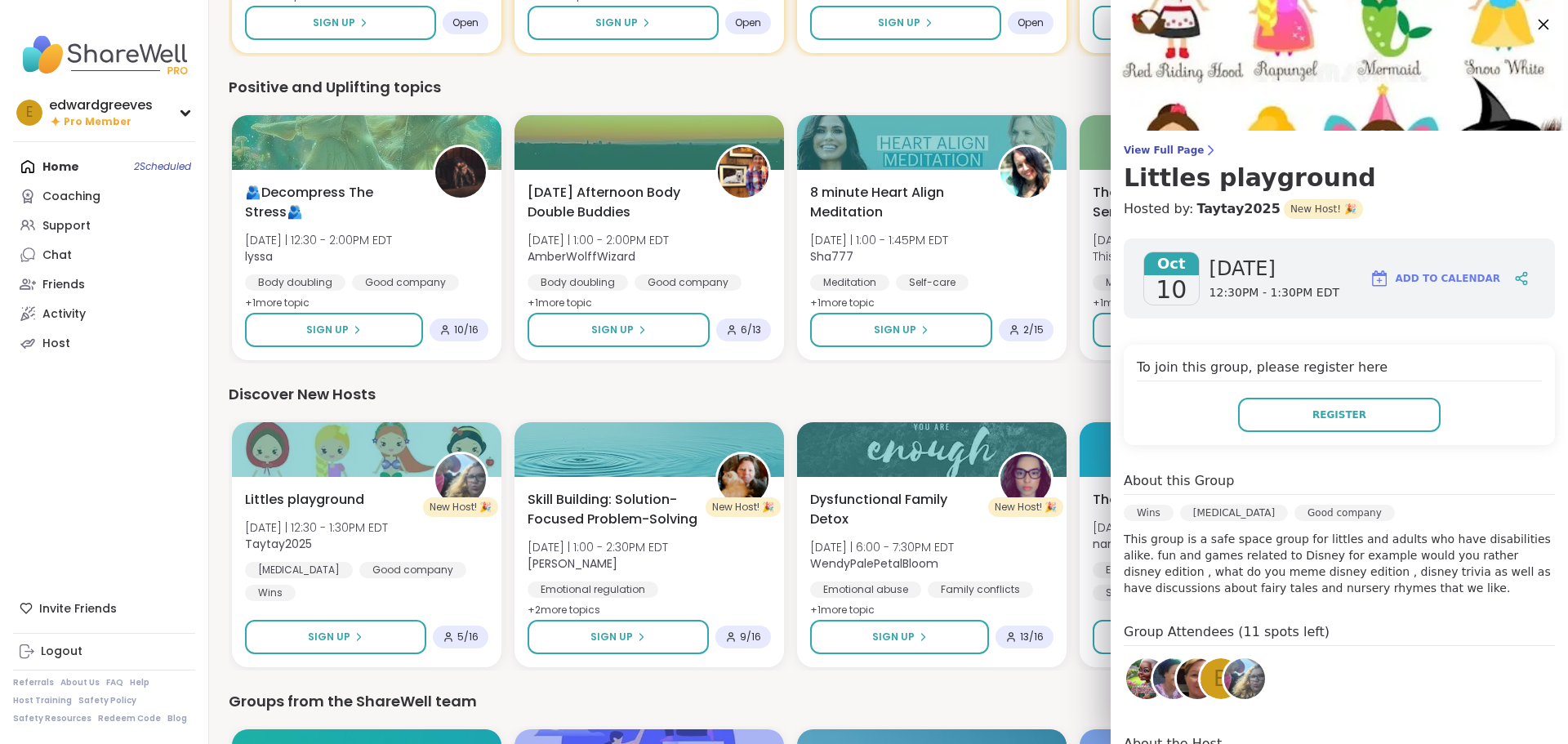
click at [1538, 26] on icon at bounding box center [1544, 25] width 10 height 10
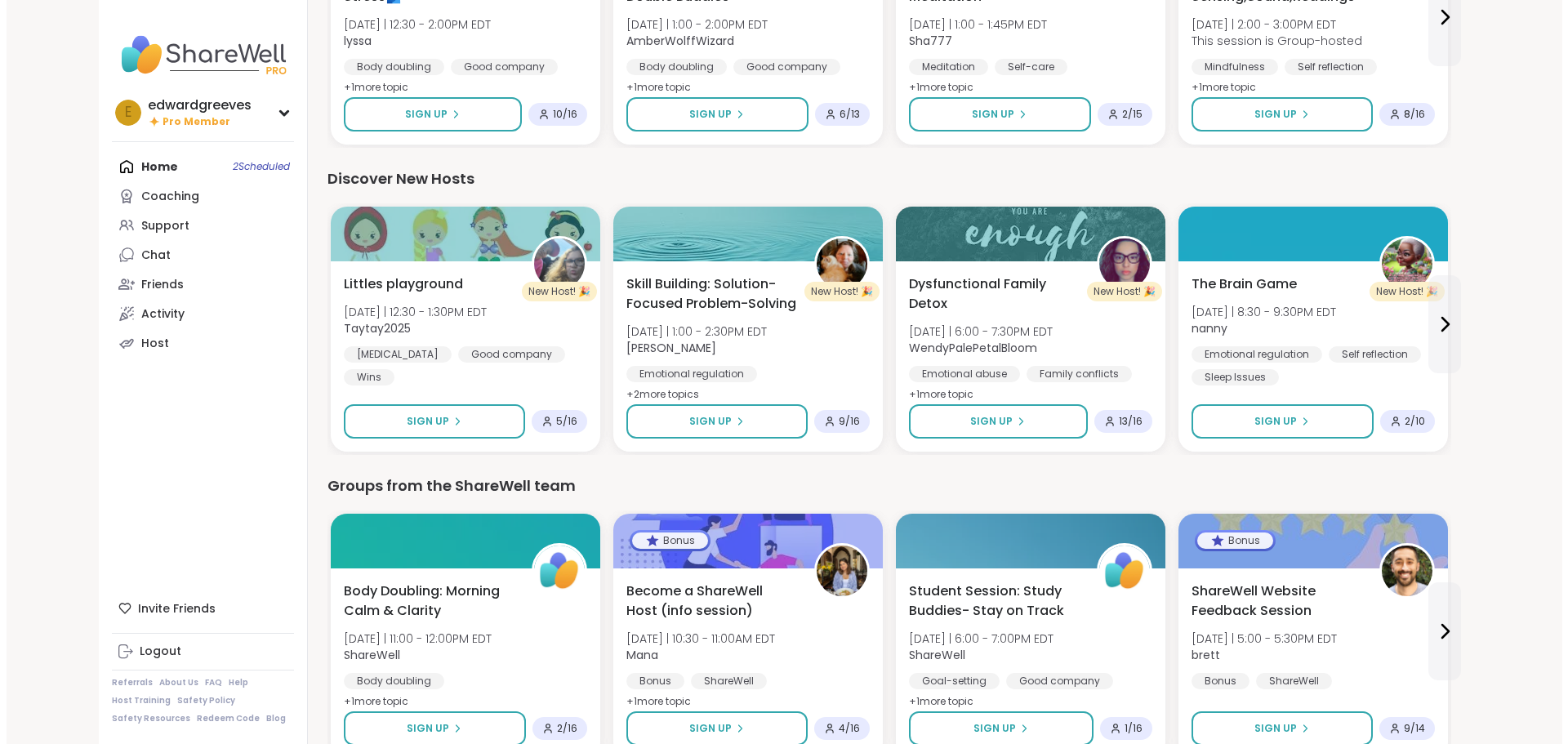
scroll to position [1551, 0]
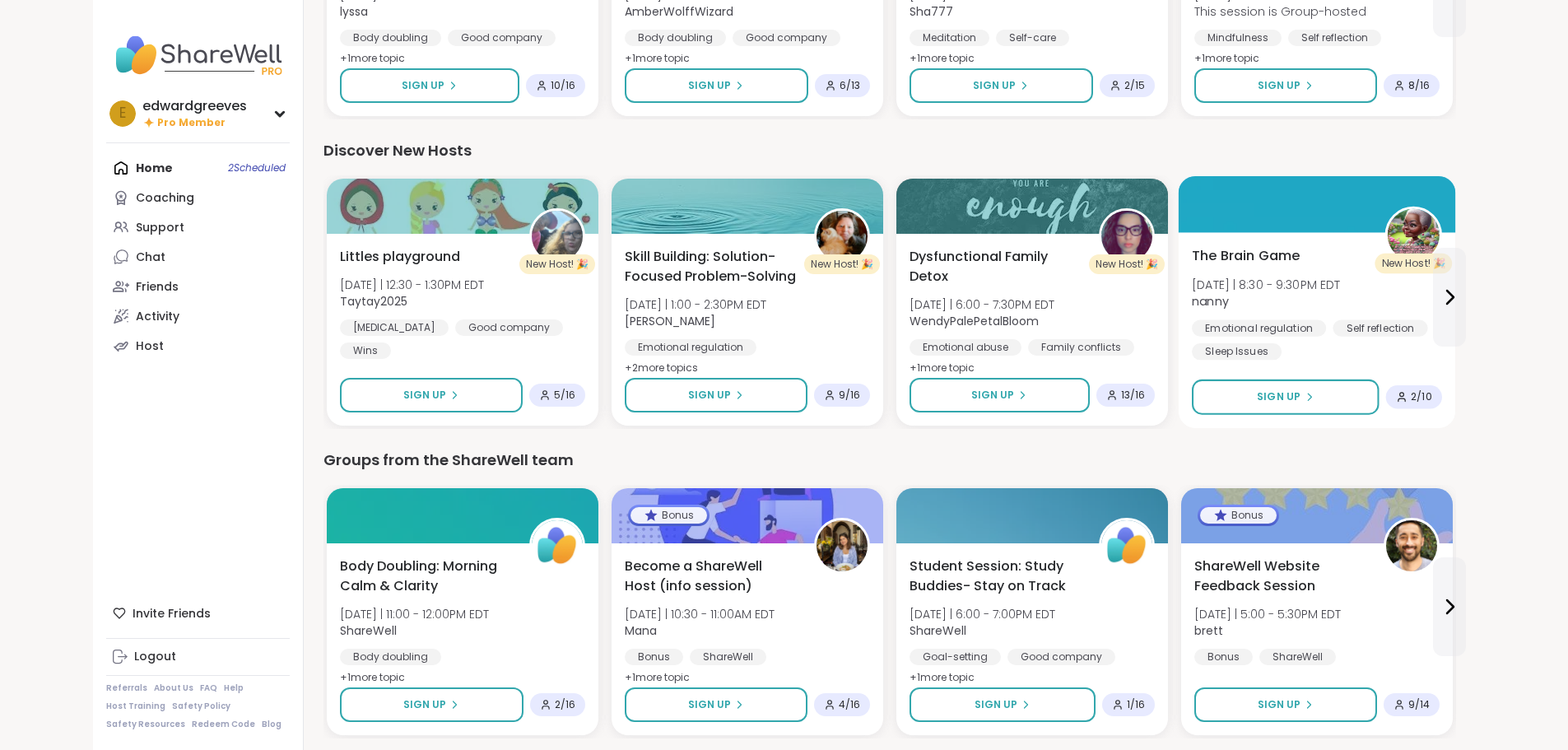
click at [1192, 263] on span "The Brain Game" at bounding box center [1247, 256] width 109 height 20
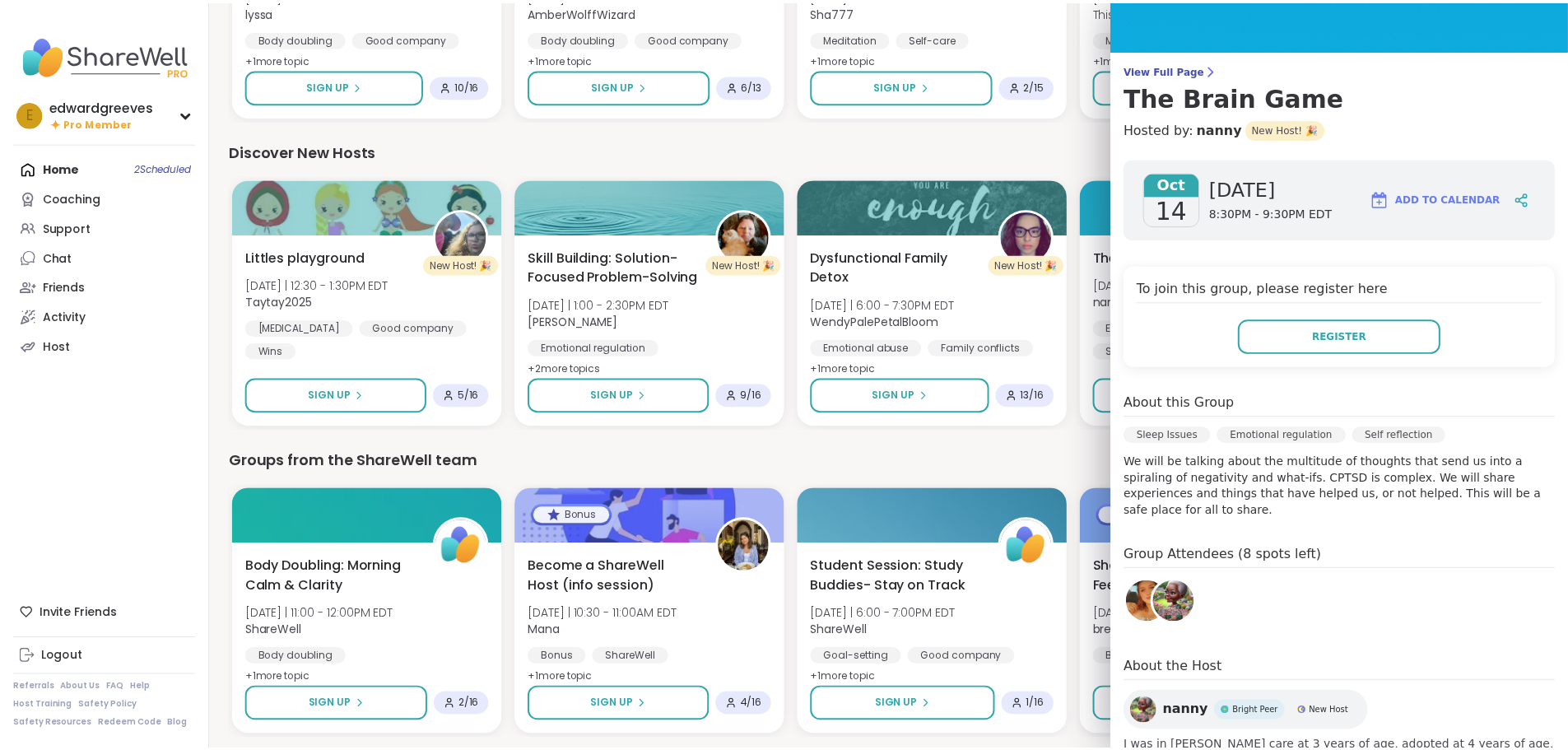
scroll to position [0, 0]
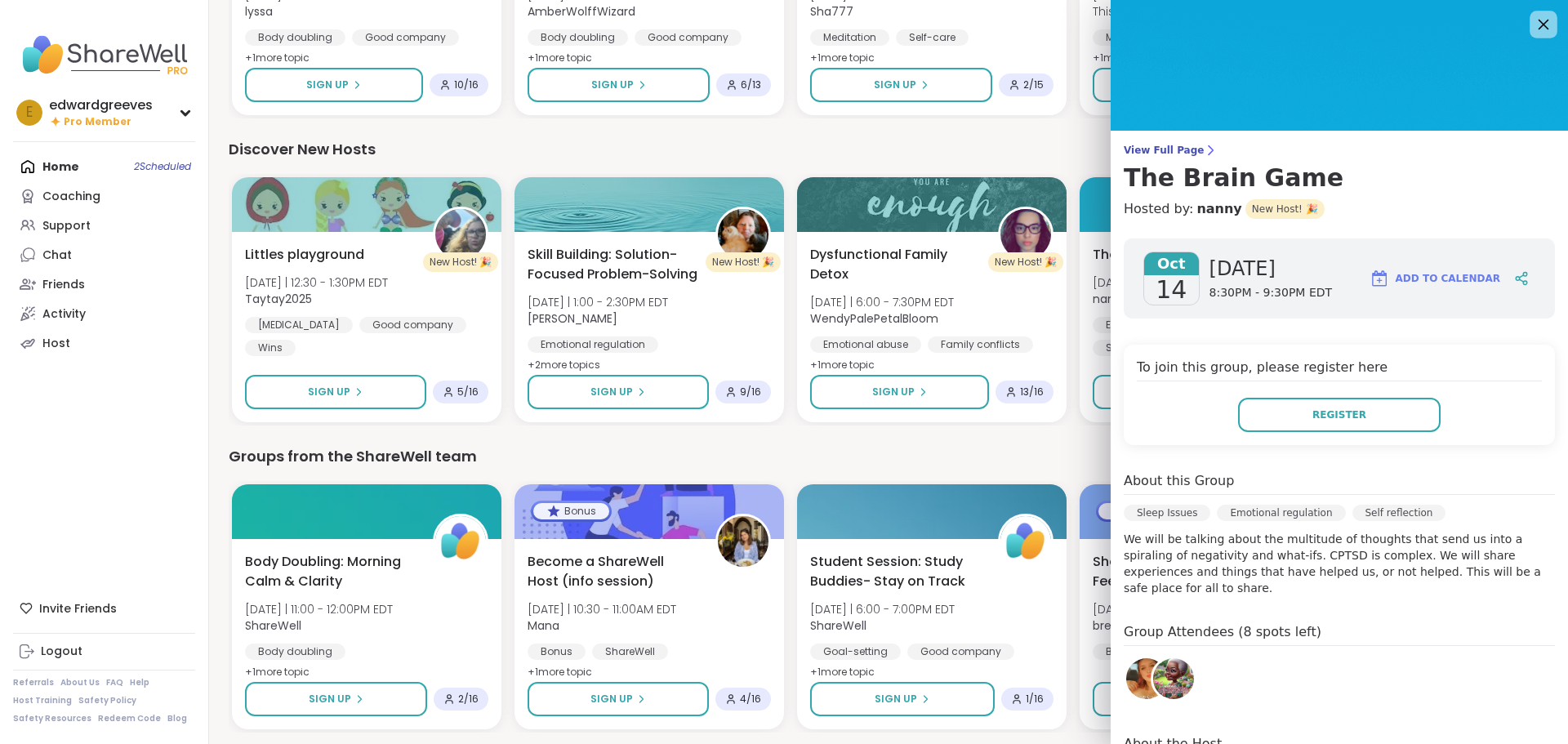
click at [1538, 21] on icon at bounding box center [1544, 25] width 10 height 10
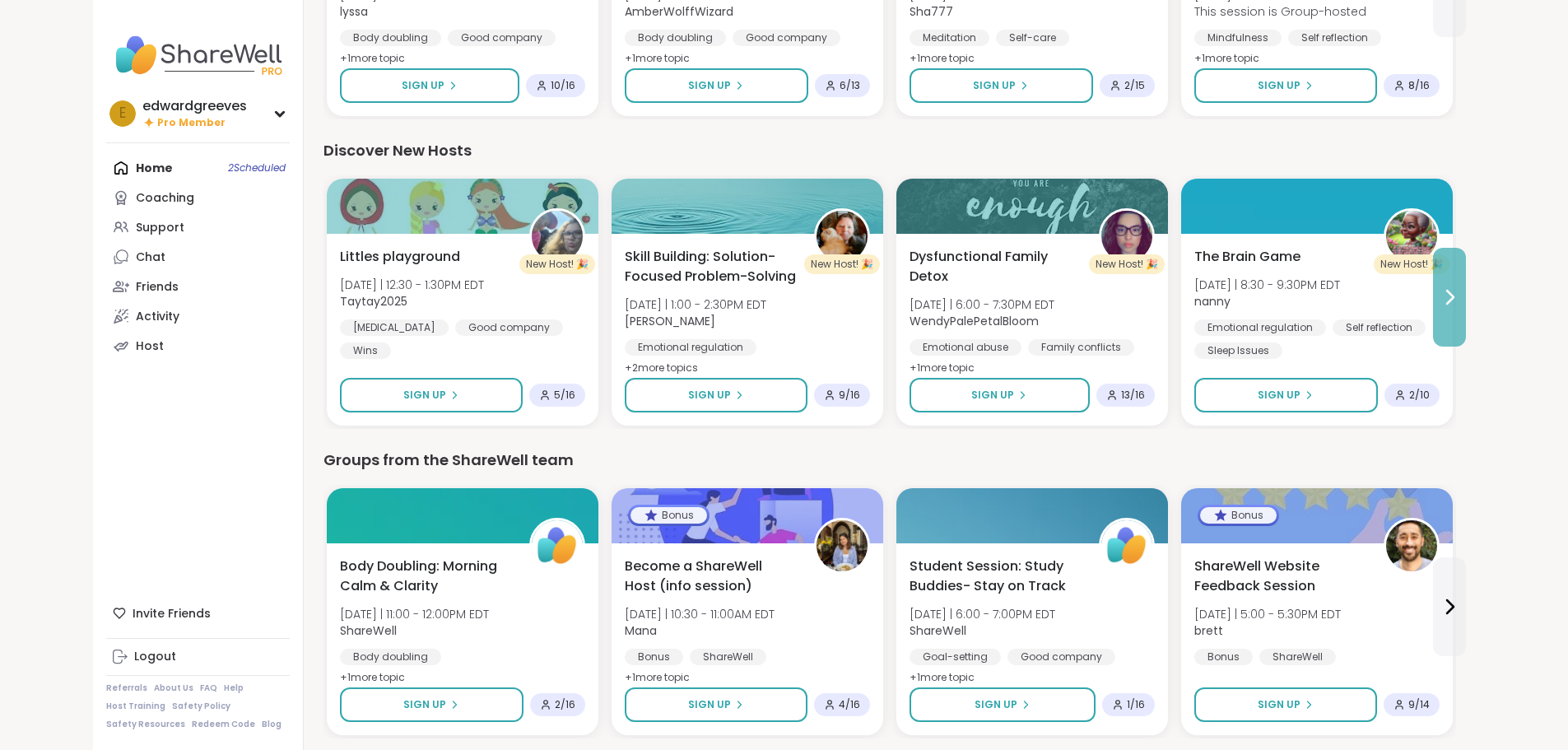
click at [1466, 308] on button at bounding box center [1450, 297] width 33 height 99
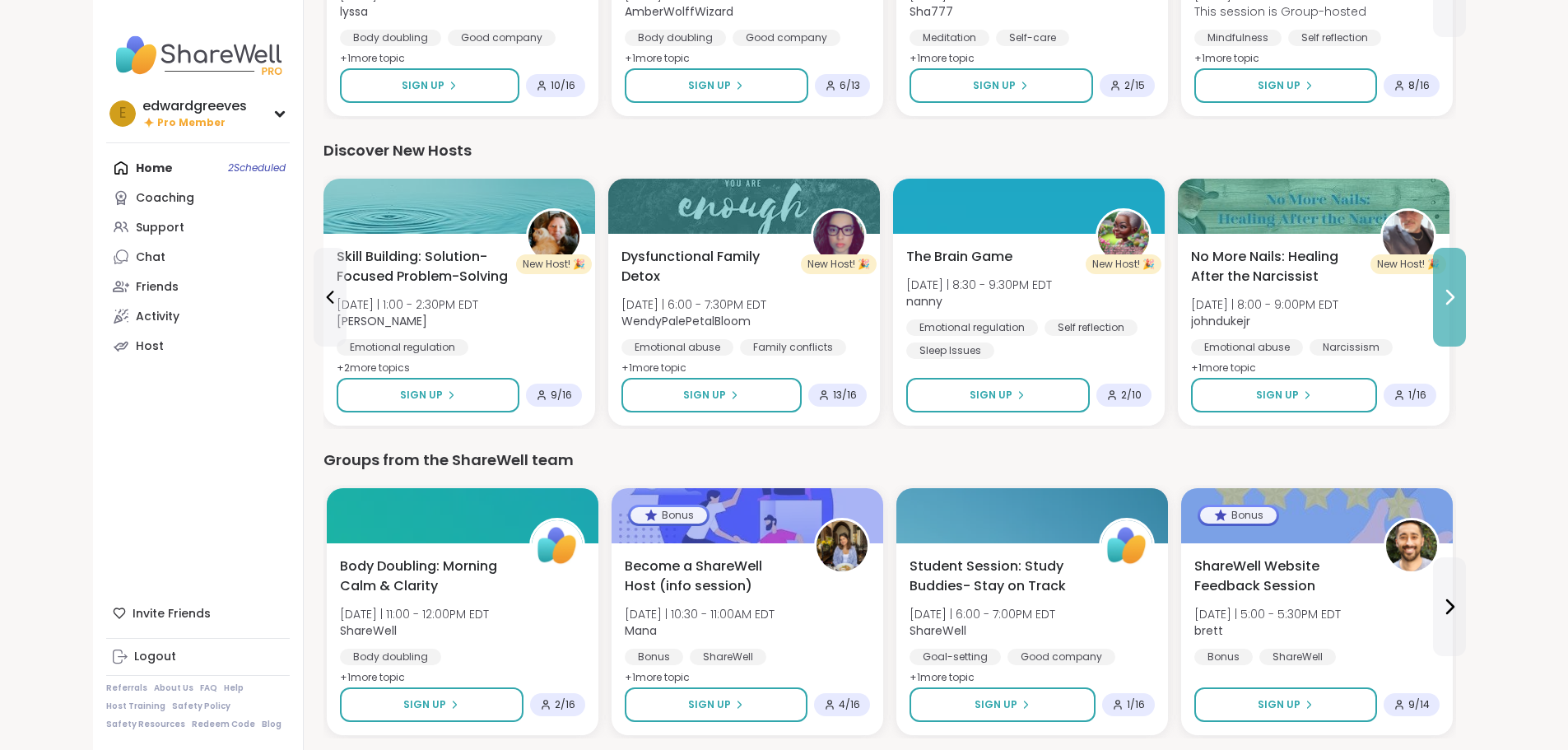
click at [1466, 308] on button at bounding box center [1450, 297] width 33 height 99
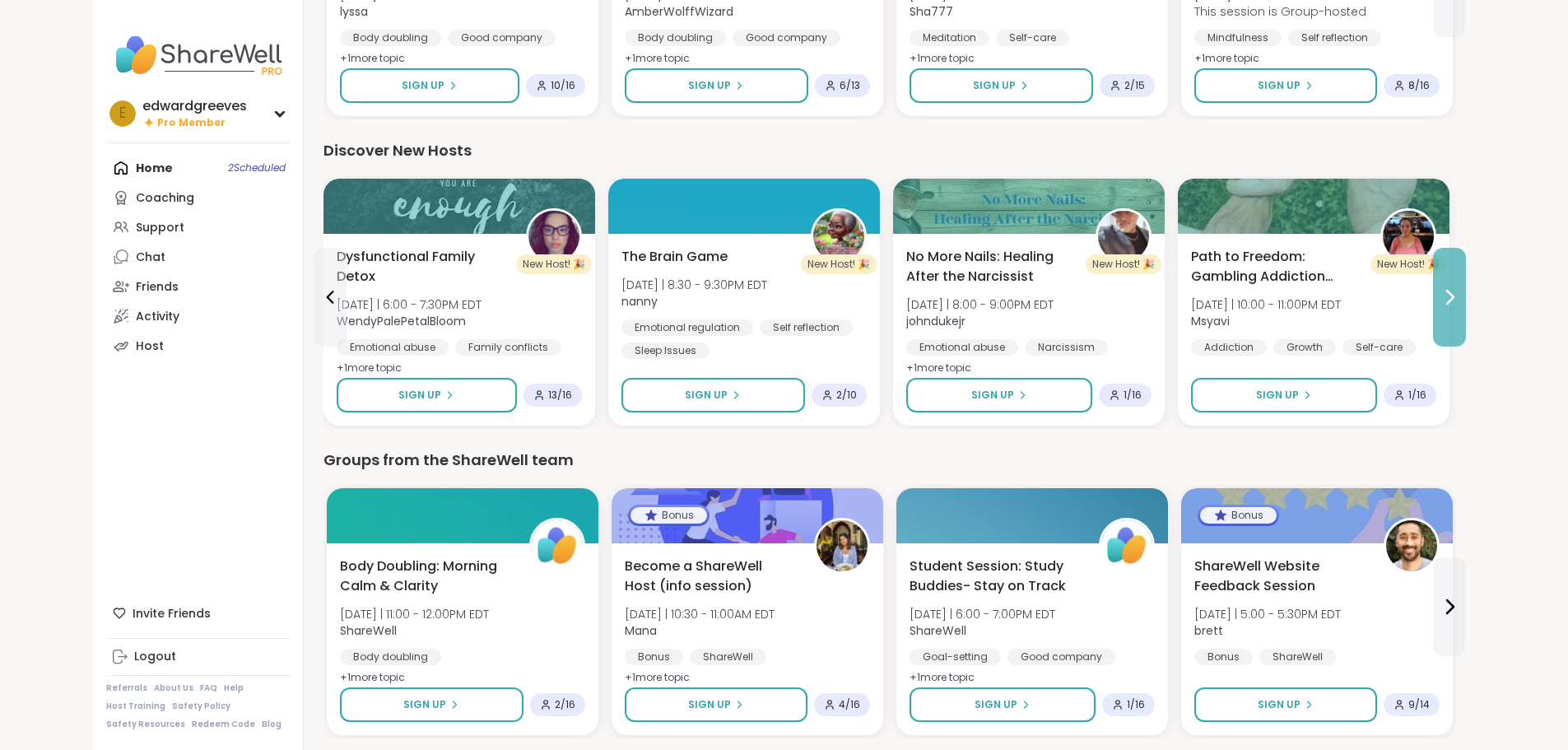
click at [1466, 308] on button at bounding box center [1450, 297] width 33 height 99
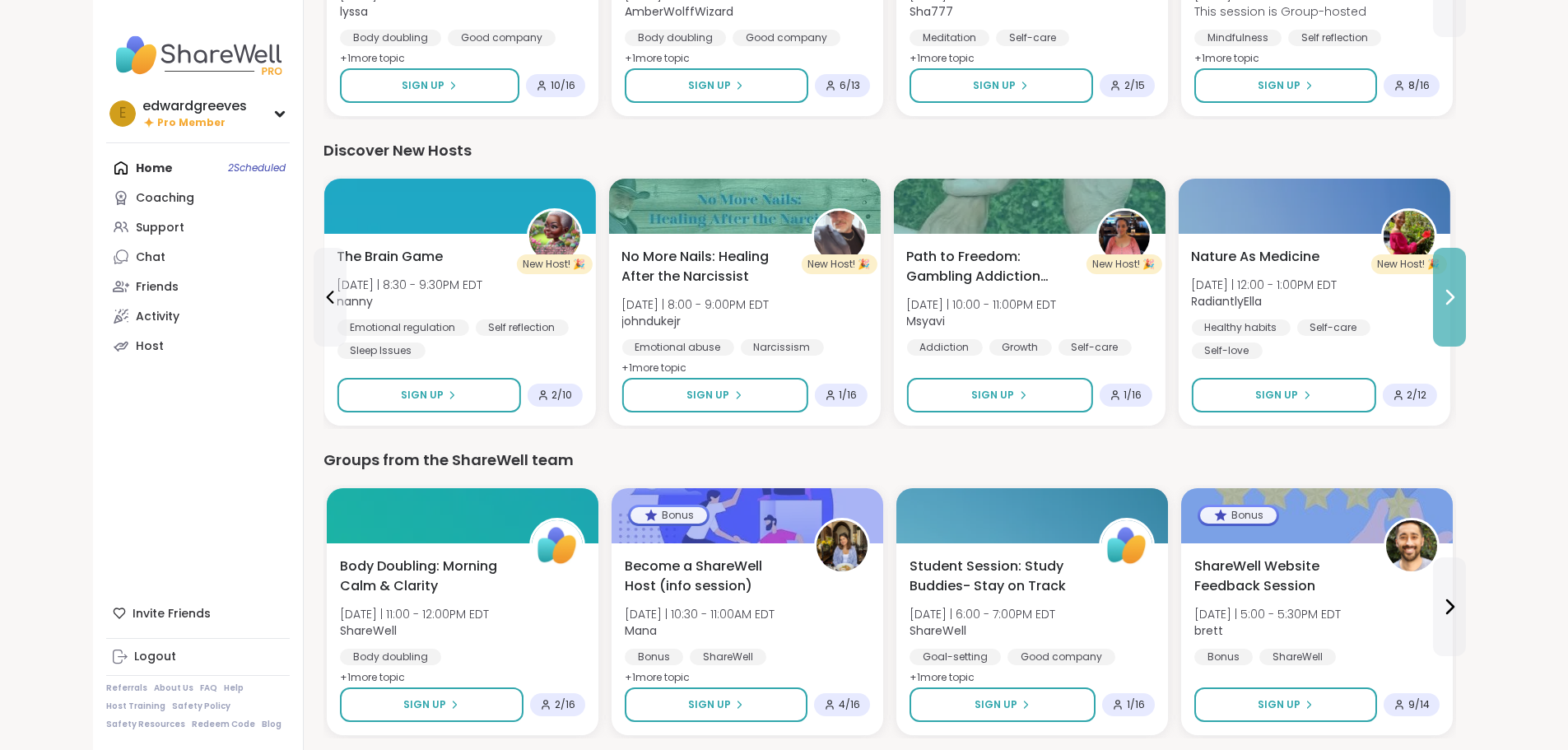
click at [1466, 308] on button at bounding box center [1450, 297] width 33 height 99
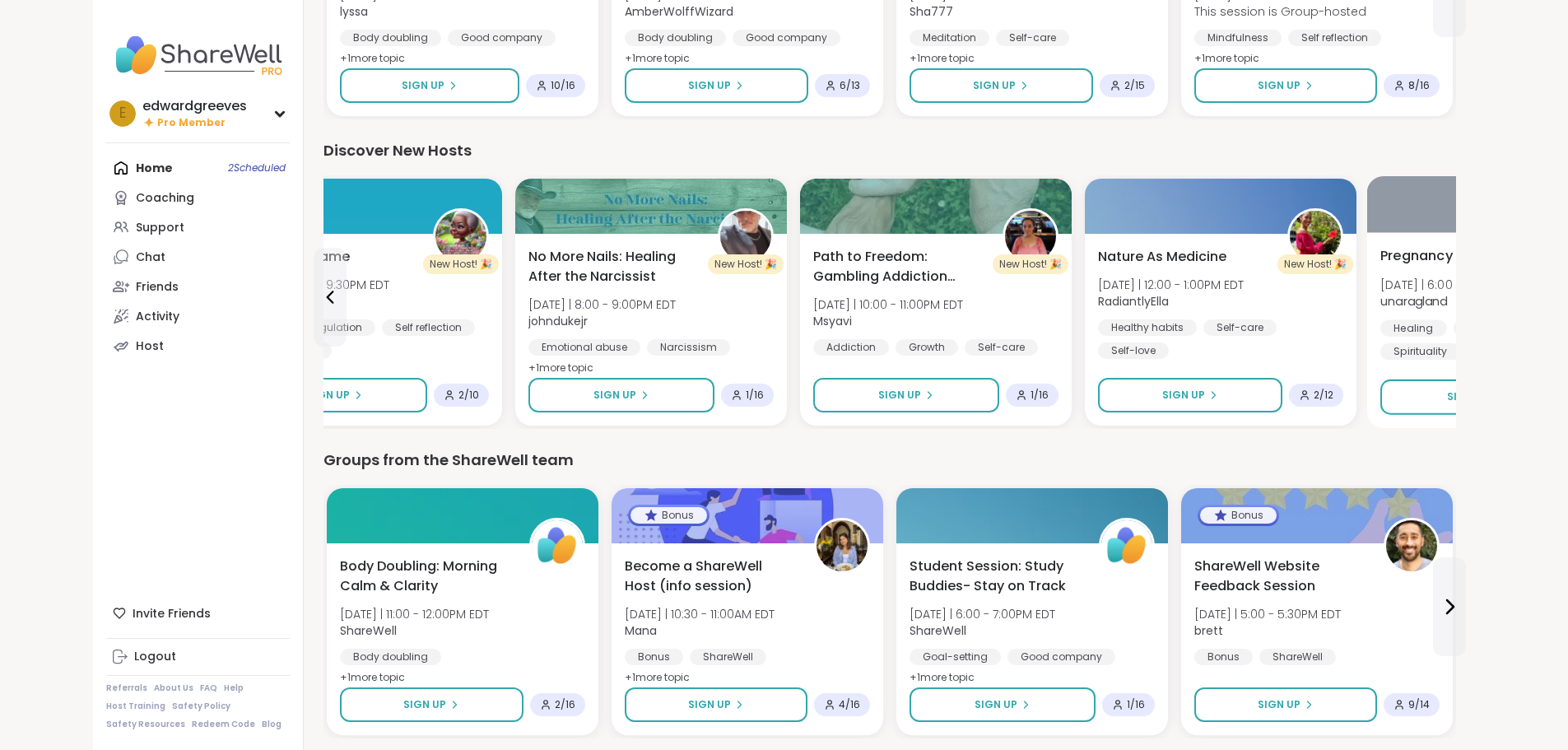
scroll to position [1624, 0]
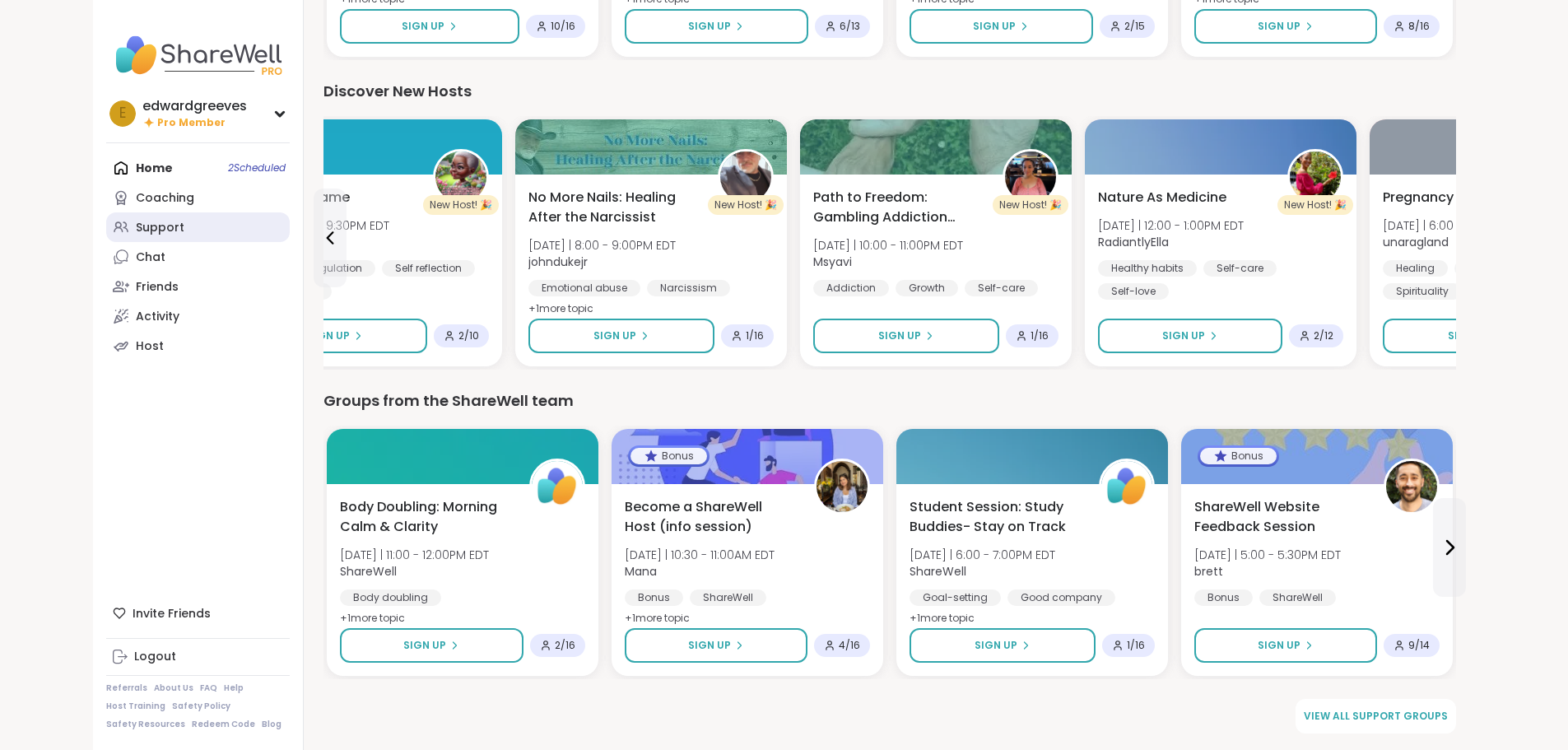
click at [136, 220] on div "Support" at bounding box center [159, 228] width 48 height 17
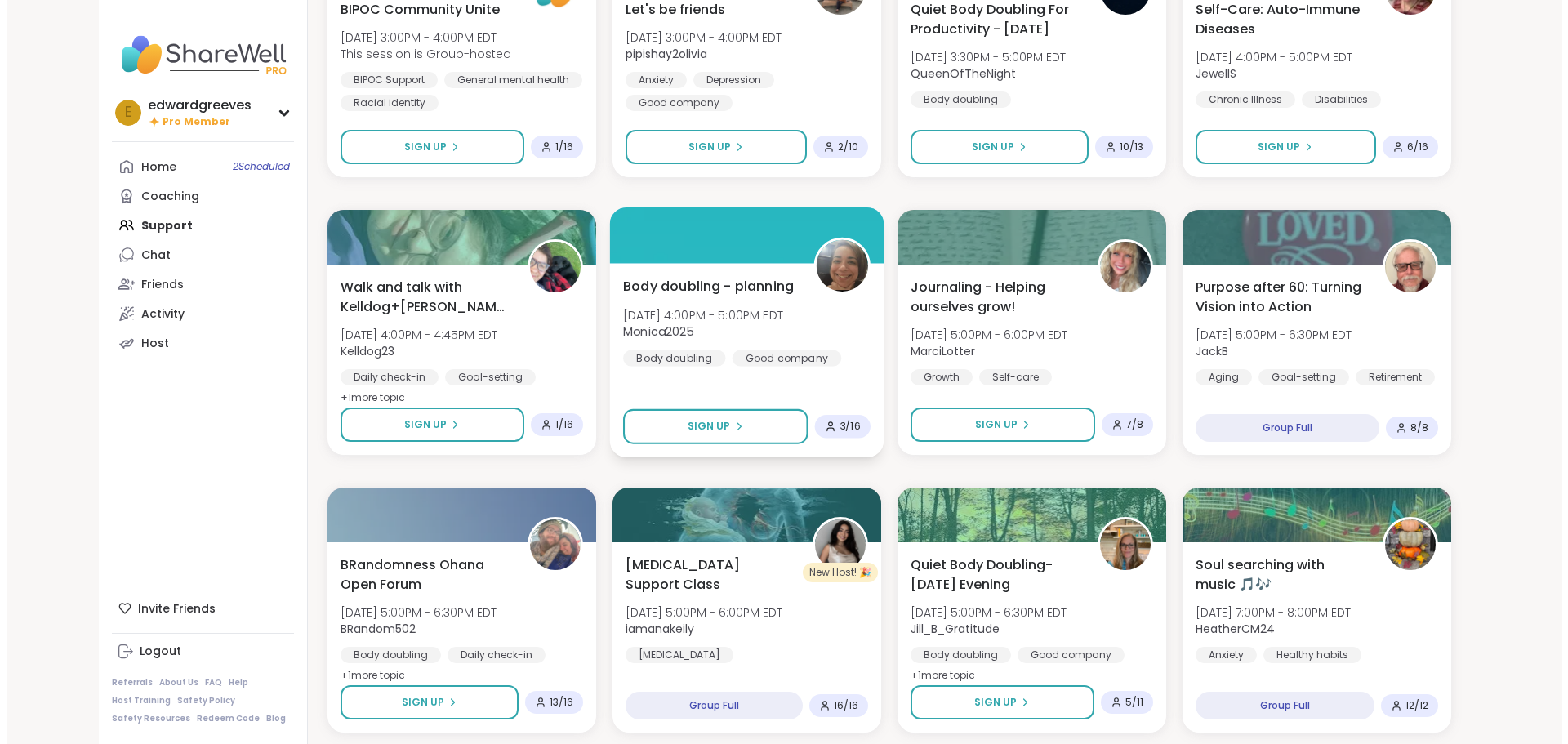
scroll to position [1471, 0]
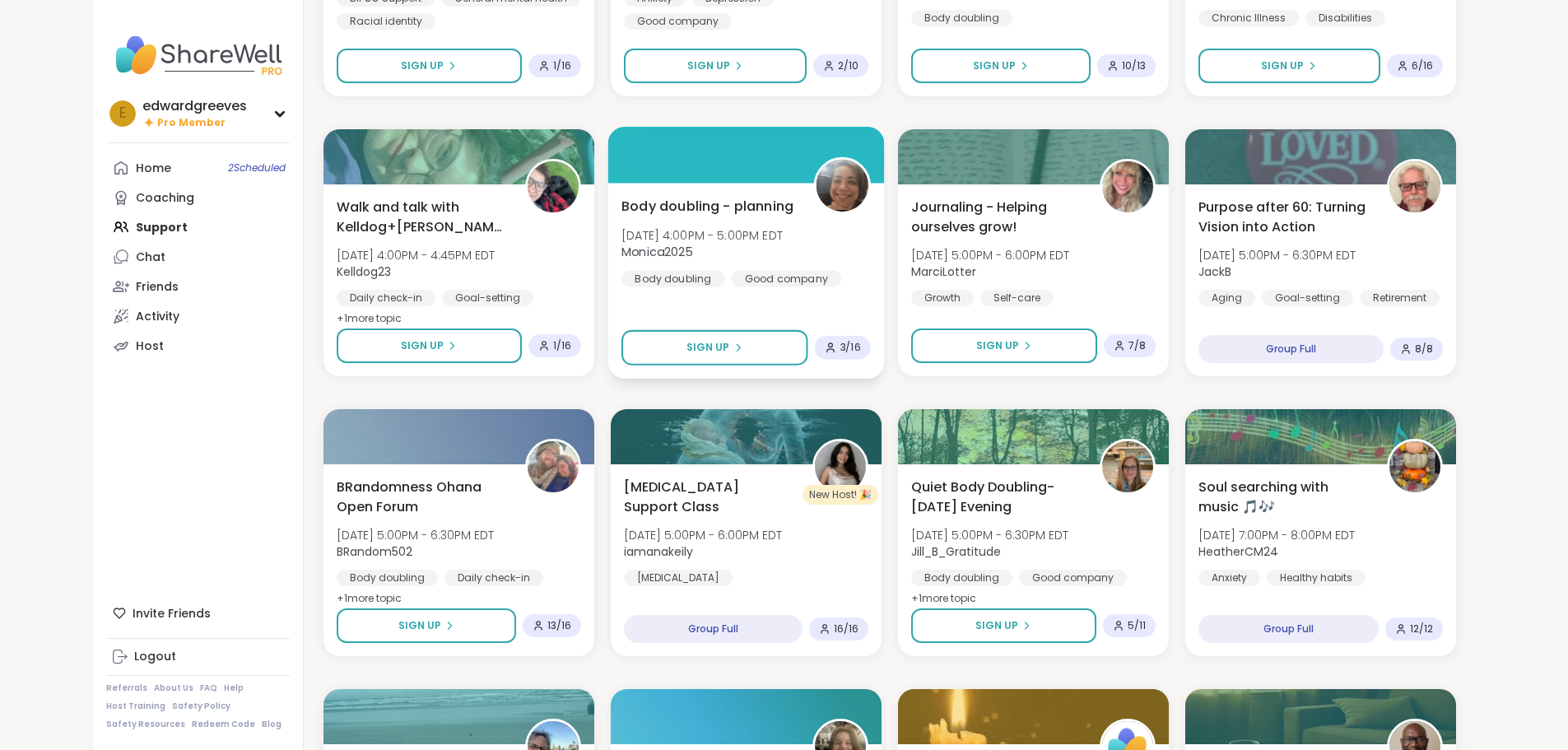
click at [667, 195] on div "Body doubling - planning [DATE] 4:00PM - 5:00PM EDT Monica2025 Body doubling Go…" at bounding box center [746, 281] width 277 height 196
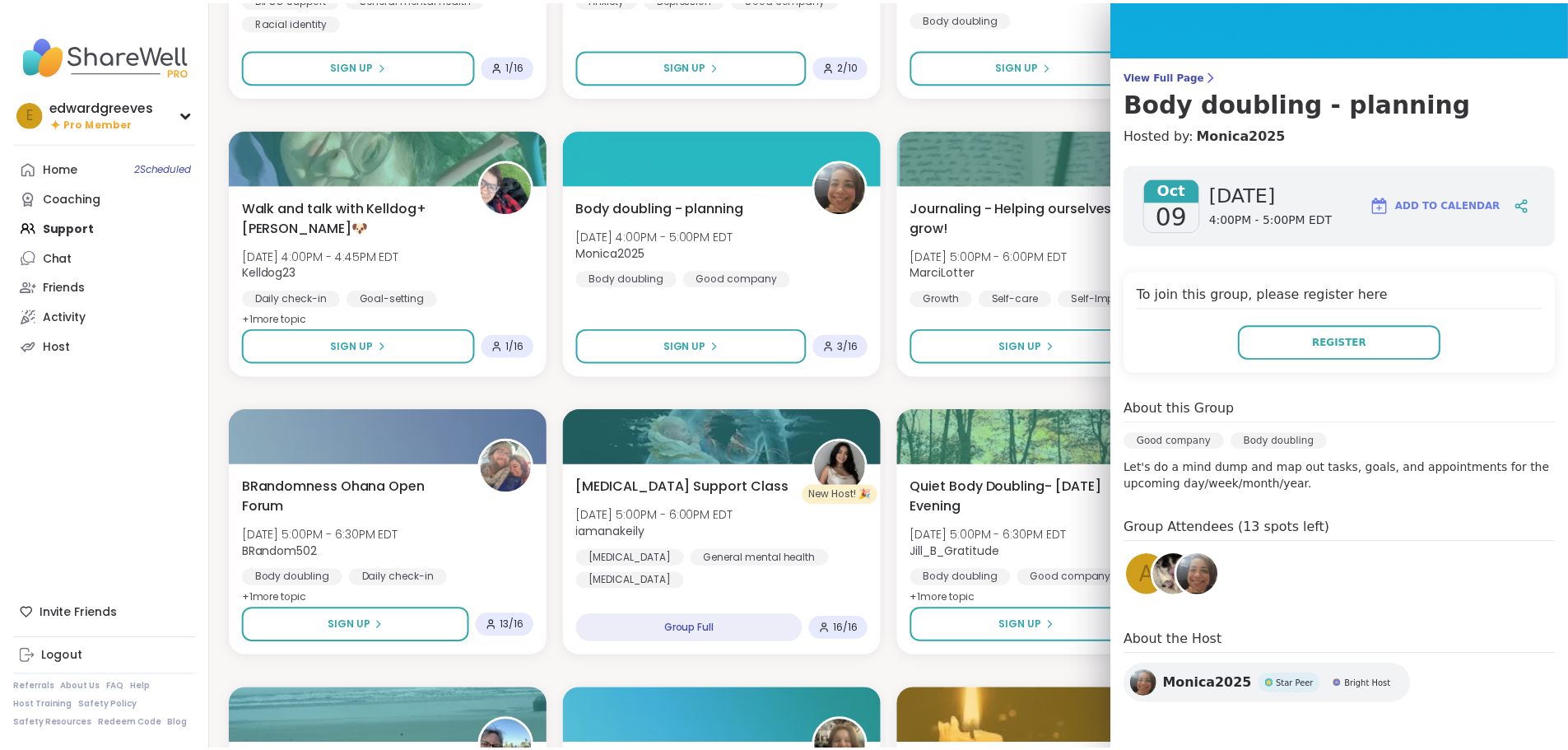
scroll to position [0, 0]
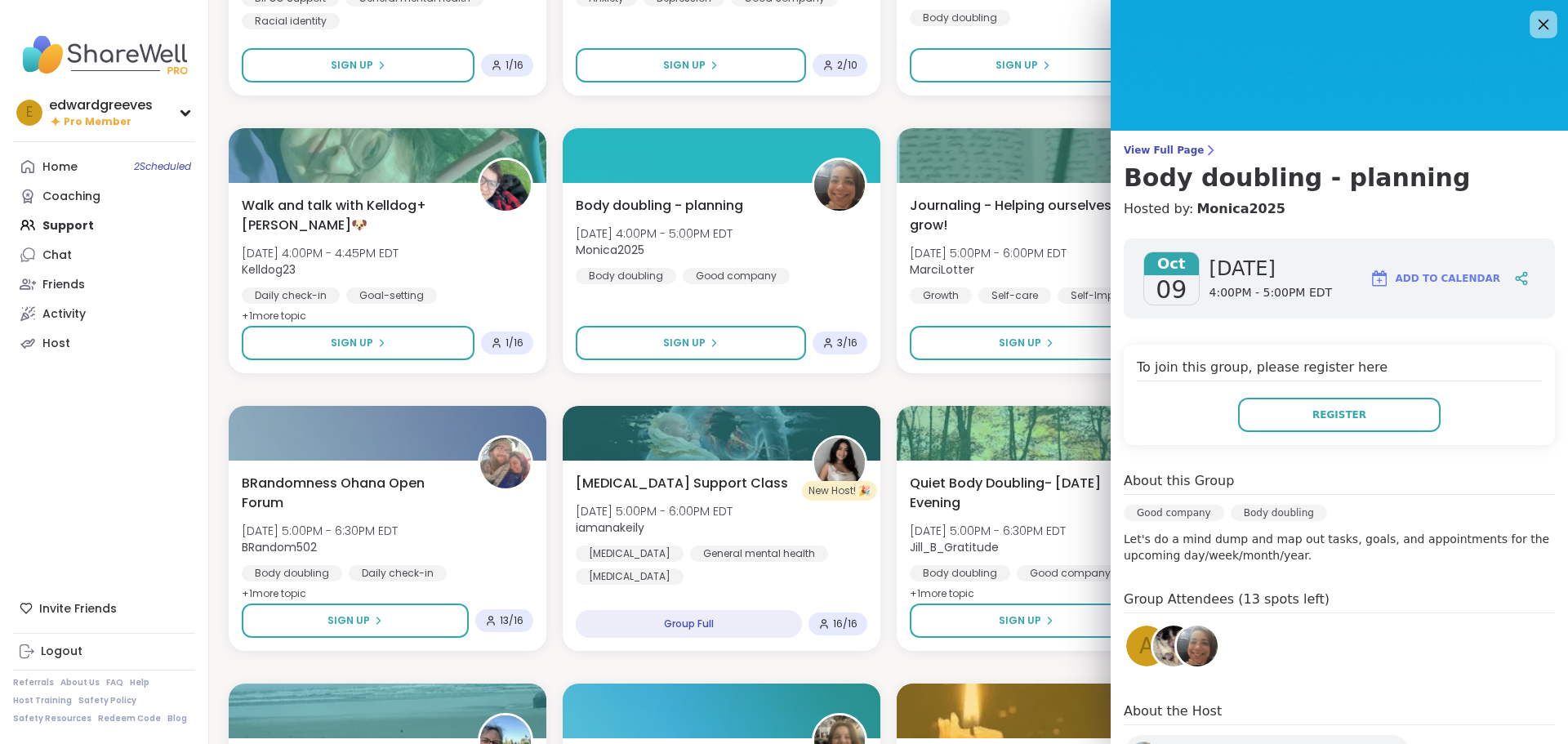
click at [1533, 25] on icon at bounding box center [1543, 23] width 20 height 20
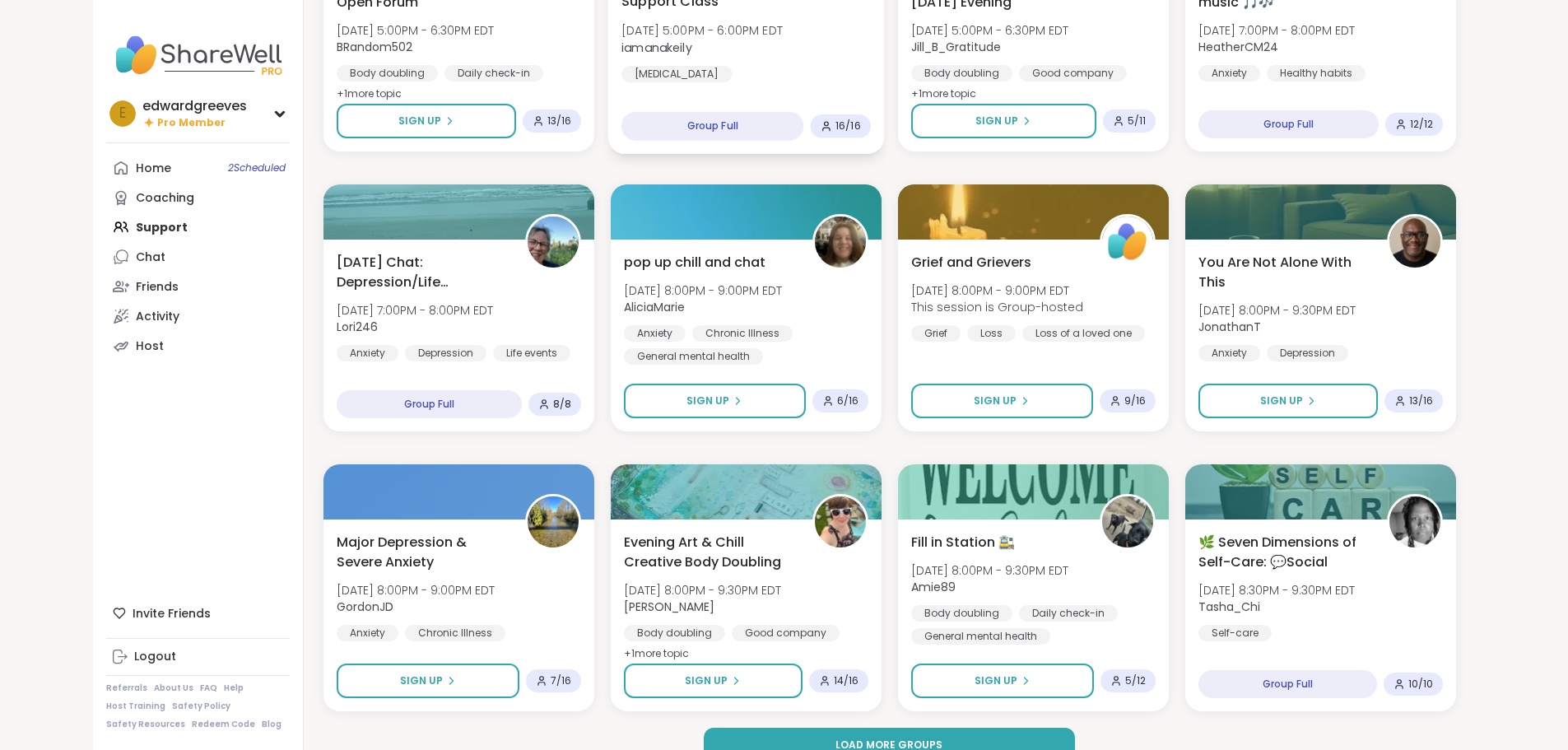
scroll to position [2015, 0]
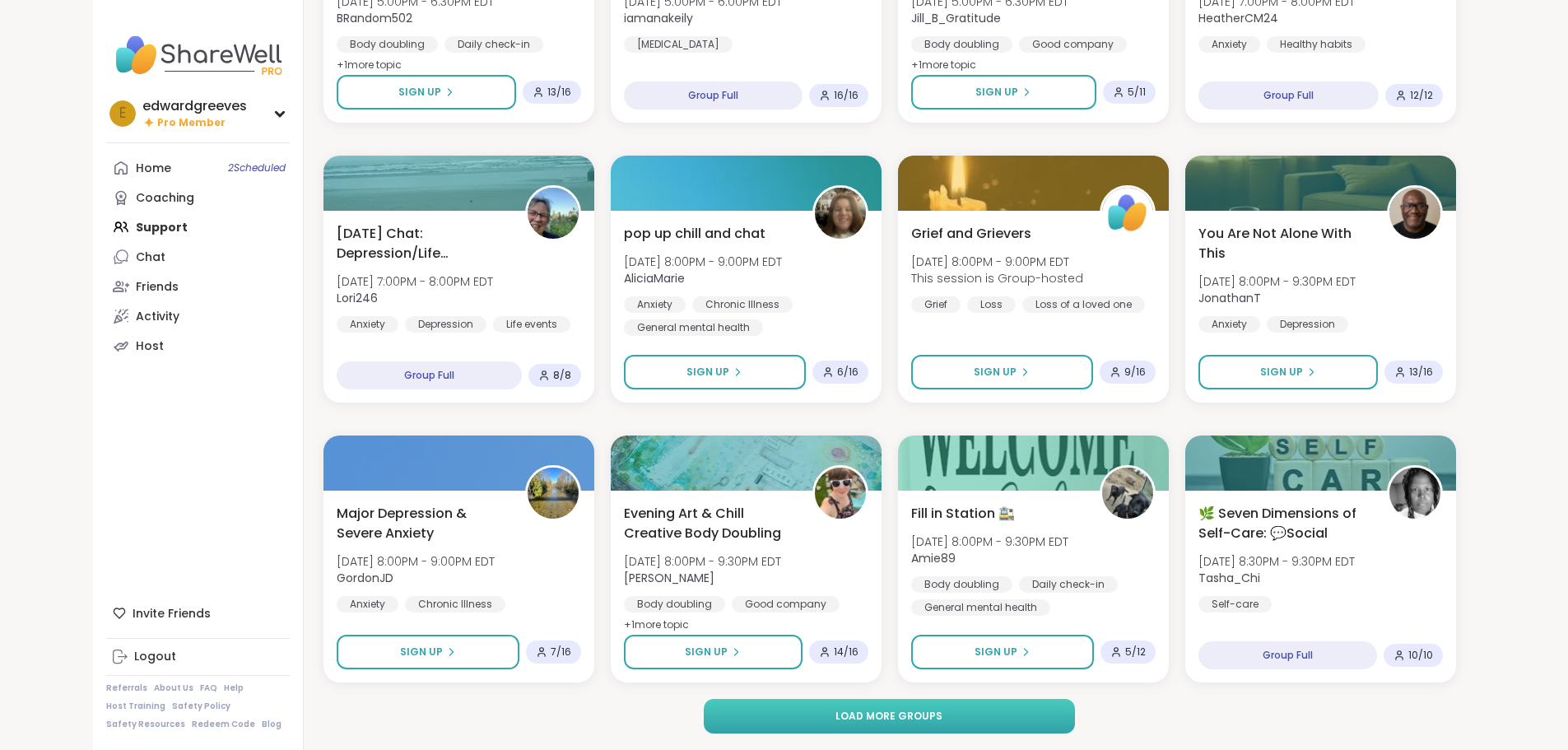
click at [896, 725] on button "Load more groups" at bounding box center [889, 716] width 371 height 34
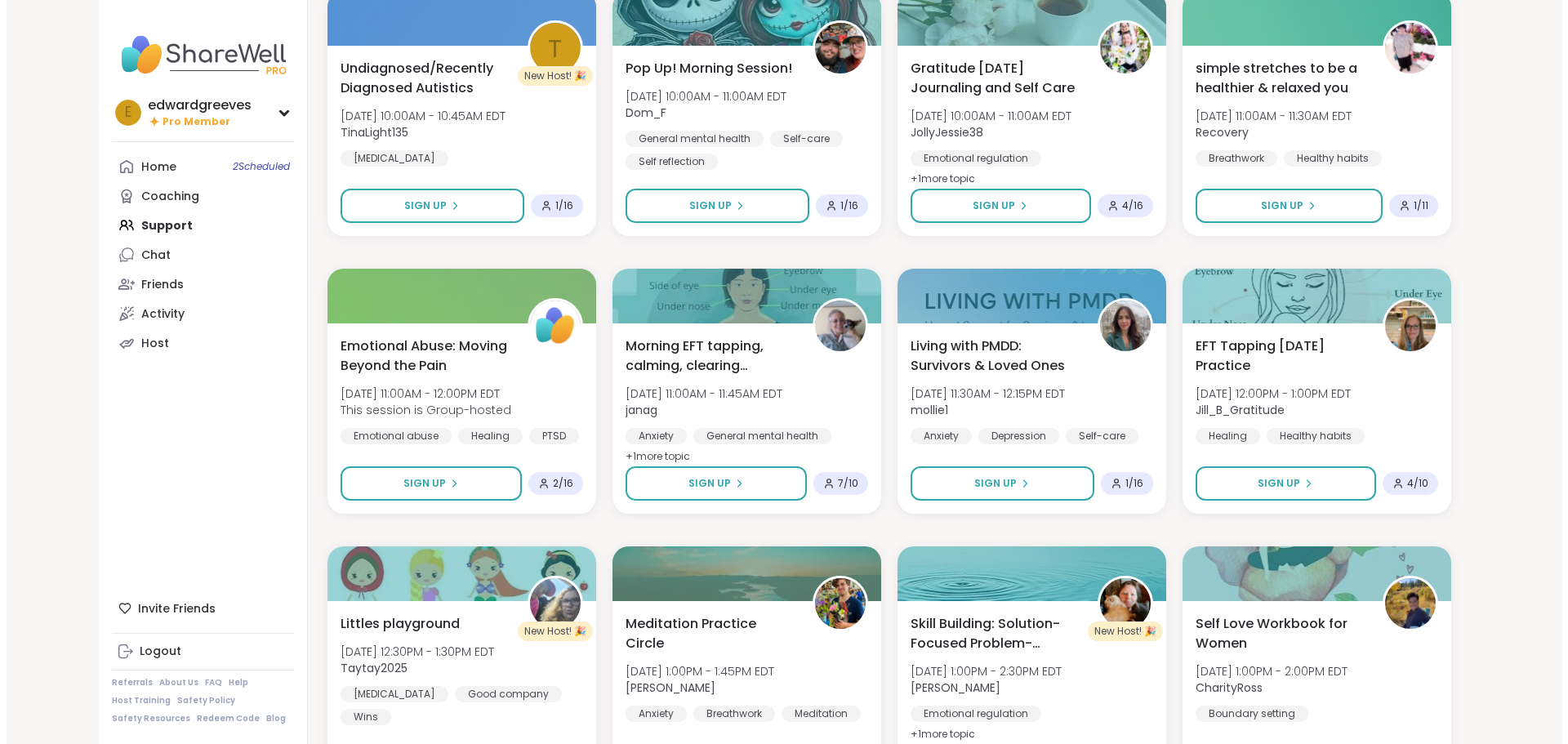
scroll to position [3633, 0]
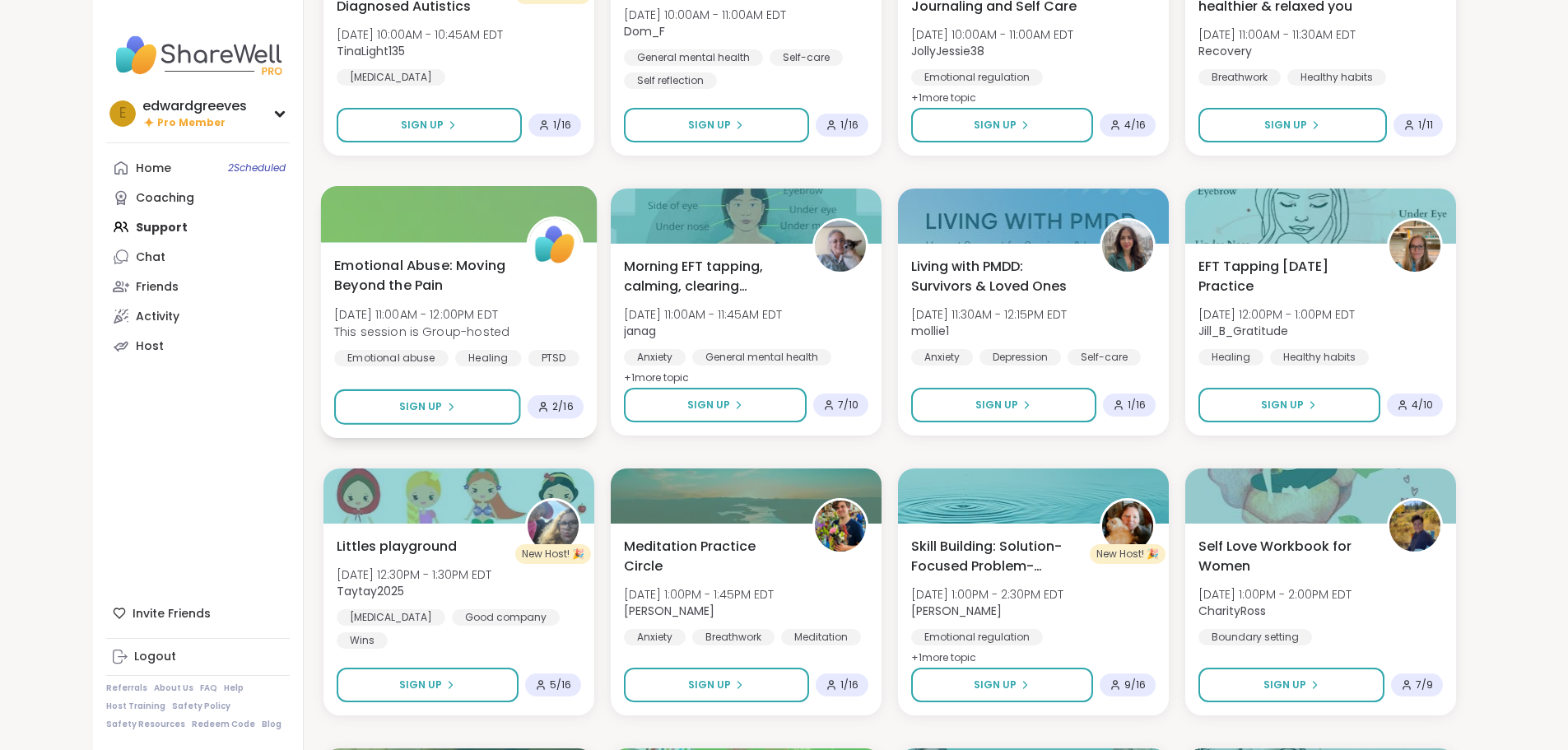
click at [349, 256] on span "Emotional Abuse: Moving Beyond the Pain" at bounding box center [421, 275] width 173 height 40
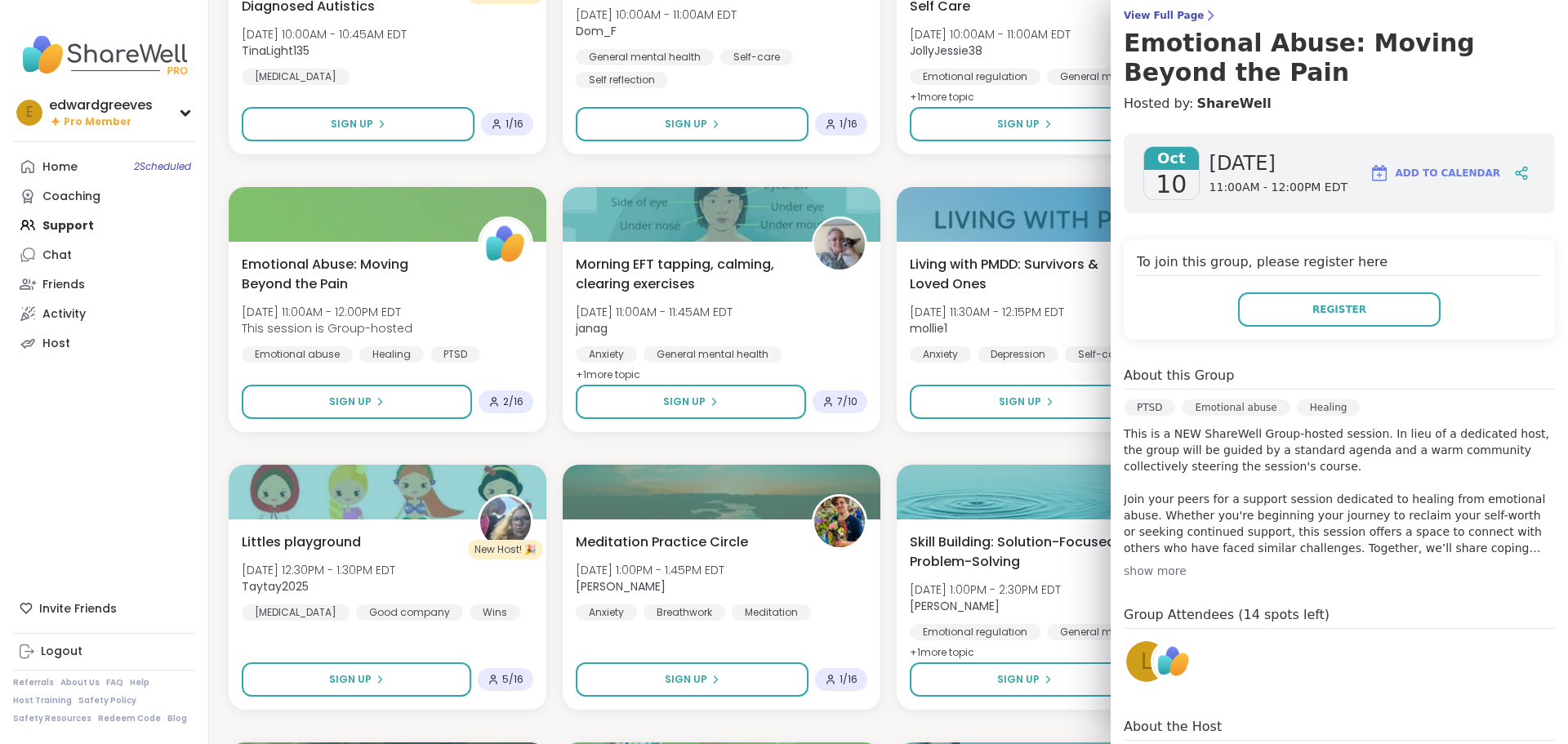
scroll to position [163, 0]
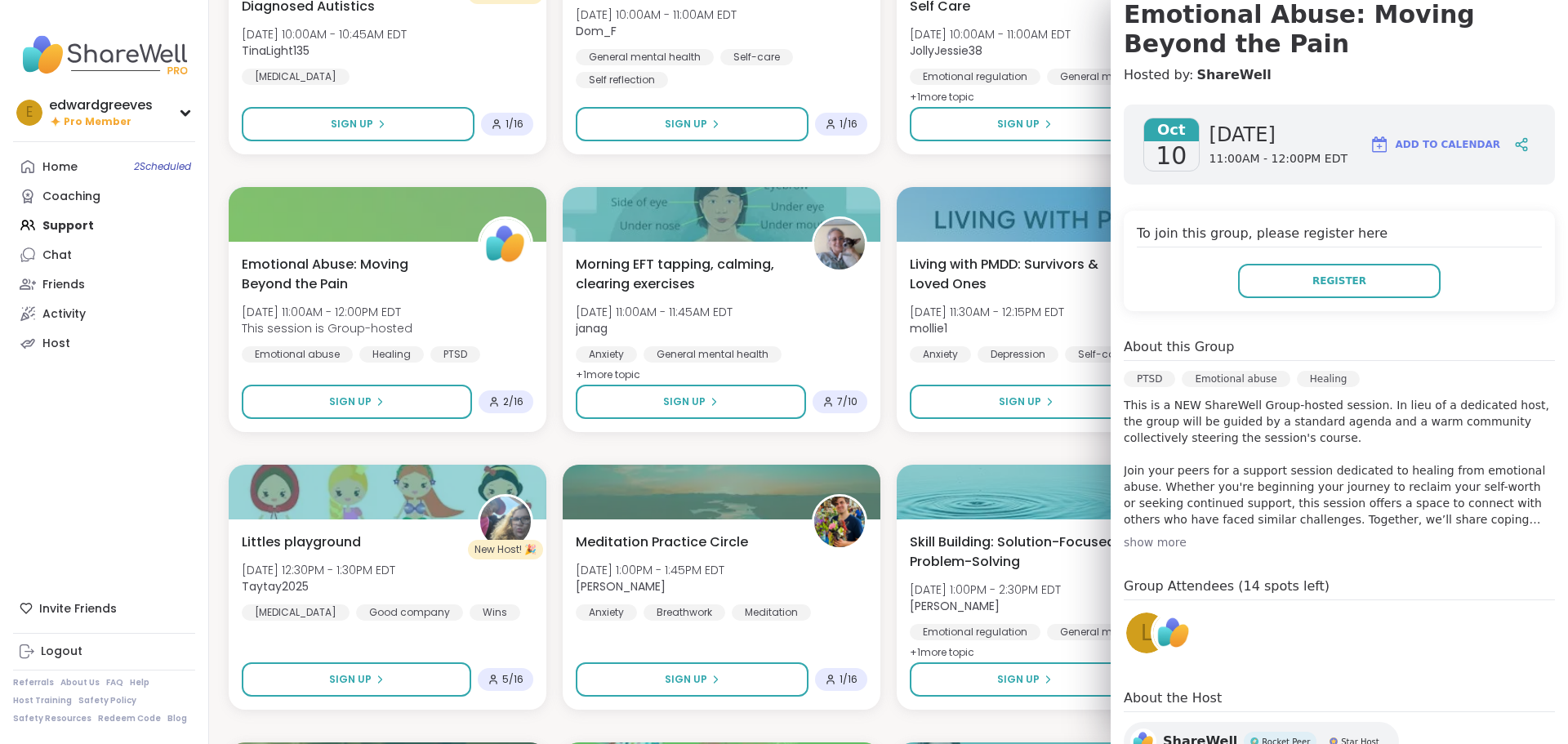
click at [1144, 541] on div "show more" at bounding box center [1339, 542] width 431 height 17
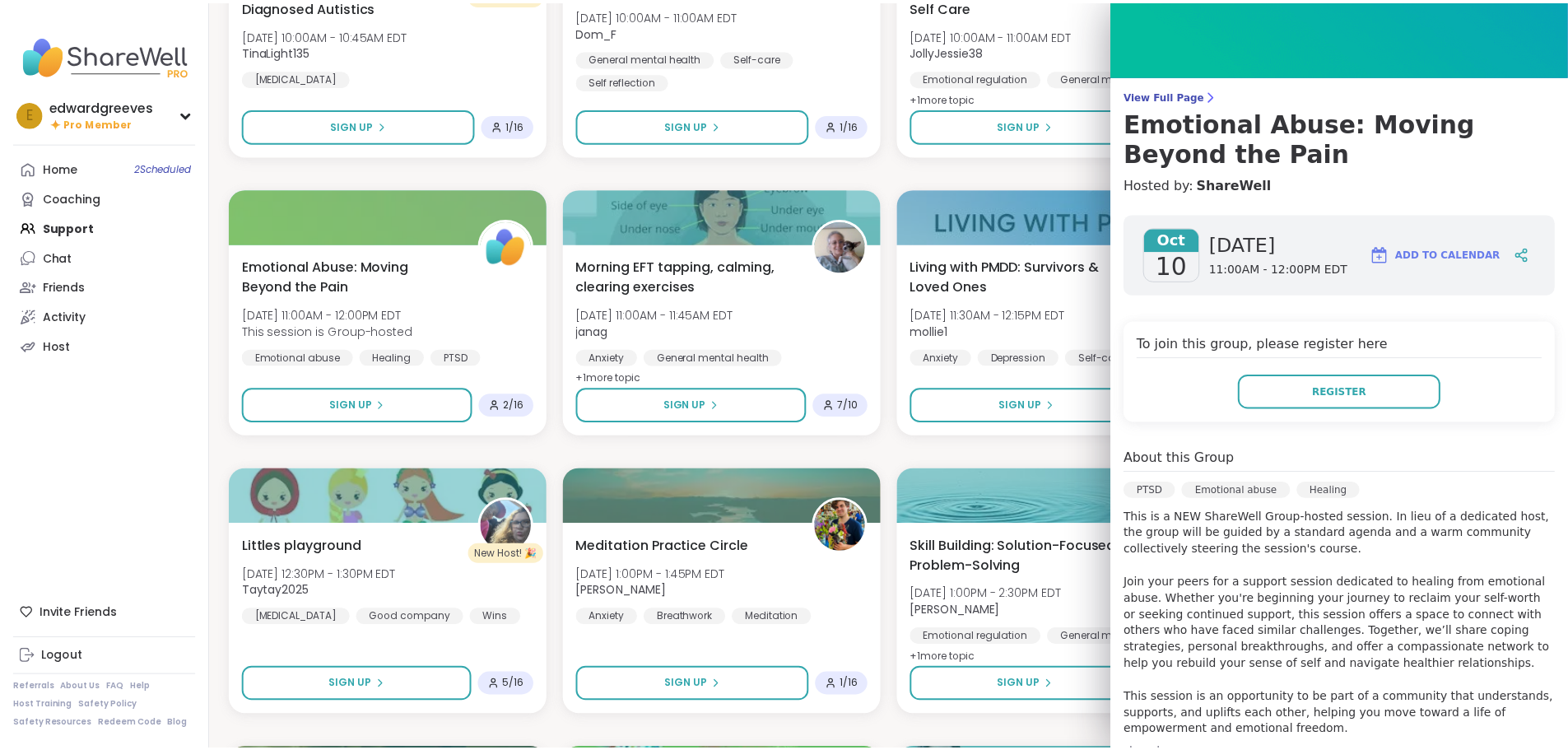
scroll to position [31, 0]
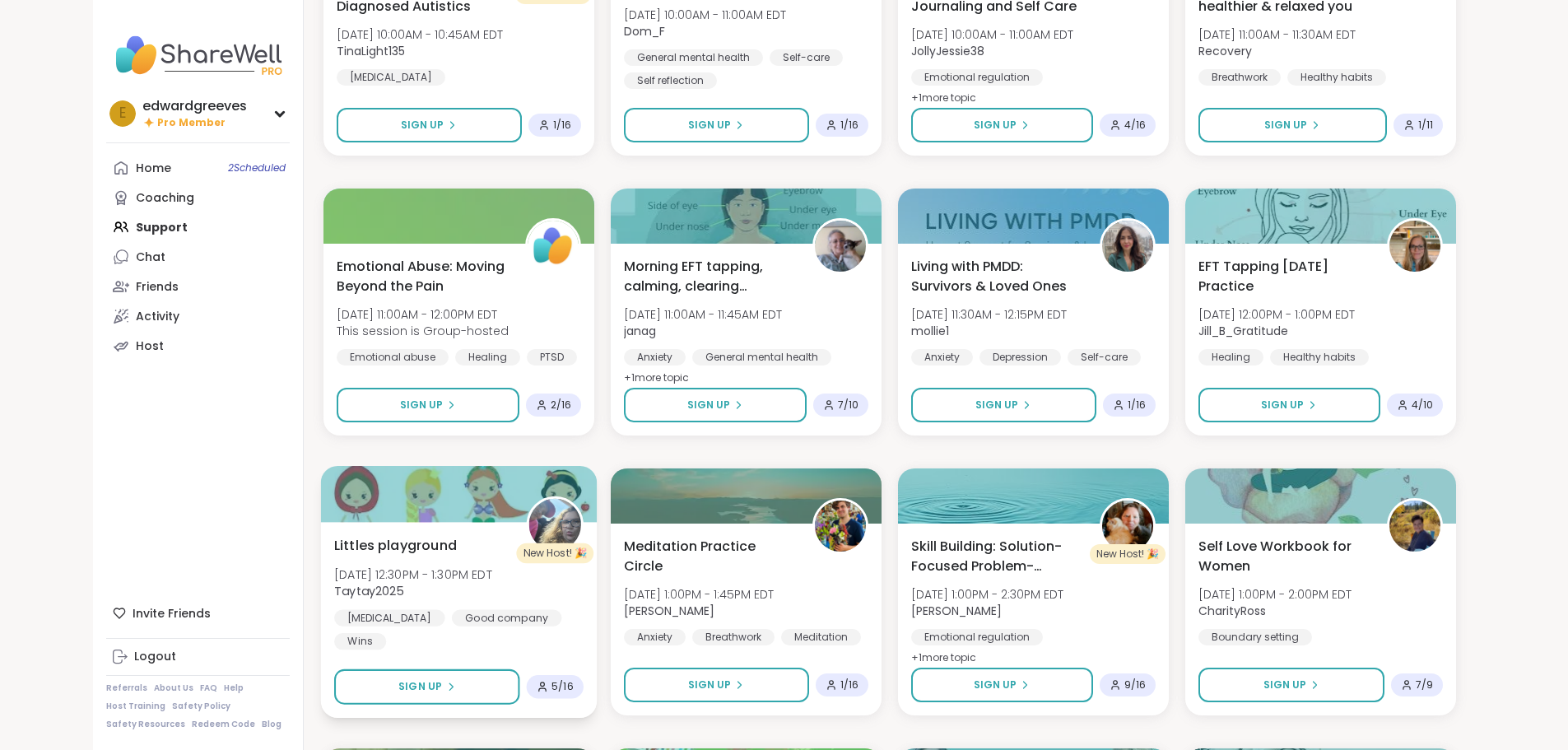
click at [349, 541] on span "Littles playground" at bounding box center [396, 545] width 123 height 20
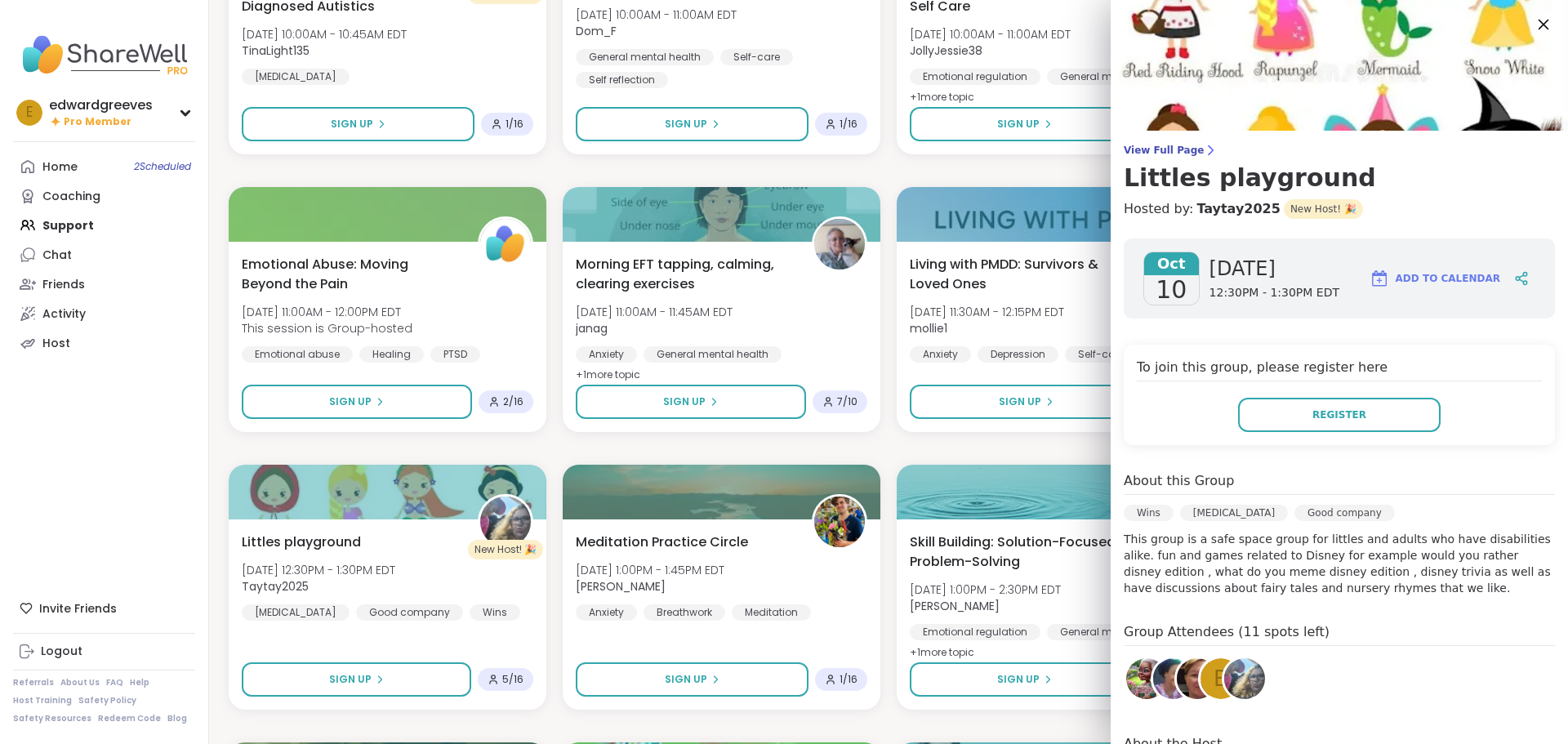
click at [1533, 21] on icon at bounding box center [1543, 23] width 20 height 20
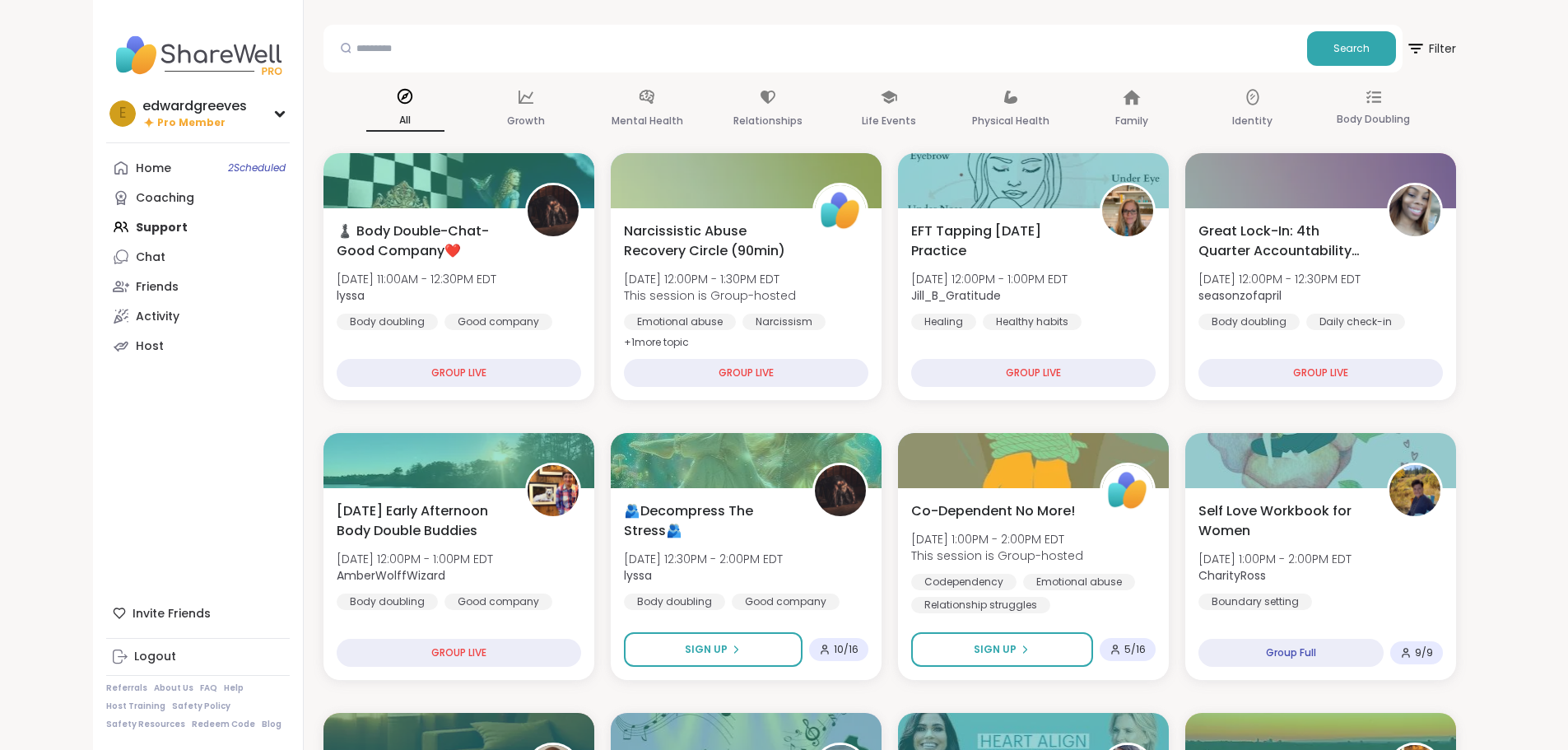
scroll to position [0, 0]
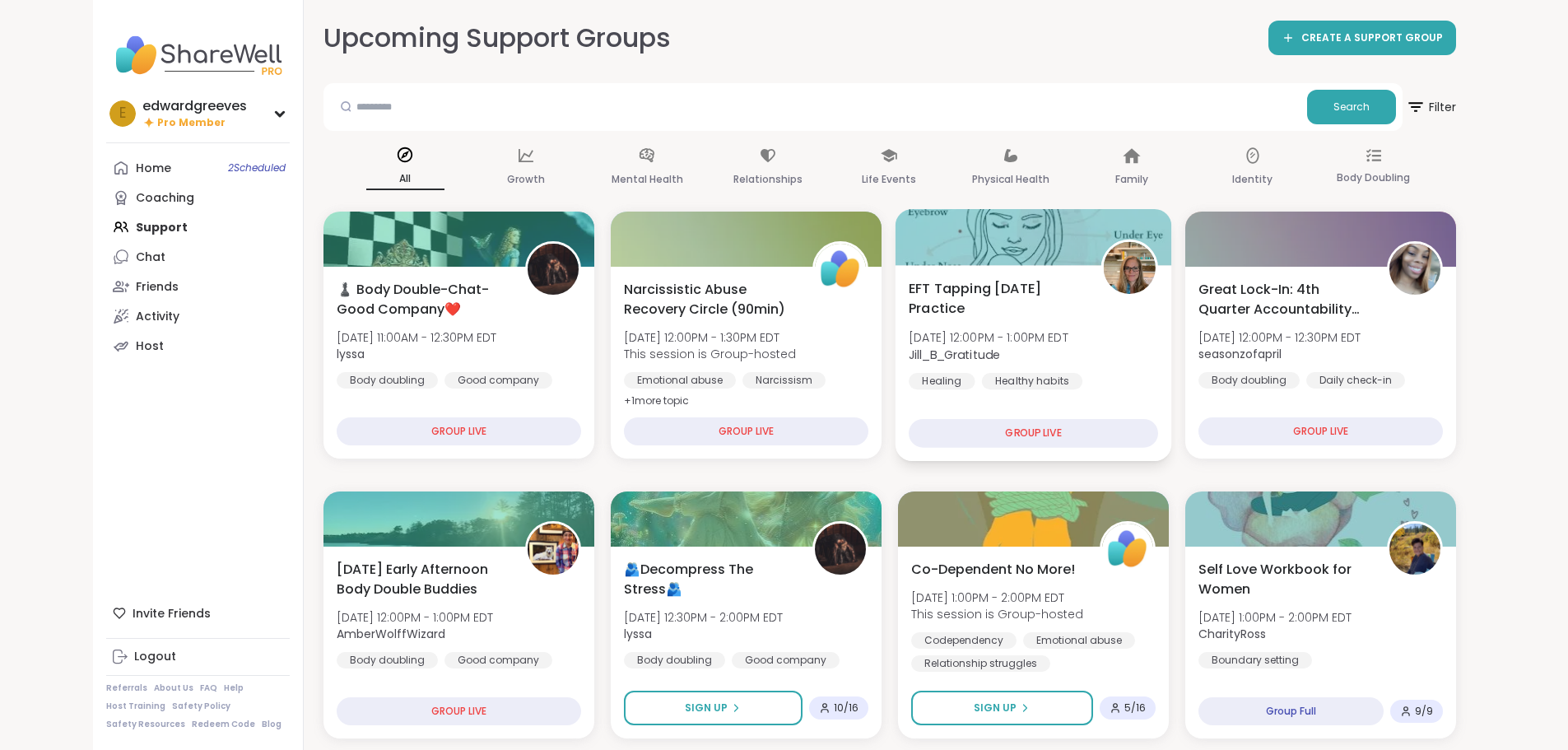
click at [978, 297] on span "EFT Tapping [DATE] Practice" at bounding box center [995, 299] width 173 height 40
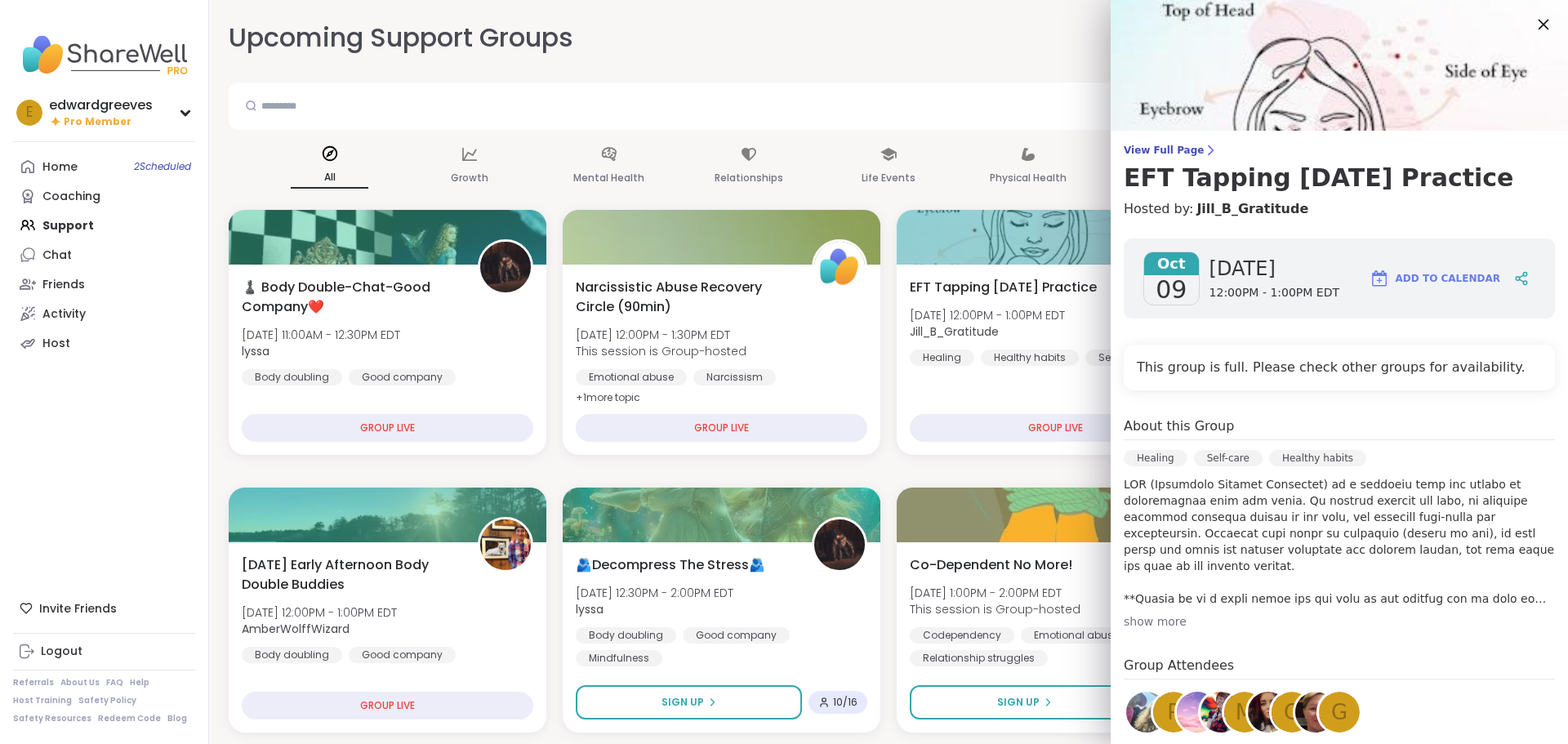
click at [1538, 25] on icon at bounding box center [1544, 25] width 10 height 10
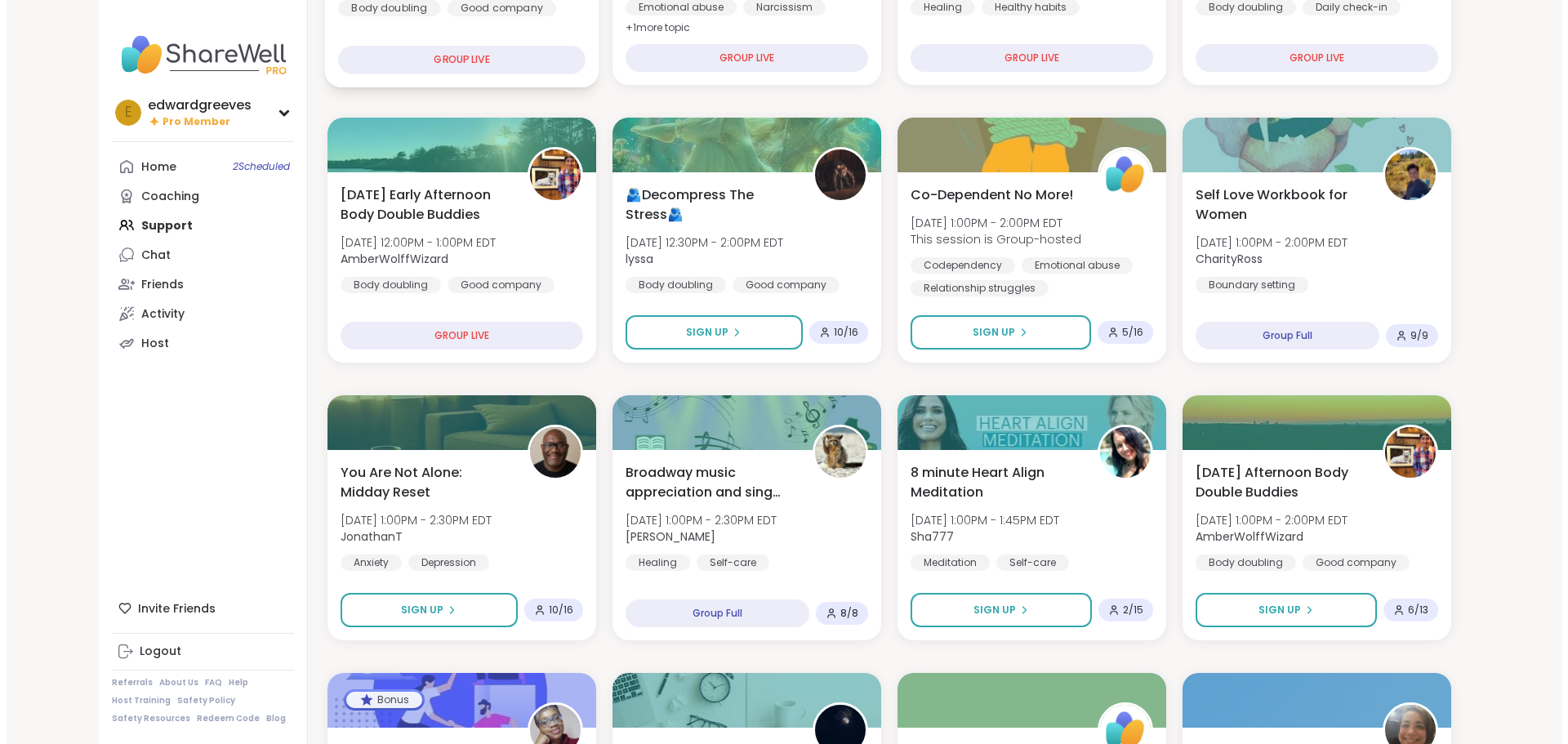
scroll to position [409, 0]
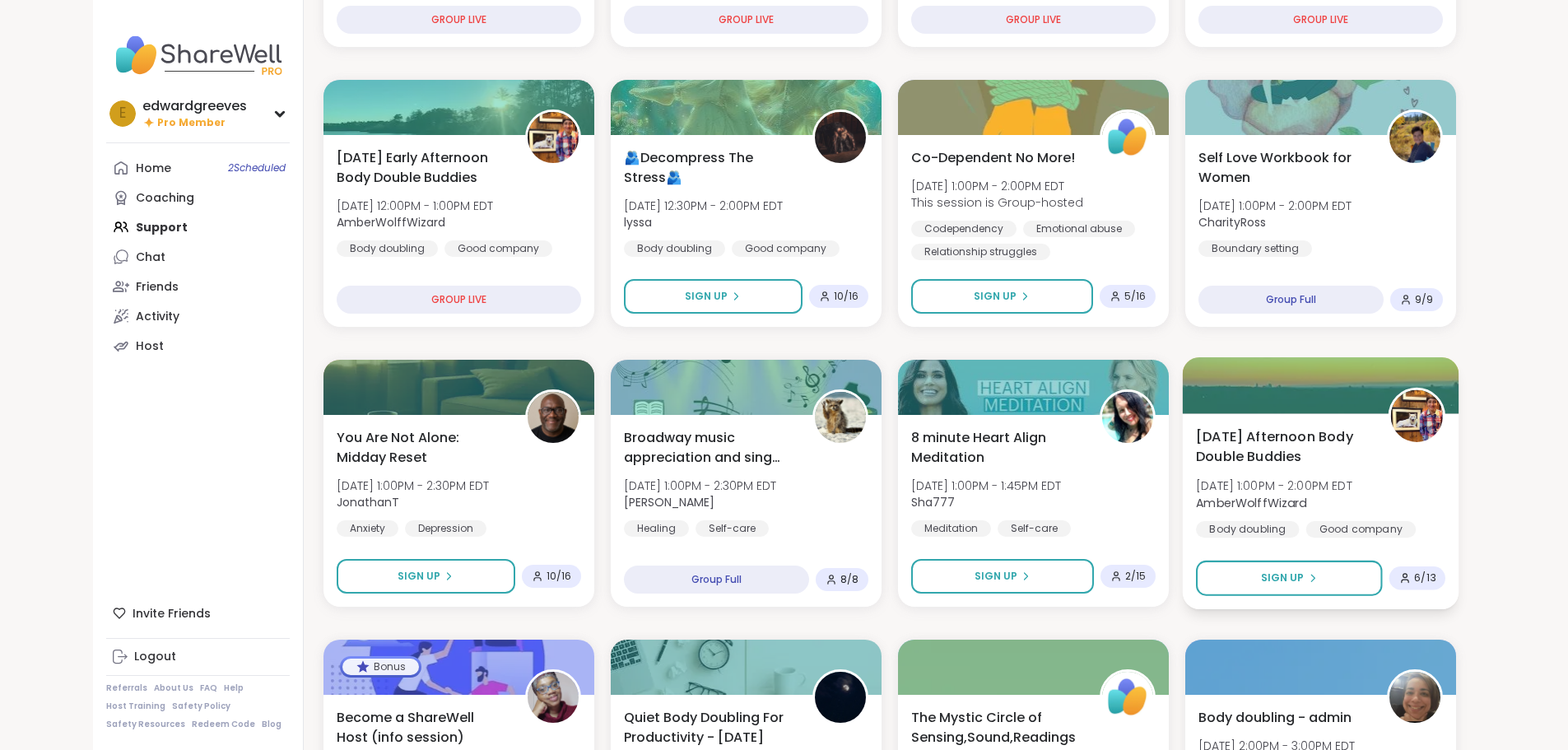
click at [1296, 449] on span "[DATE] Afternoon Body Double Buddies" at bounding box center [1282, 447] width 173 height 40
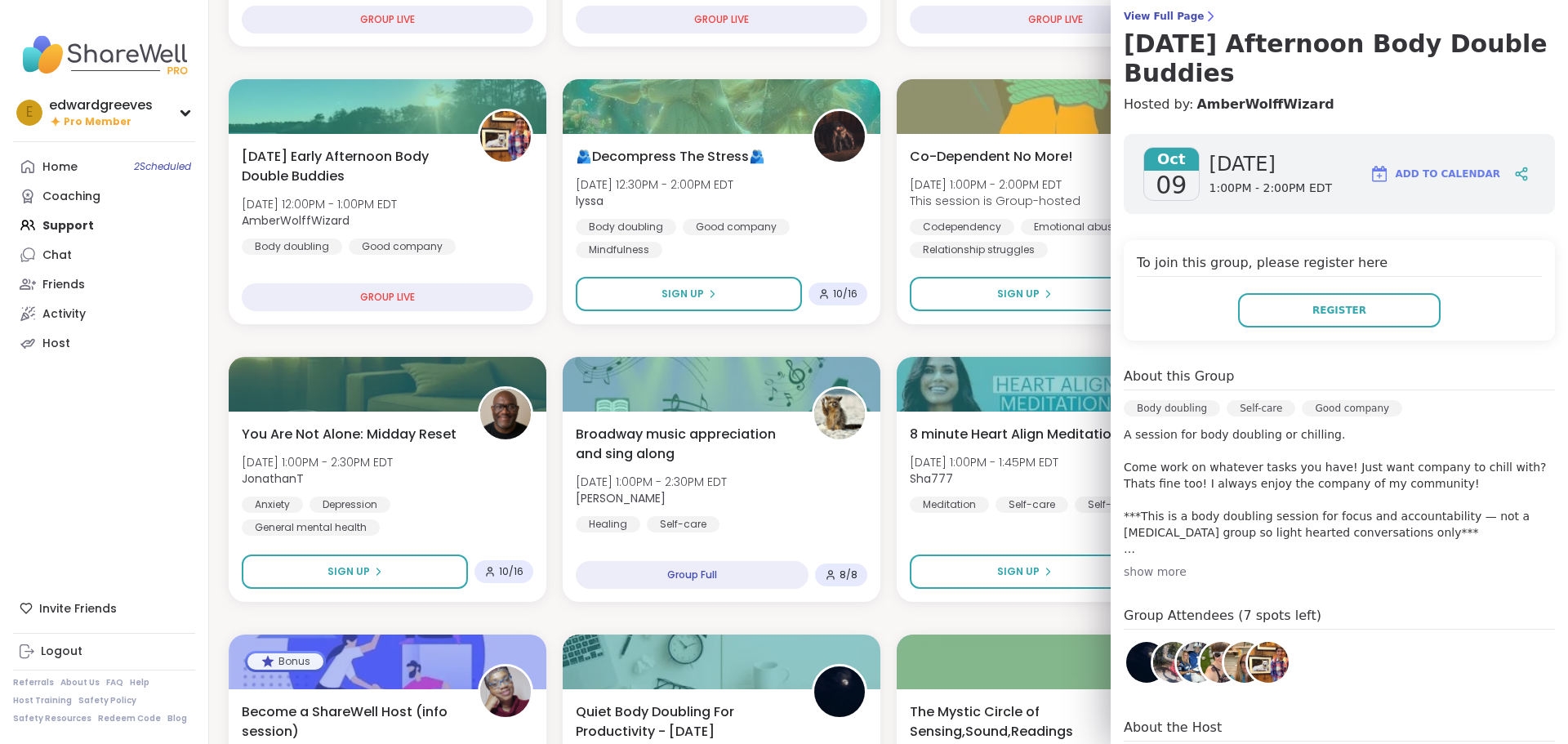
scroll to position [163, 0]
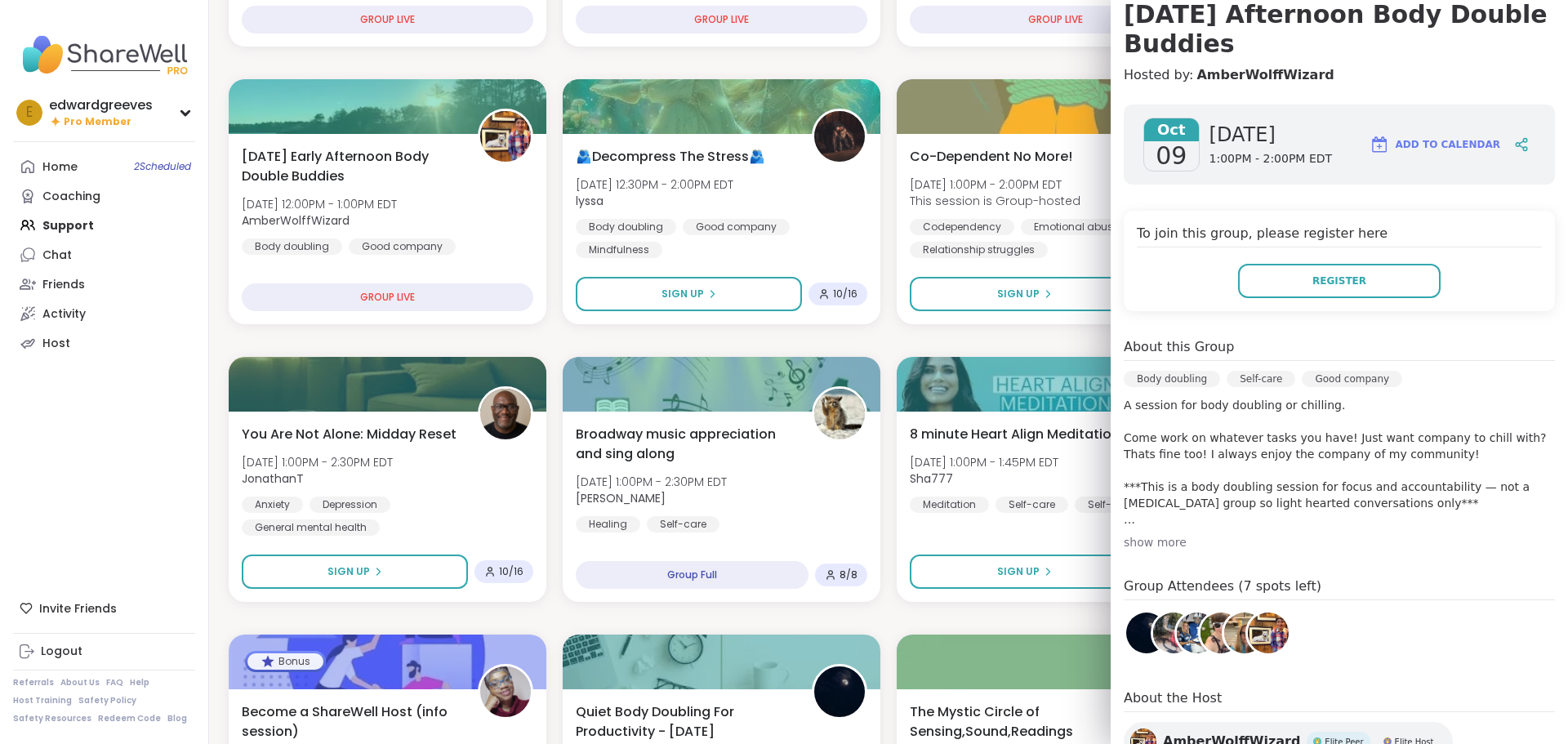
click at [1145, 538] on div "show more" at bounding box center [1339, 542] width 431 height 17
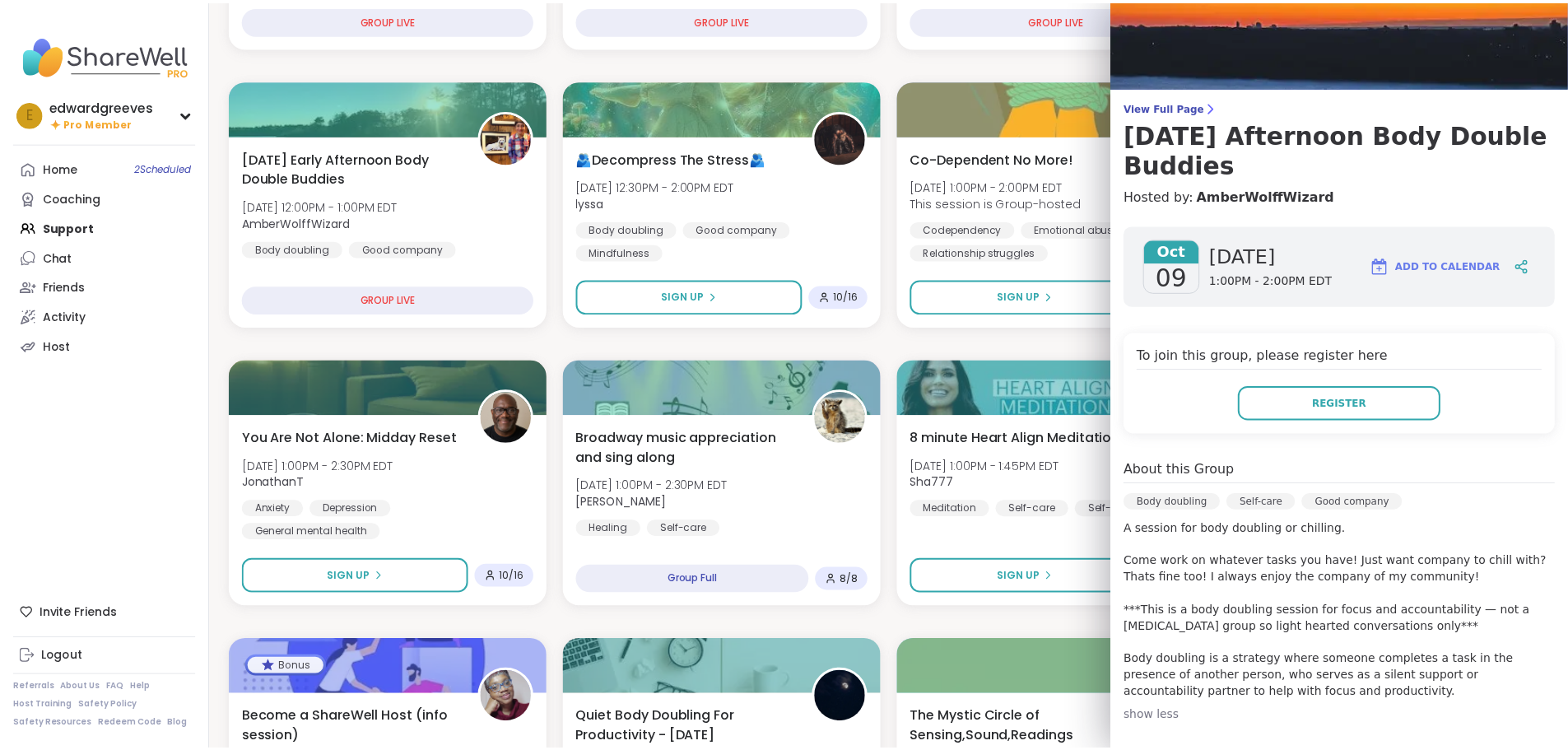
scroll to position [0, 0]
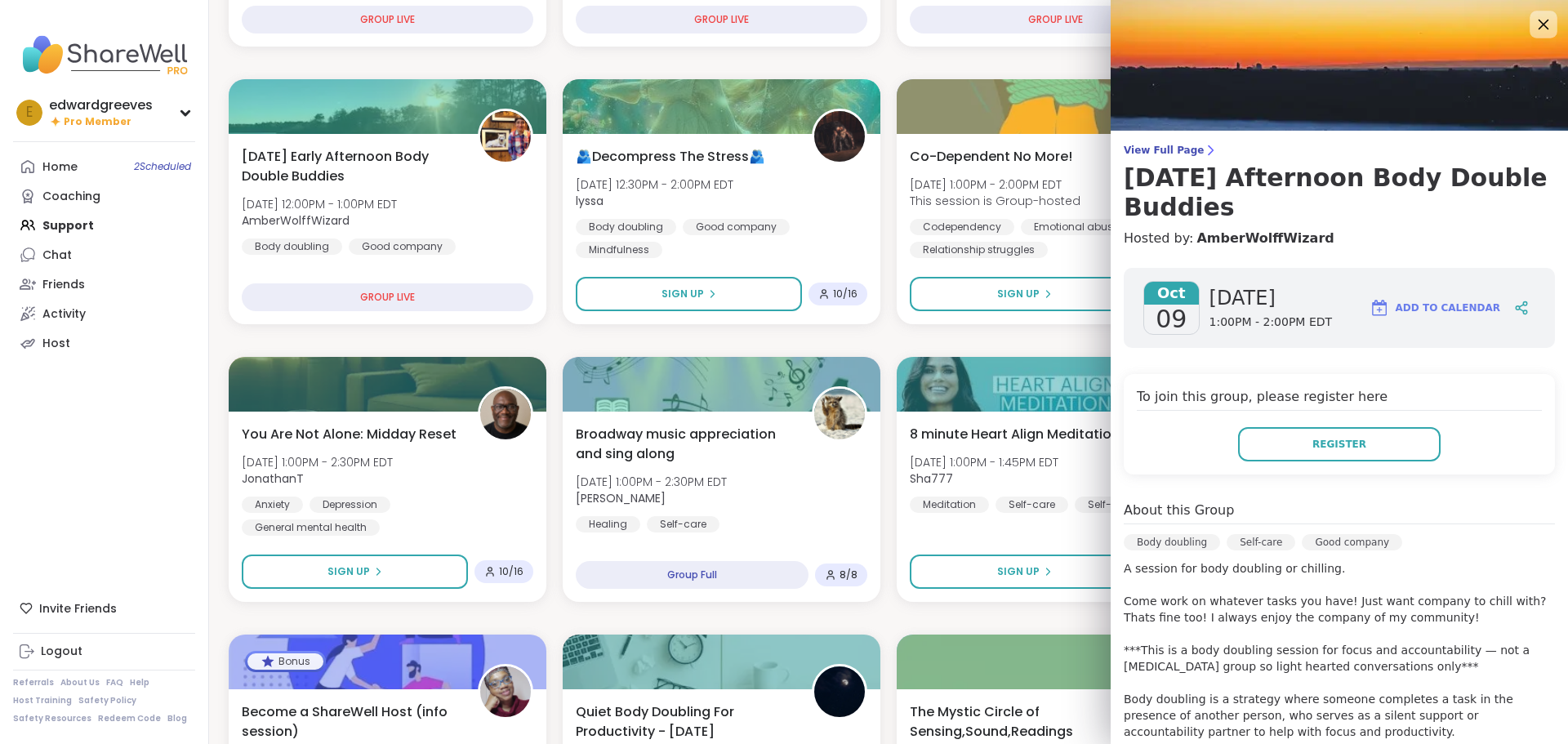
click at [1533, 20] on icon at bounding box center [1543, 23] width 20 height 20
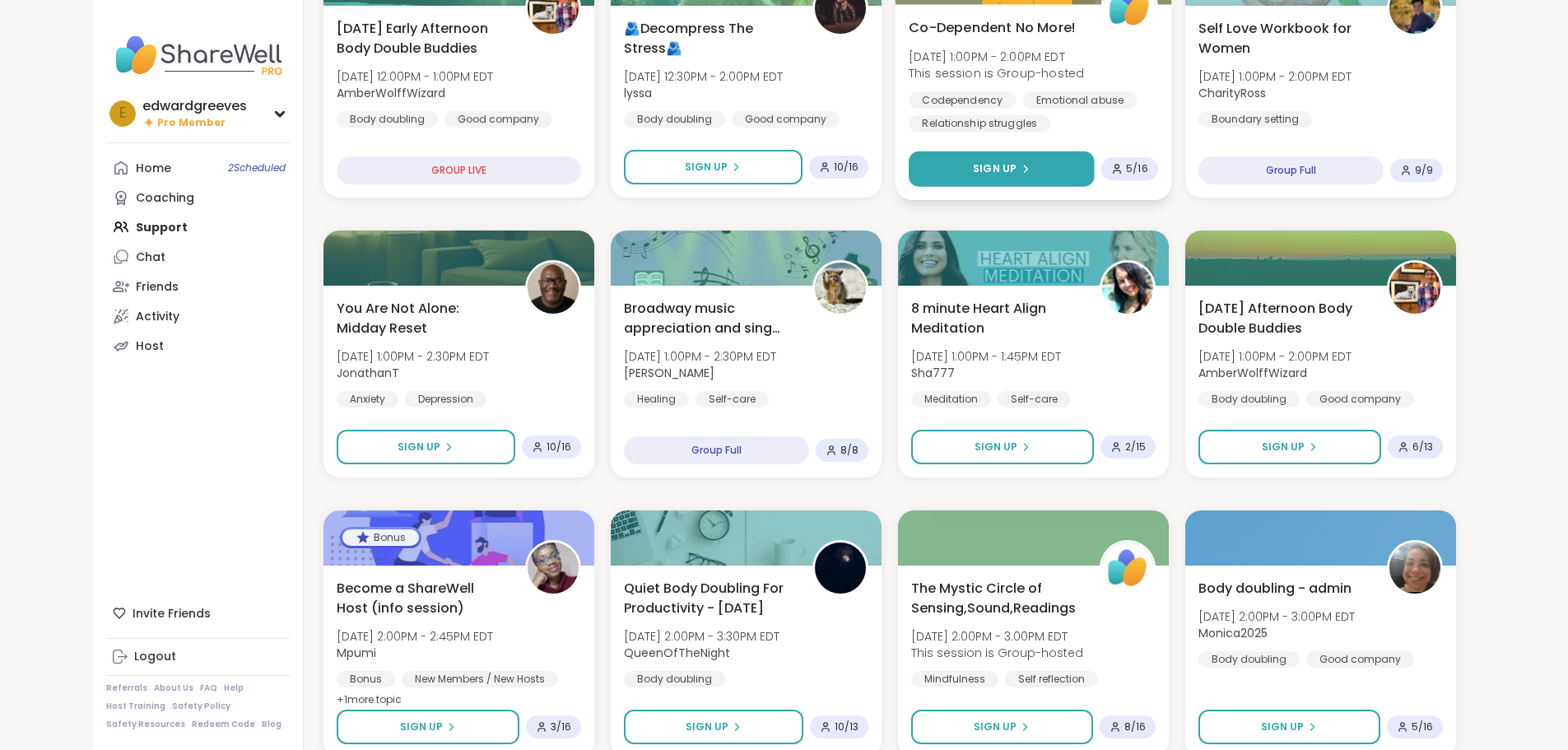
scroll to position [577, 0]
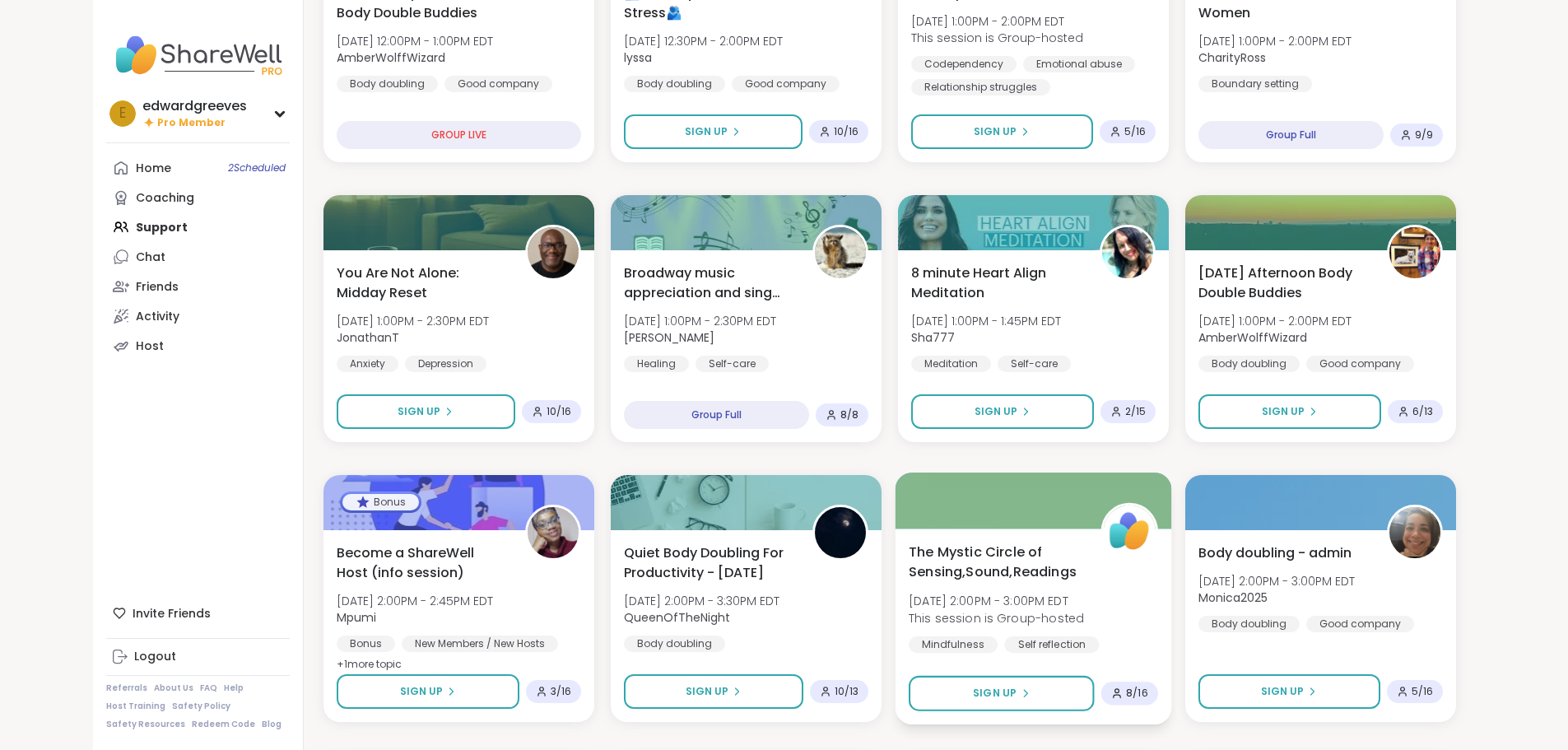
click at [999, 558] on span "The Mystic Circle of Sensing,Sound,Readings" at bounding box center [995, 562] width 173 height 40
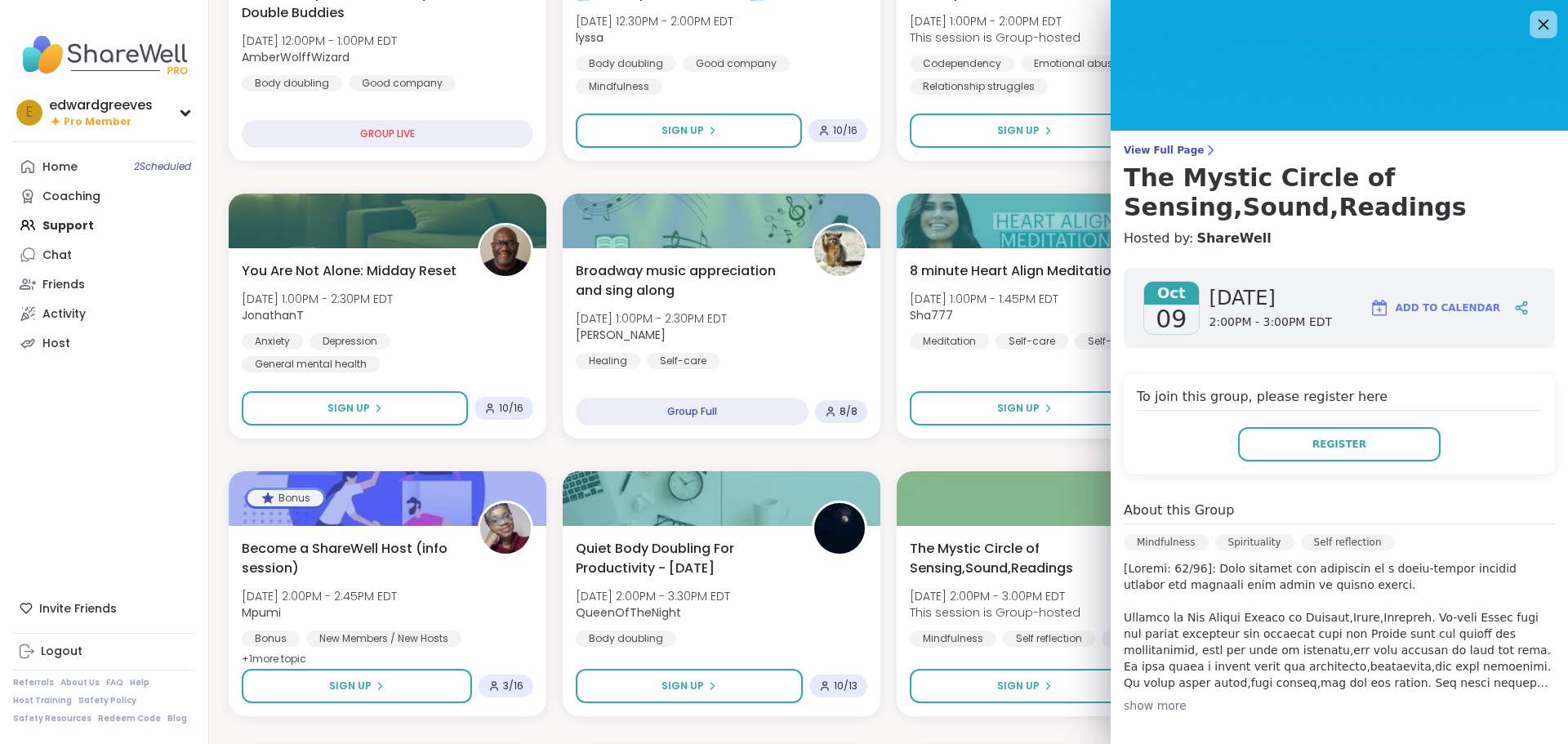
click at [1533, 24] on icon at bounding box center [1543, 23] width 20 height 20
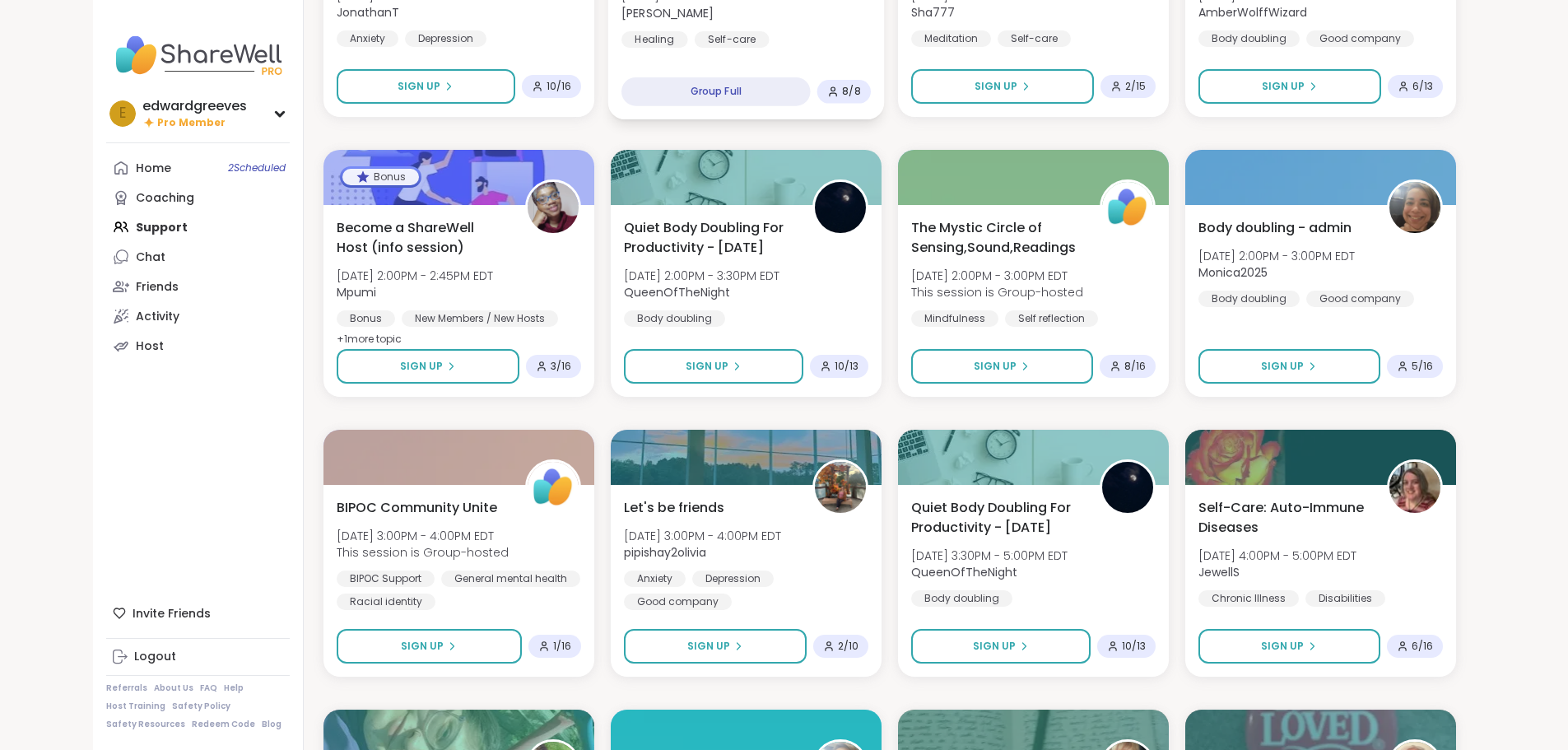
scroll to position [906, 0]
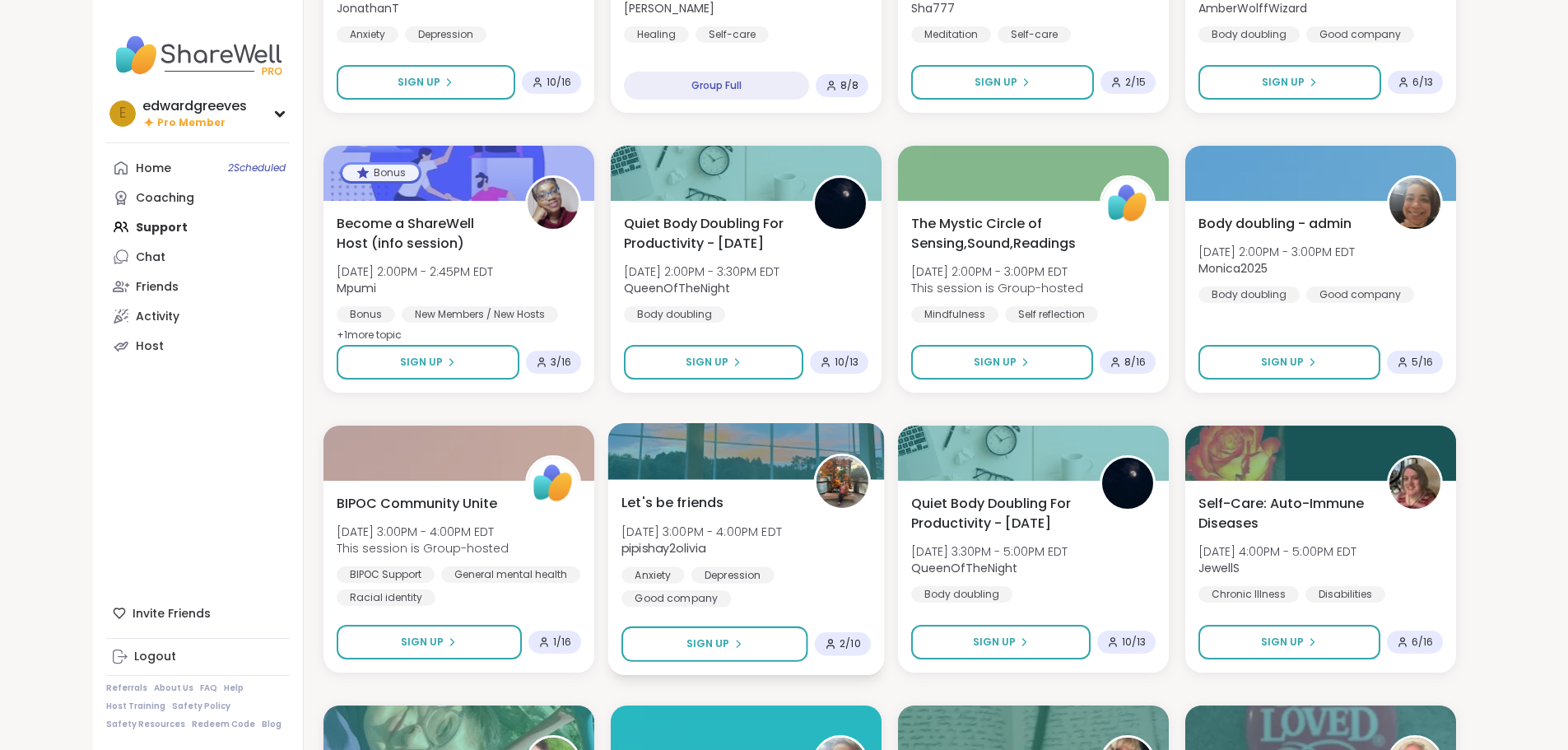
click at [670, 486] on div "Let's be friends [DATE] 3:00PM - 4:00PM EDT pipishay2olivia Anxiety [MEDICAL_DA…" at bounding box center [746, 577] width 277 height 196
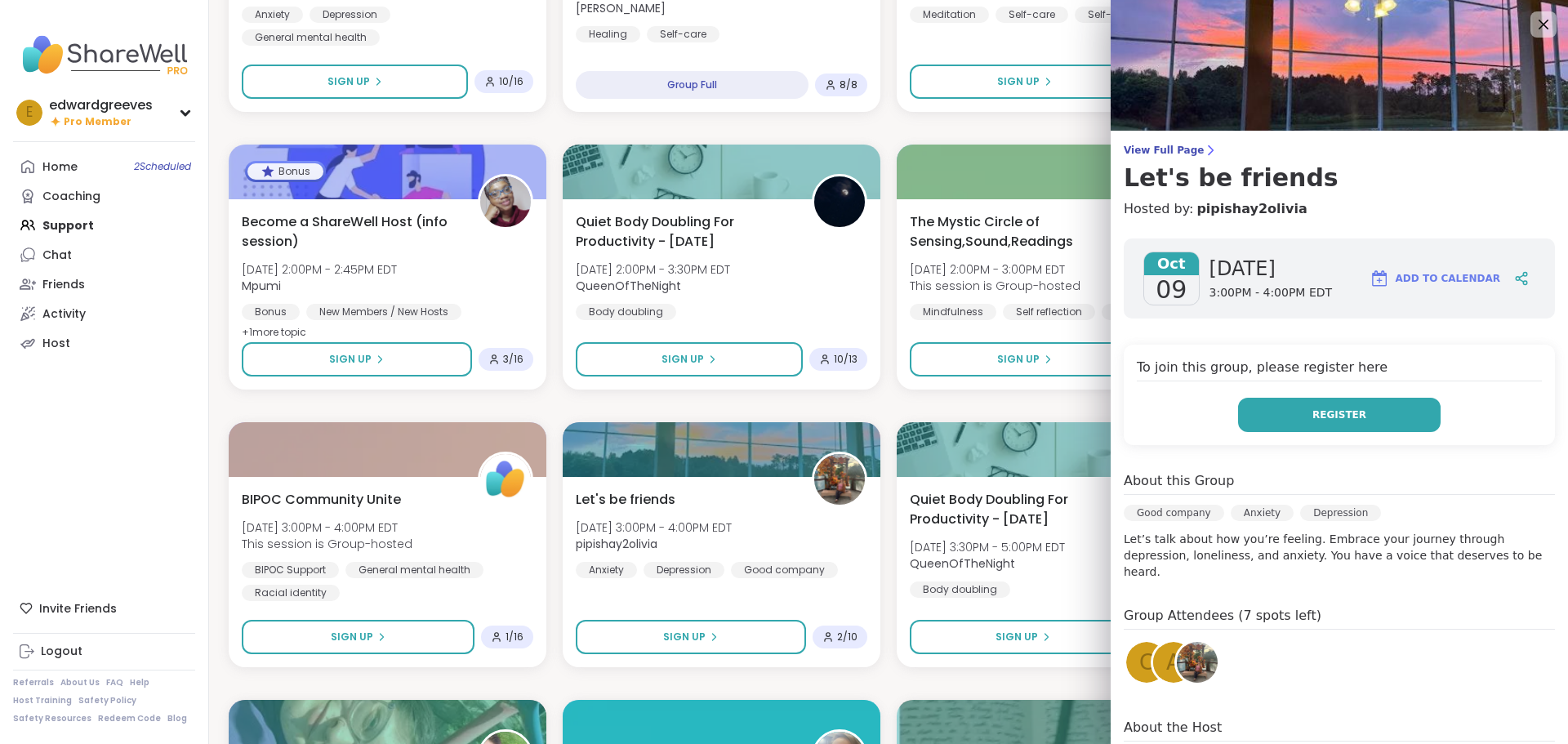
click at [1267, 410] on button "Register" at bounding box center [1339, 415] width 203 height 34
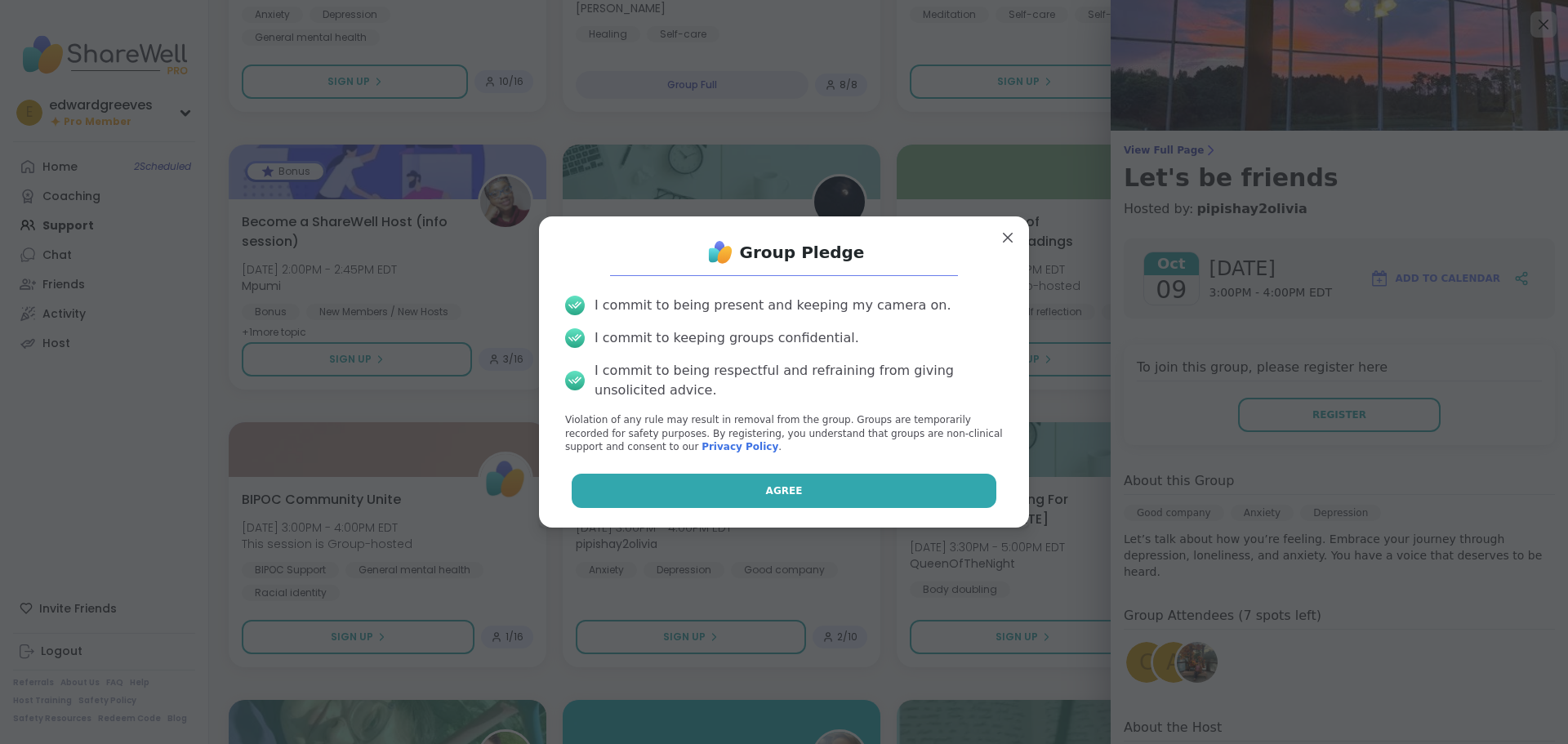
click at [800, 492] on button "Agree" at bounding box center [785, 490] width 426 height 34
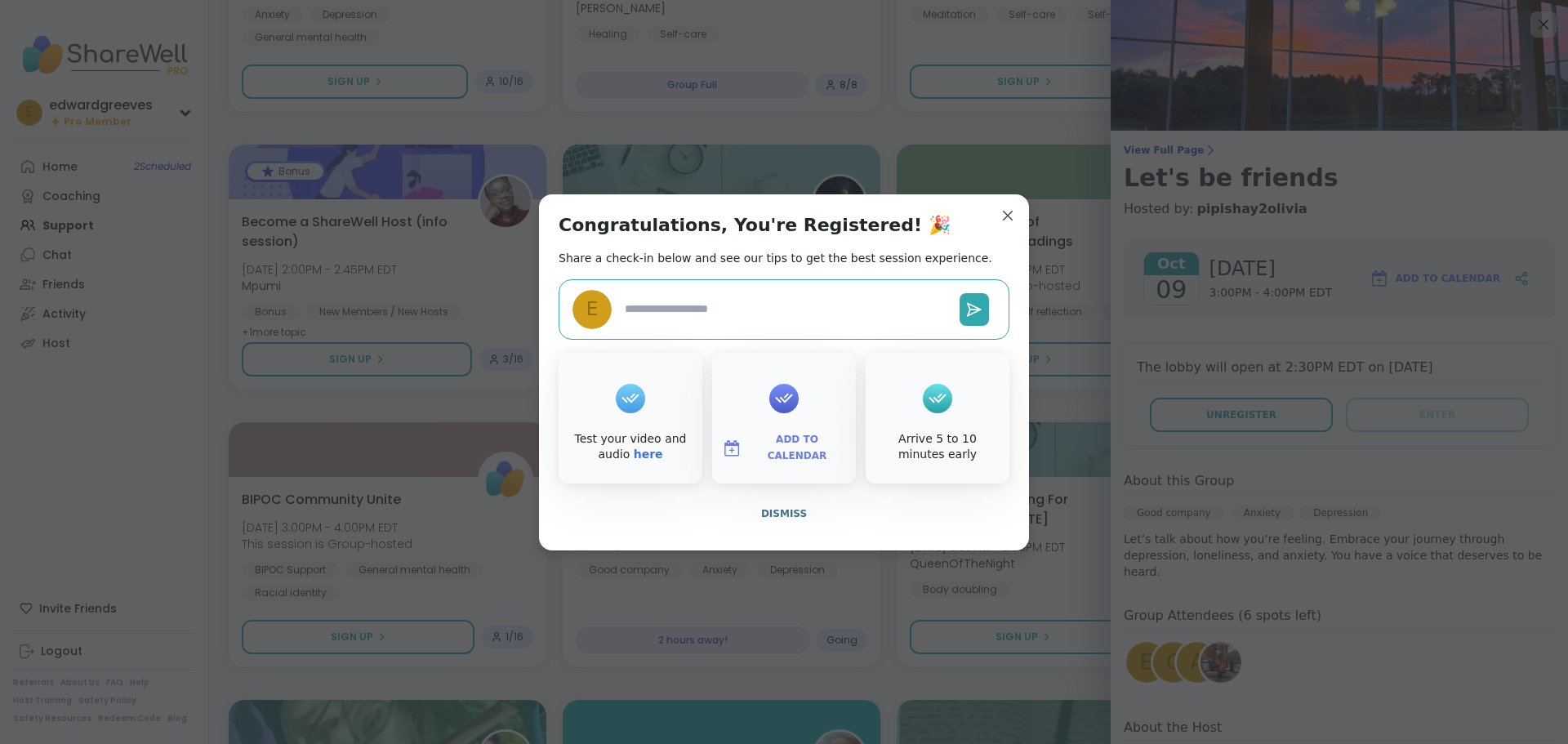
type textarea "*"
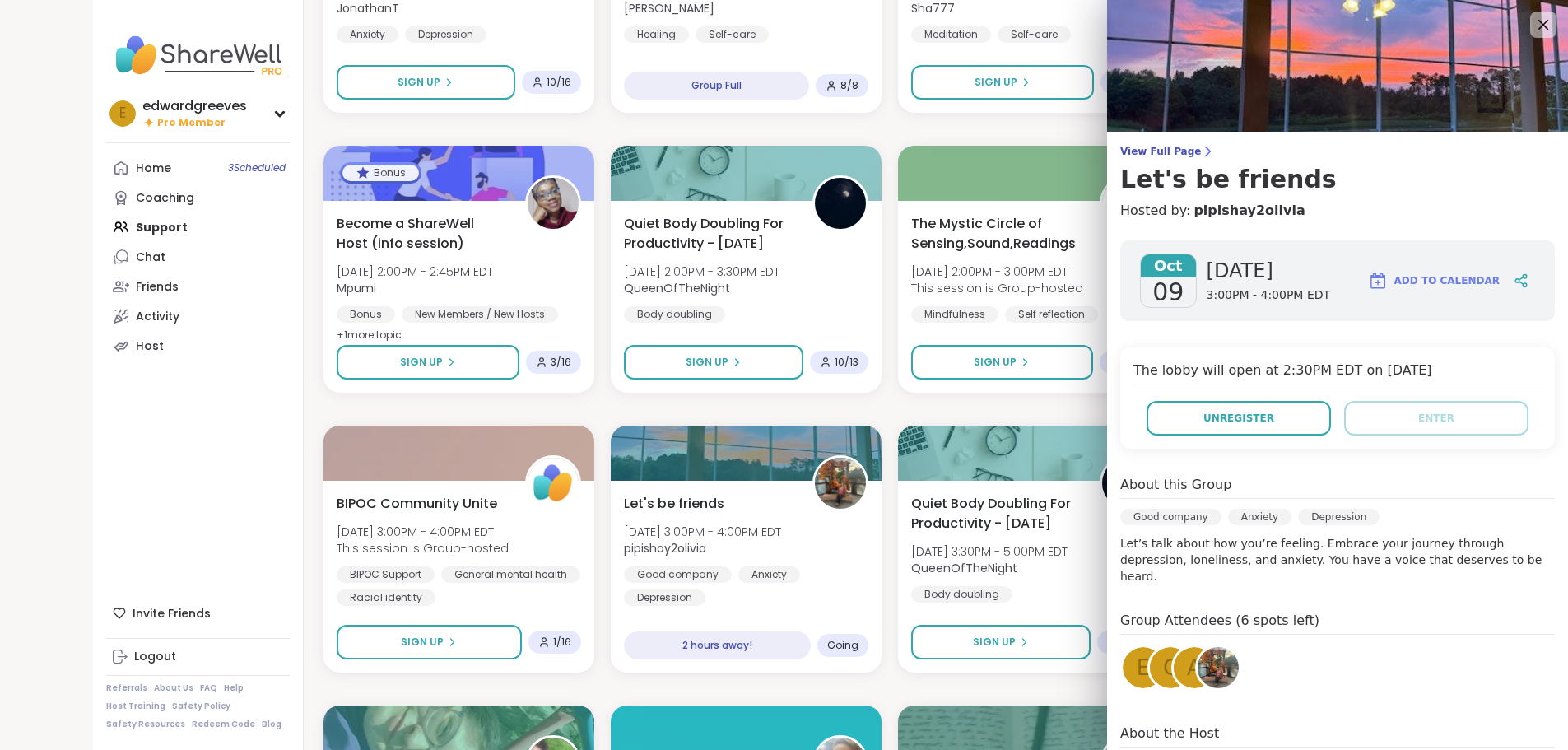
click at [1432, 280] on span "Add to Calendar" at bounding box center [1447, 280] width 105 height 15
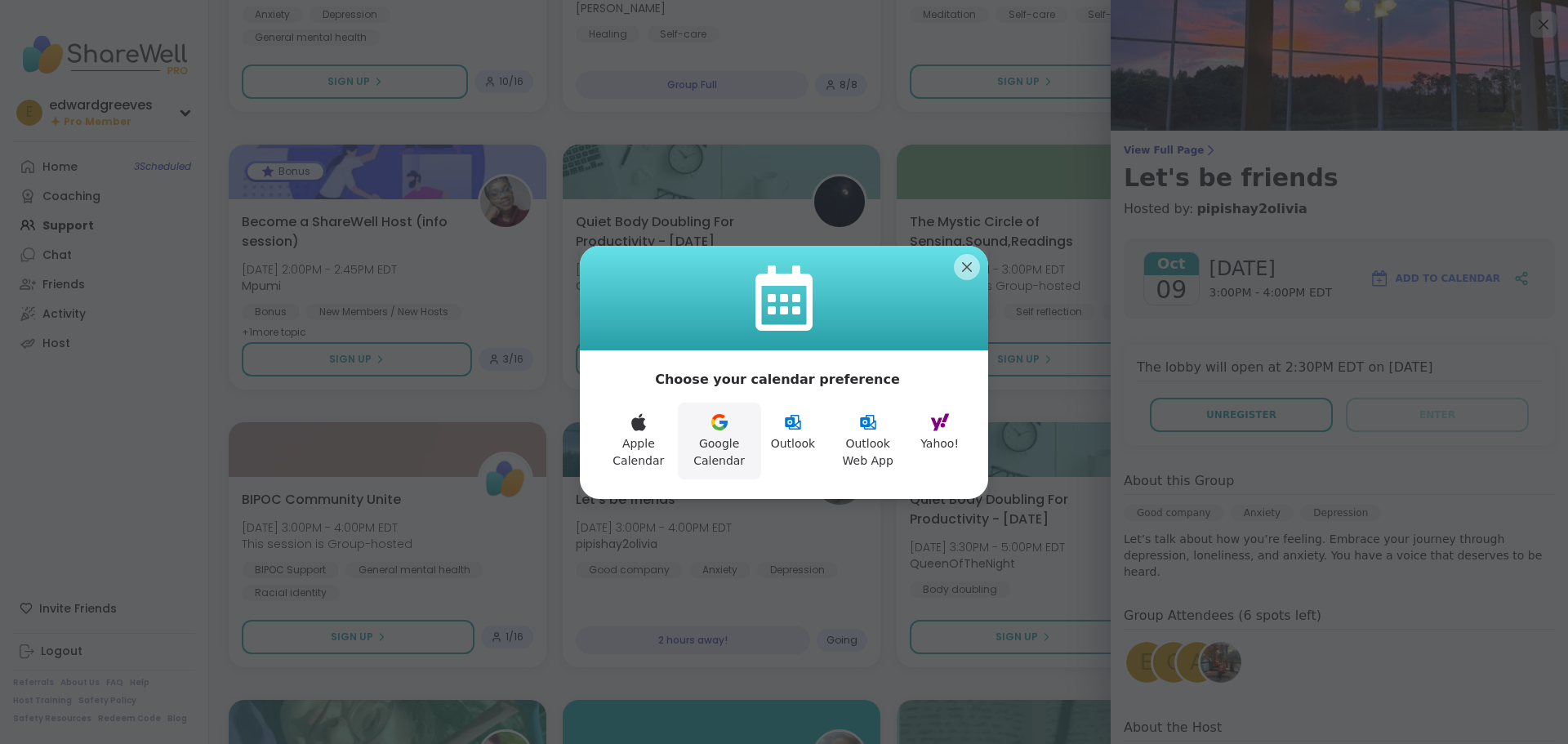
click at [738, 427] on button "Google Calendar" at bounding box center [720, 441] width 83 height 76
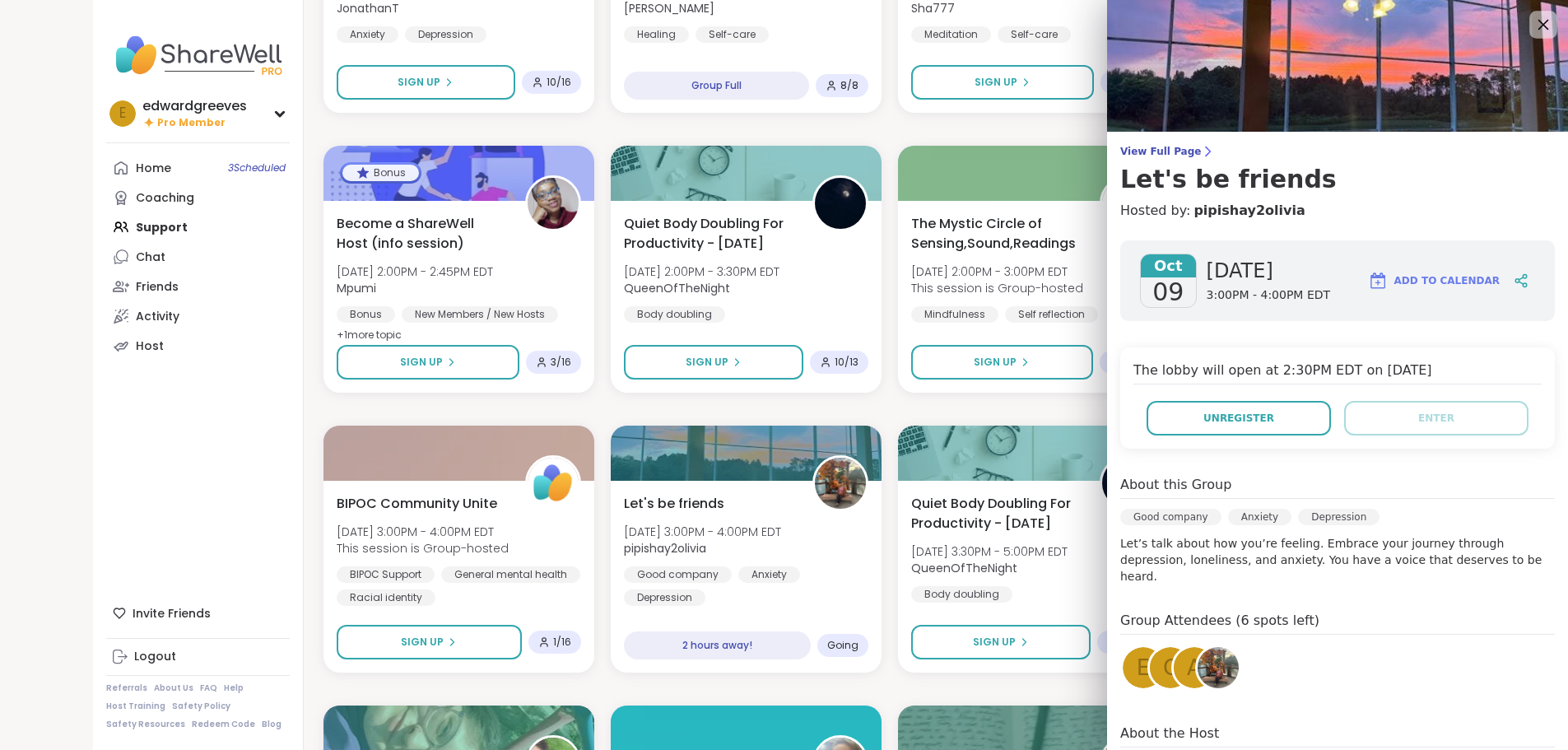
click at [1533, 25] on icon at bounding box center [1543, 24] width 20 height 20
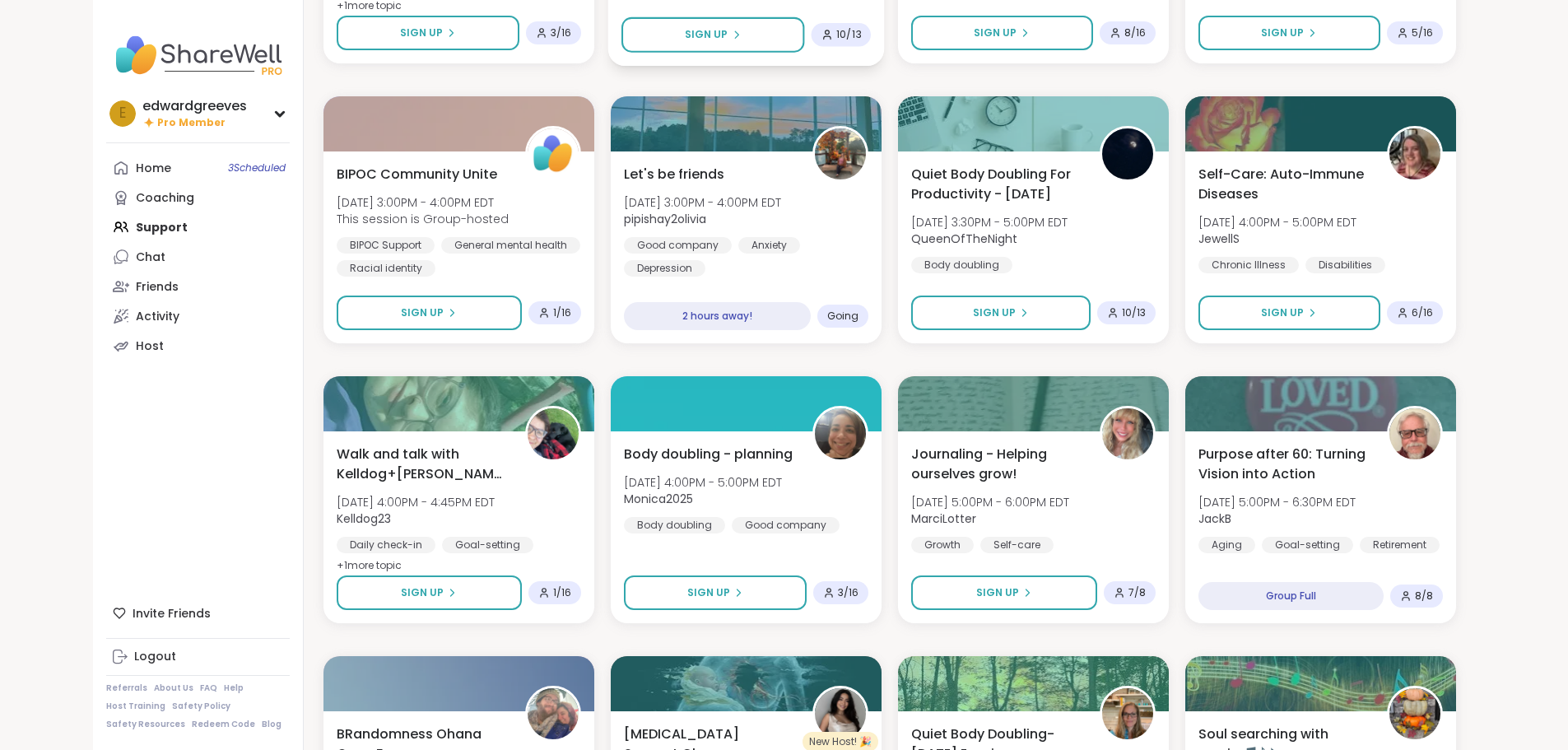
scroll to position [1318, 0]
